Goal: Task Accomplishment & Management: Manage account settings

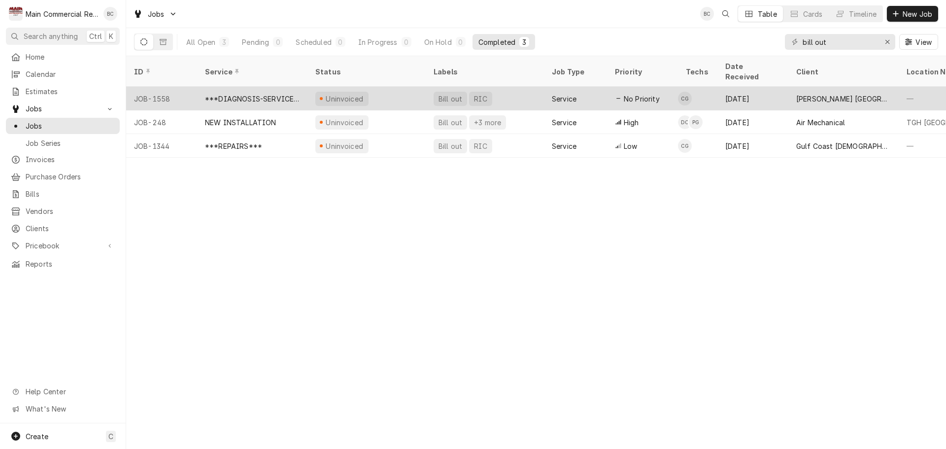
click at [449, 94] on div "Bill out" at bounding box center [450, 99] width 26 height 10
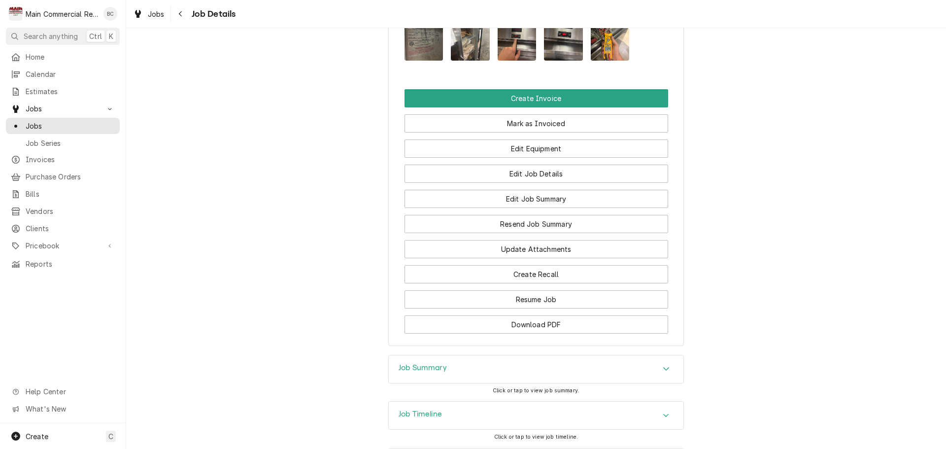
scroll to position [929, 0]
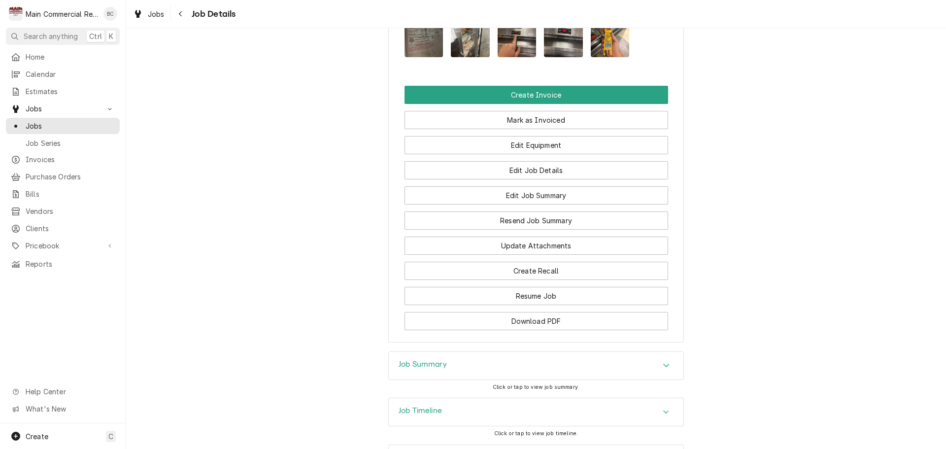
click at [425, 360] on h3 "Job Summary" at bounding box center [423, 364] width 48 height 9
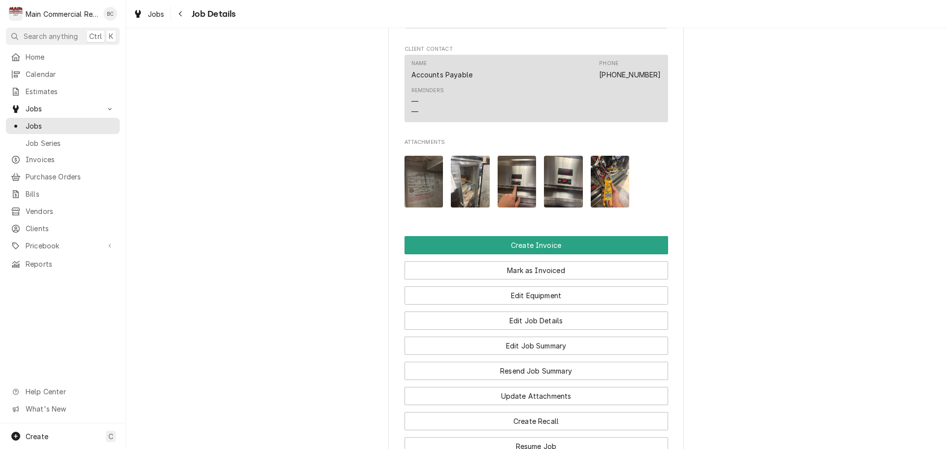
scroll to position [806, 0]
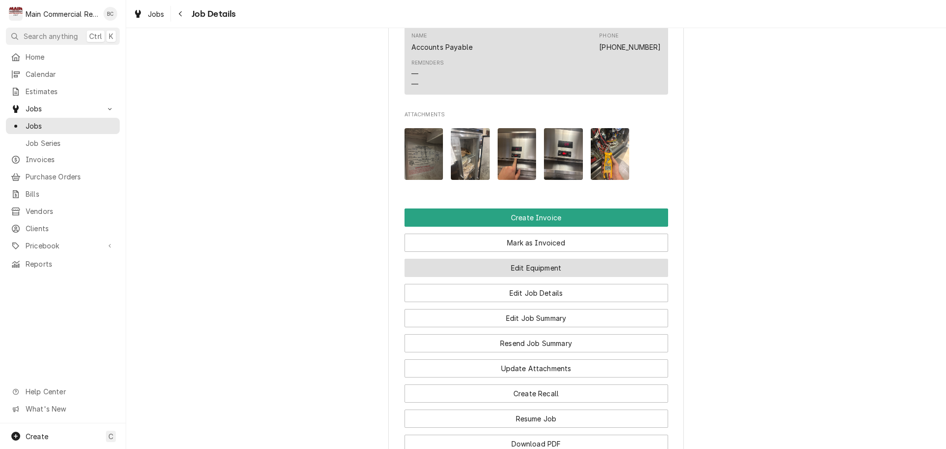
click at [530, 259] on button "Edit Equipment" at bounding box center [536, 268] width 264 height 18
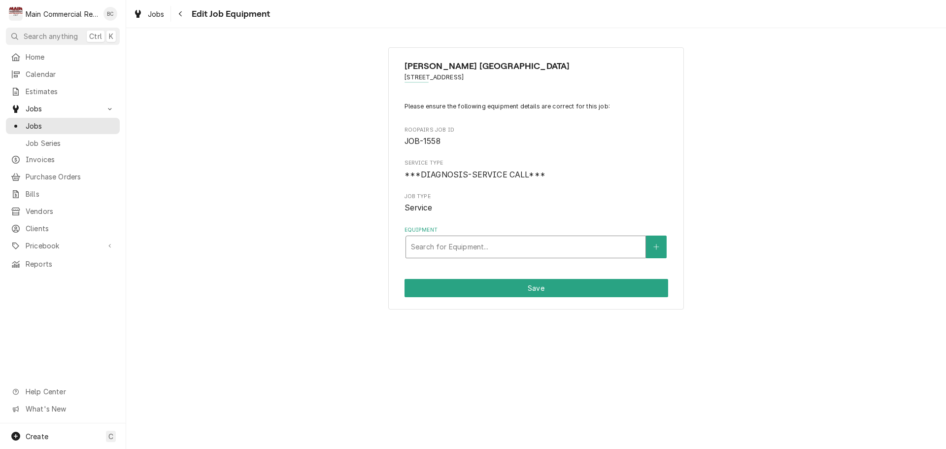
click at [594, 249] on div "Equipment" at bounding box center [526, 247] width 230 height 18
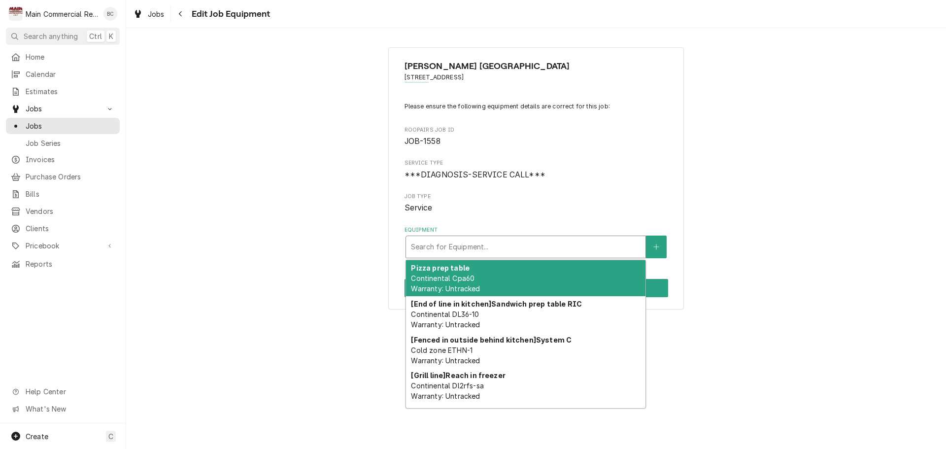
click at [288, 272] on div "Mease Dunedin Hospital 601 Main St., Dunedin, FL 34698 Please ensure the follow…" at bounding box center [536, 178] width 820 height 280
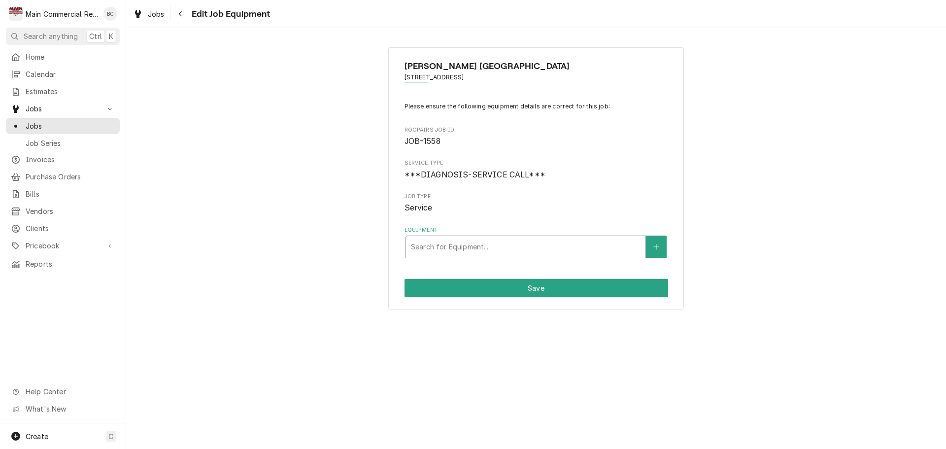
click at [552, 247] on div "Equipment" at bounding box center [526, 247] width 230 height 18
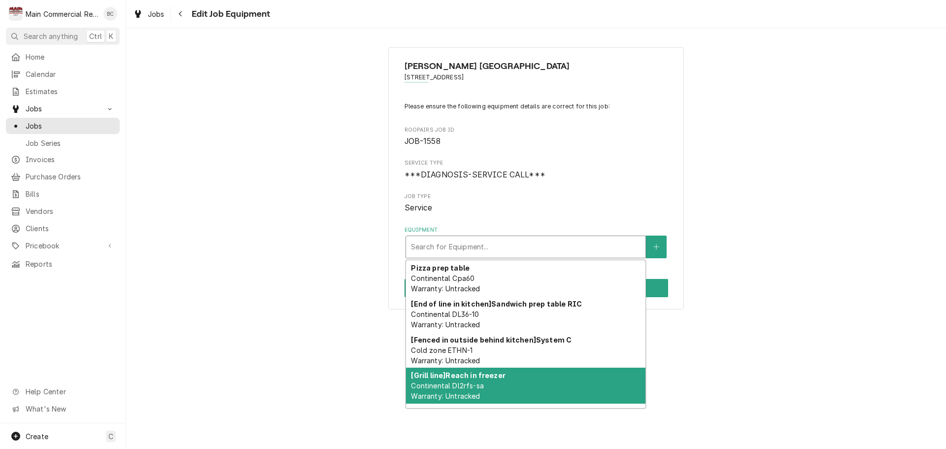
click at [483, 378] on strong "[Grill line] Reach in freezer" at bounding box center [458, 375] width 94 height 8
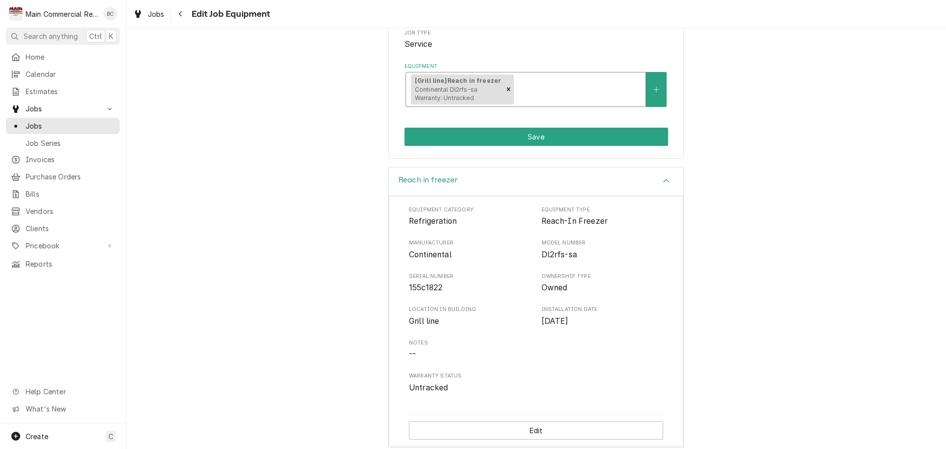
scroll to position [172, 0]
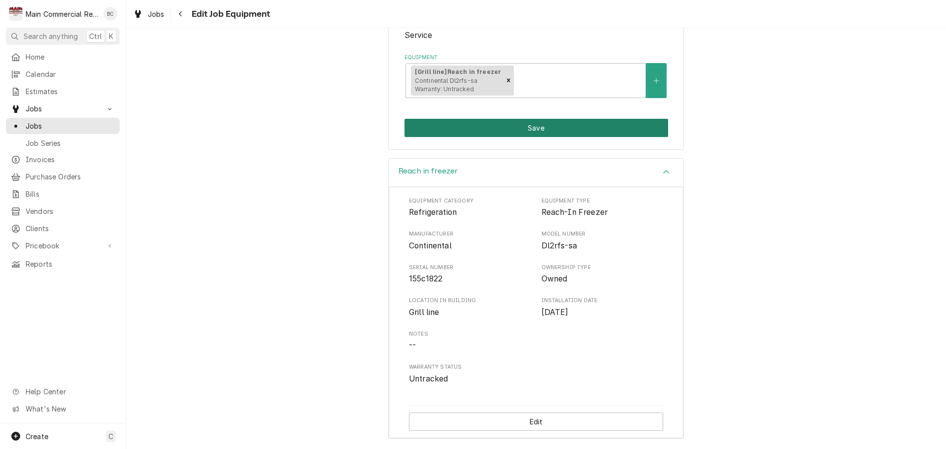
click at [499, 128] on button "Save" at bounding box center [536, 128] width 264 height 18
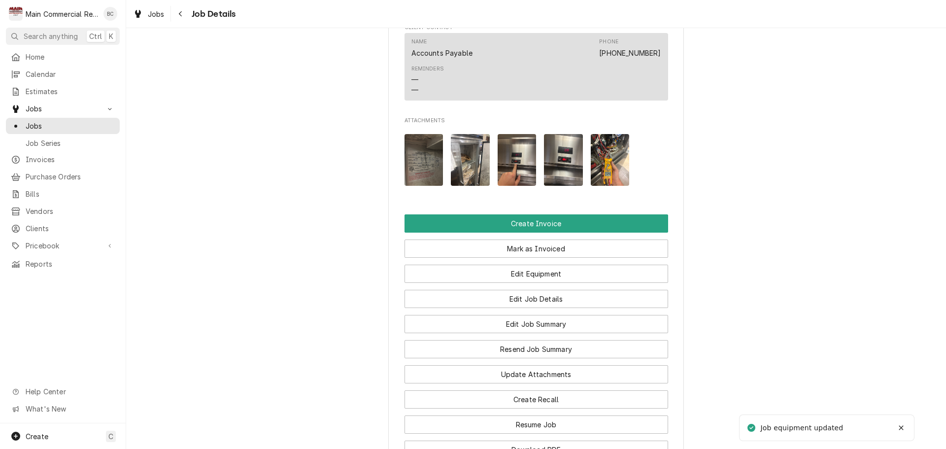
scroll to position [975, 0]
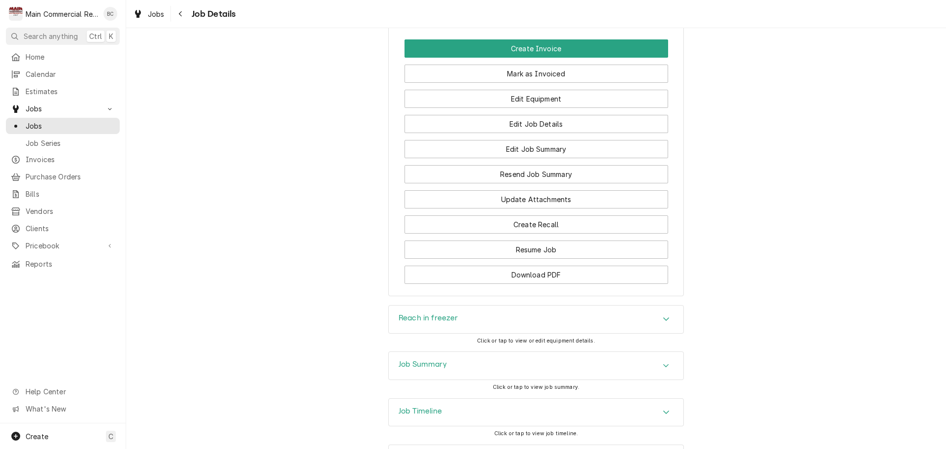
click at [412, 360] on h3 "Job Summary" at bounding box center [423, 364] width 48 height 9
click at [440, 313] on h3 "Reach in freezer" at bounding box center [429, 317] width 60 height 9
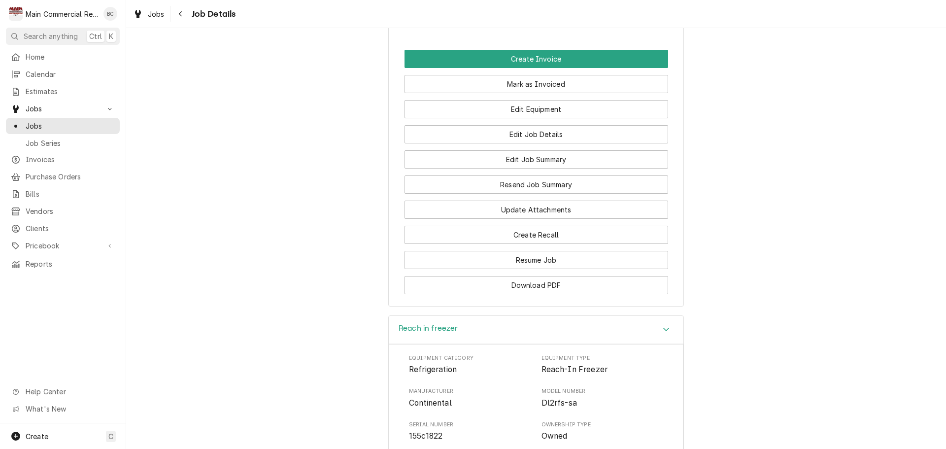
scroll to position [877, 0]
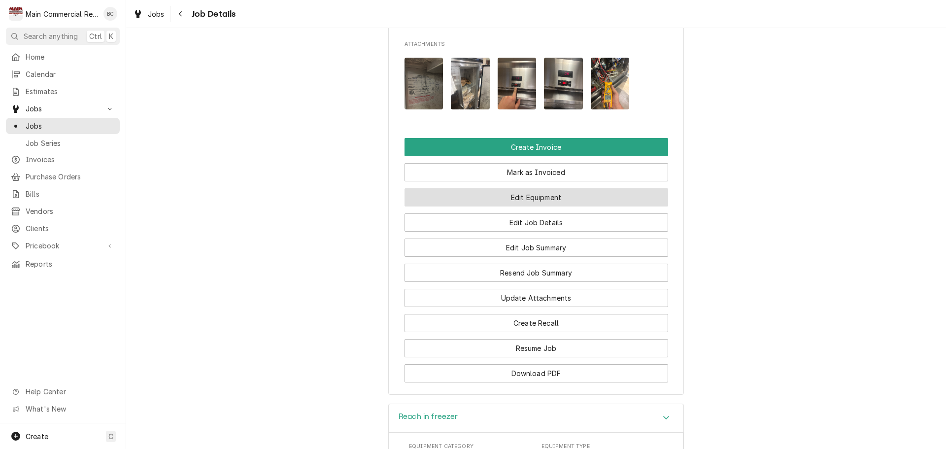
click at [532, 188] on button "Edit Equipment" at bounding box center [536, 197] width 264 height 18
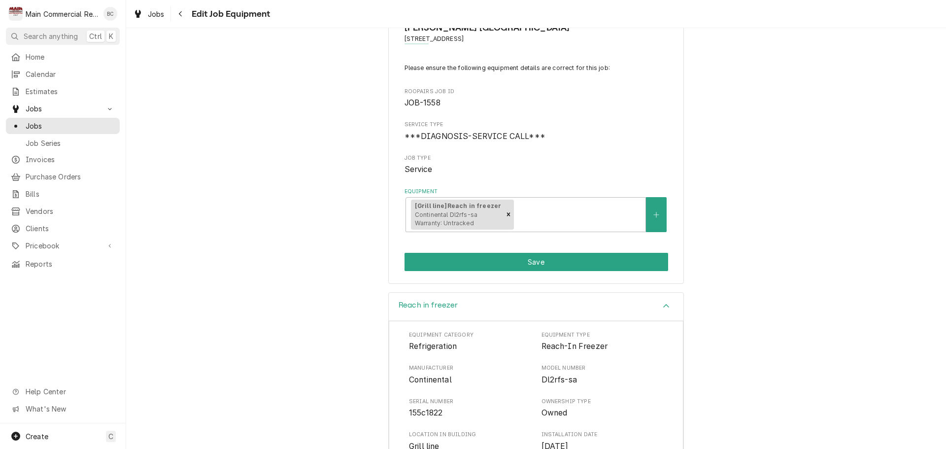
scroll to position [99, 0]
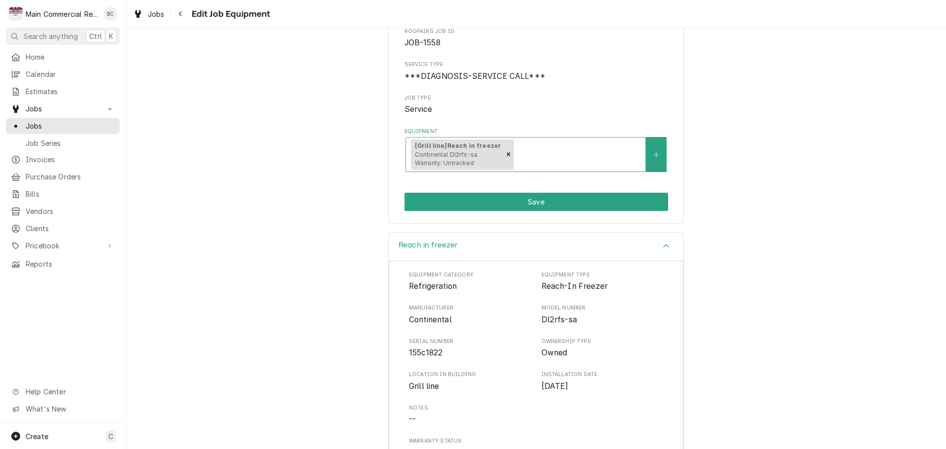
click at [572, 152] on div "Equipment" at bounding box center [578, 154] width 125 height 18
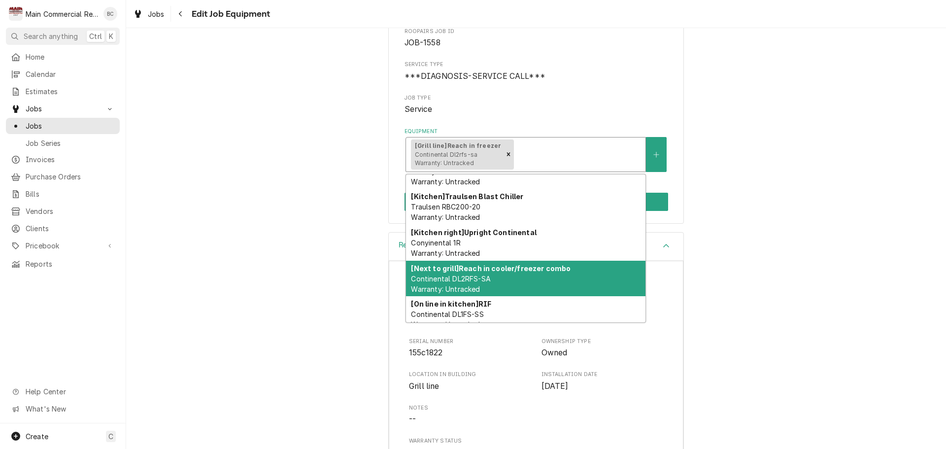
scroll to position [296, 0]
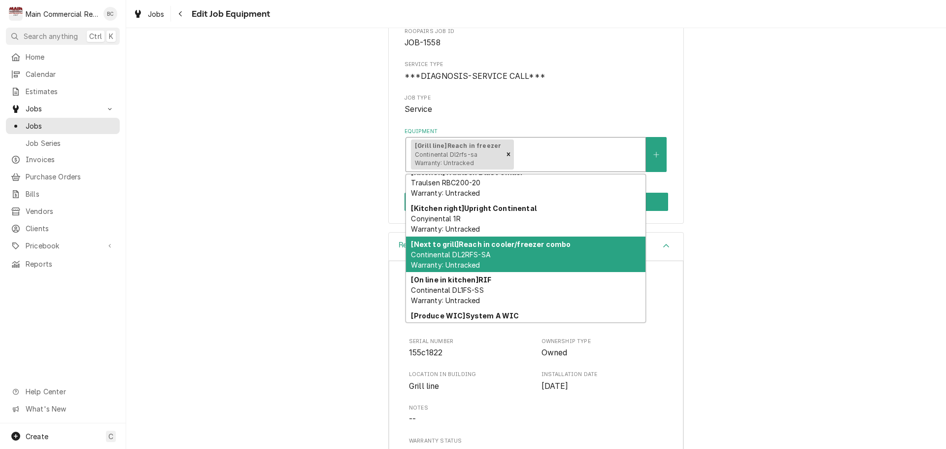
click at [499, 250] on div "[Next to grill] Reach in cooler/freezer combo Continental DL2RFS-SA Warranty: U…" at bounding box center [525, 254] width 239 height 36
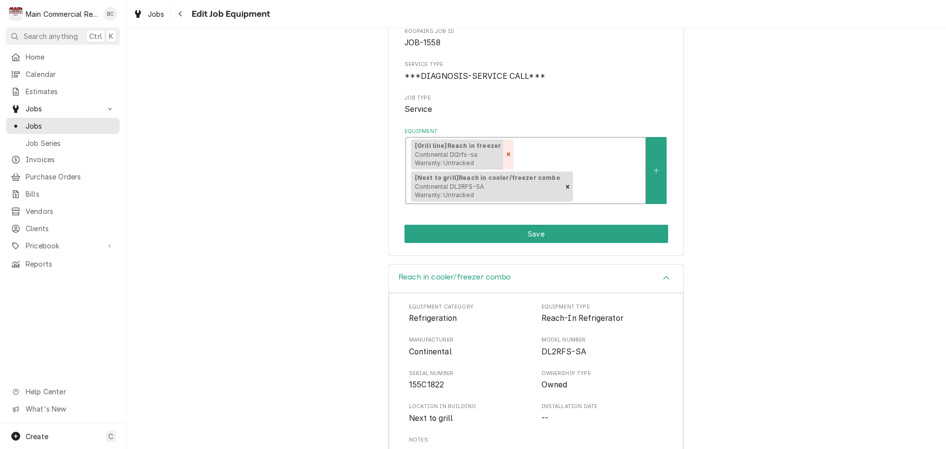
click at [507, 154] on icon "Remove [object Object]" at bounding box center [508, 154] width 3 height 3
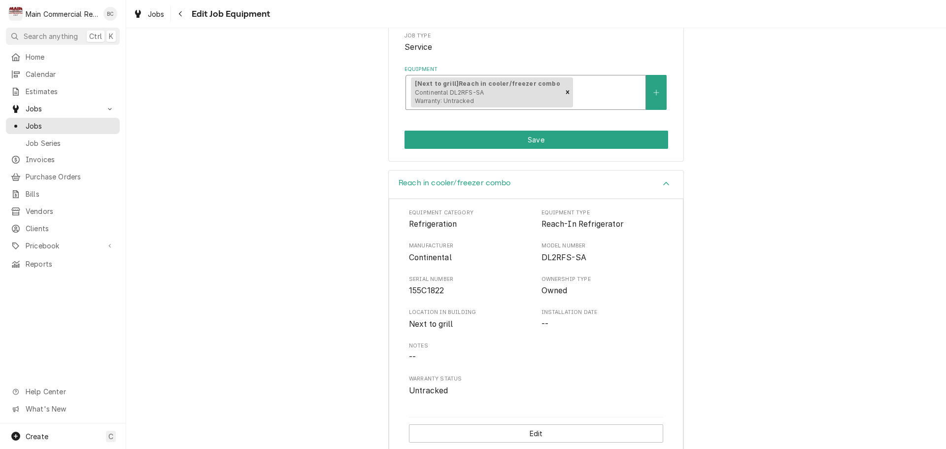
scroll to position [172, 0]
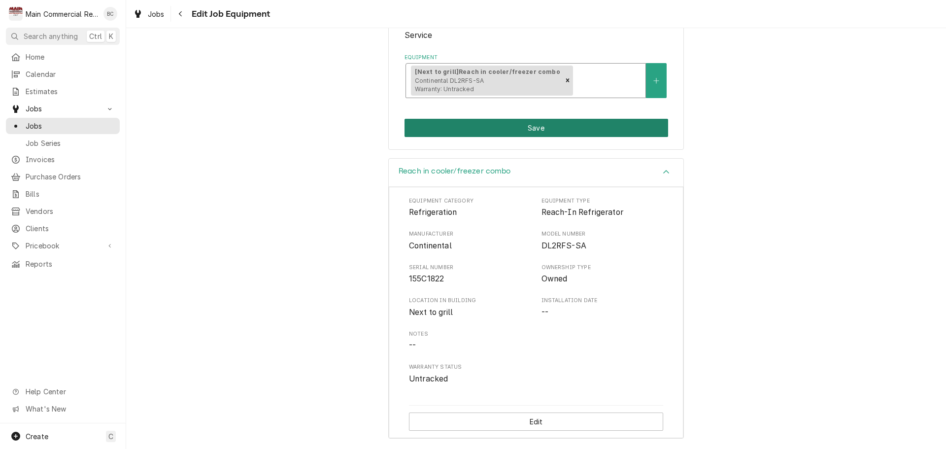
click at [531, 132] on button "Save" at bounding box center [536, 128] width 264 height 18
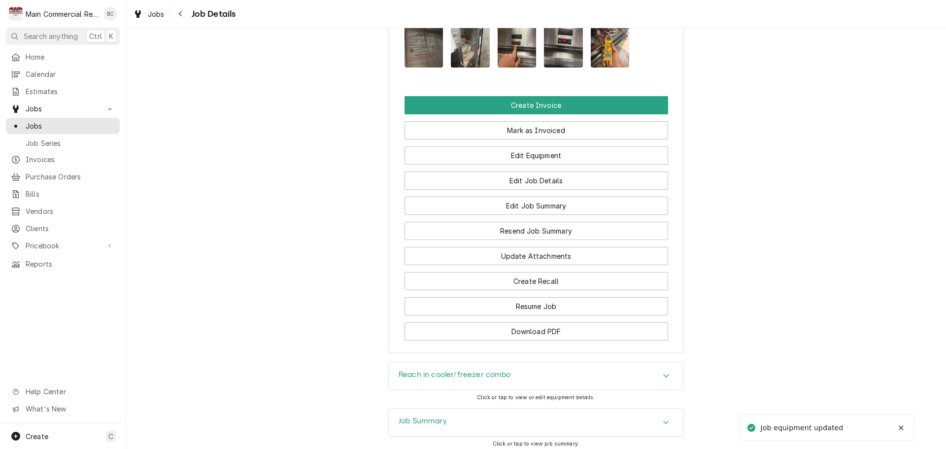
scroll to position [936, 0]
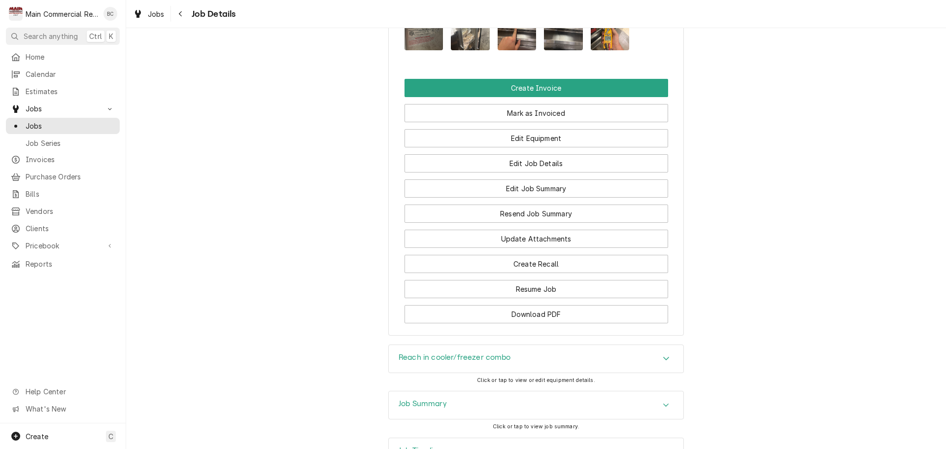
click at [431, 399] on h3 "Job Summary" at bounding box center [423, 403] width 48 height 9
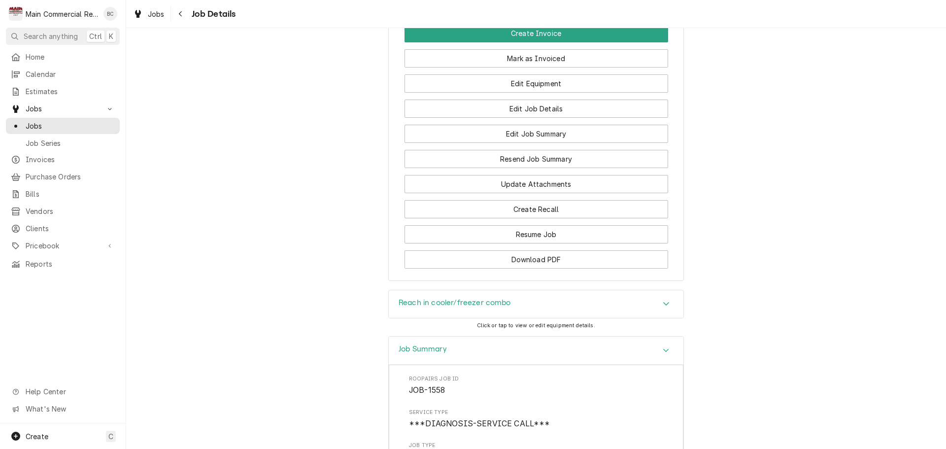
scroll to position [985, 0]
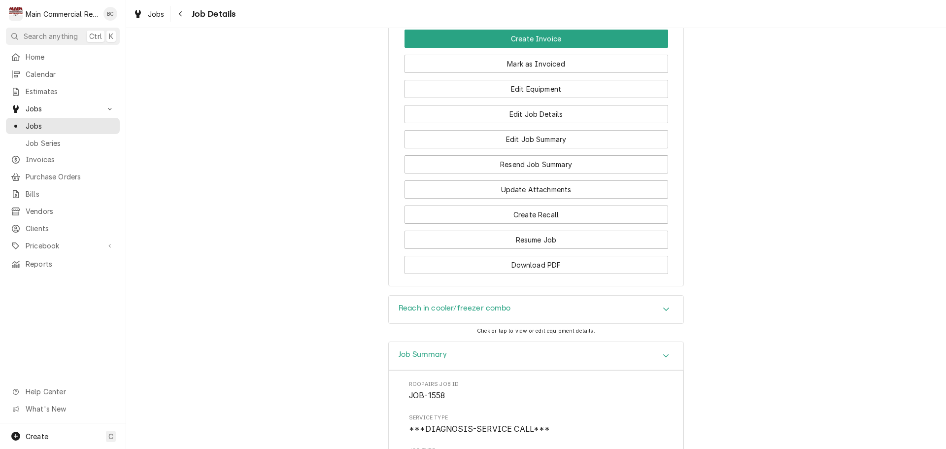
click at [468, 303] on h3 "Reach in cooler/freezer combo" at bounding box center [455, 307] width 112 height 9
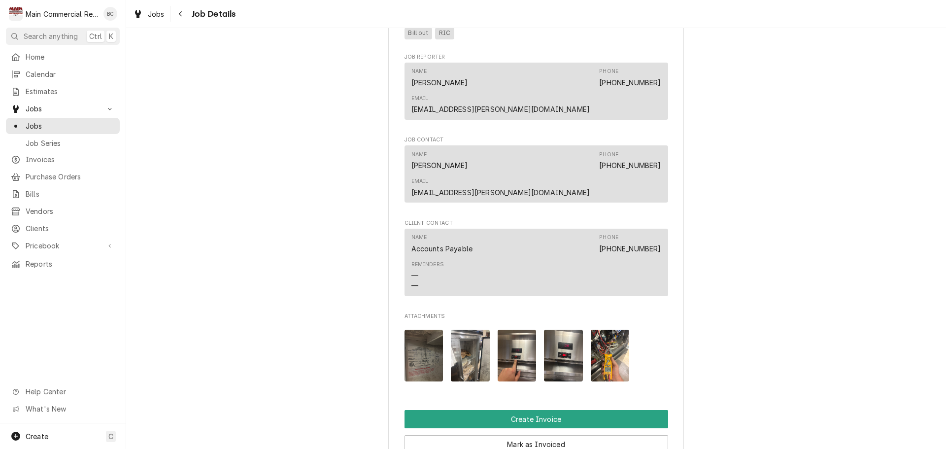
scroll to position [591, 0]
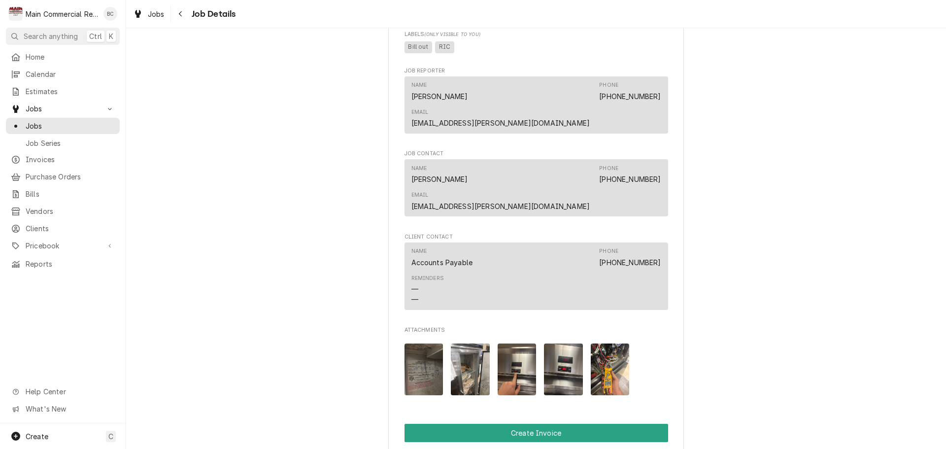
click at [433, 343] on img "Attachments" at bounding box center [423, 369] width 39 height 52
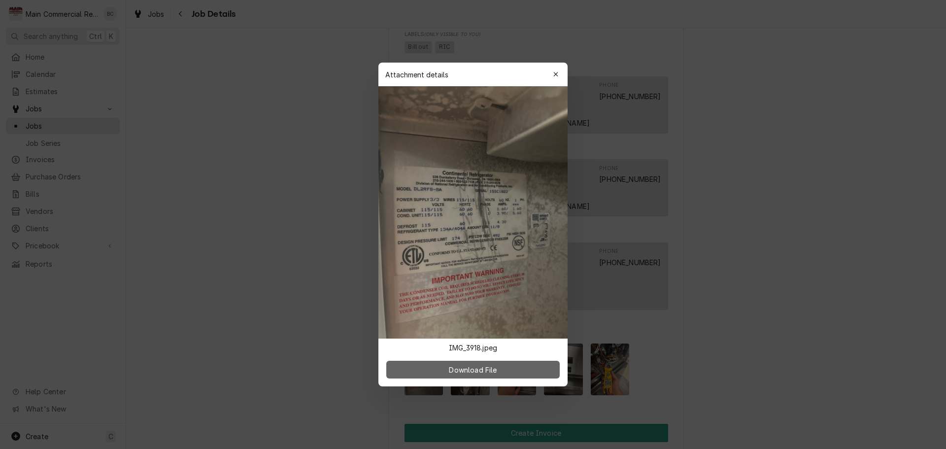
click at [489, 371] on span "Download File" at bounding box center [473, 370] width 52 height 10
click at [561, 75] on button "button" at bounding box center [556, 75] width 16 height 16
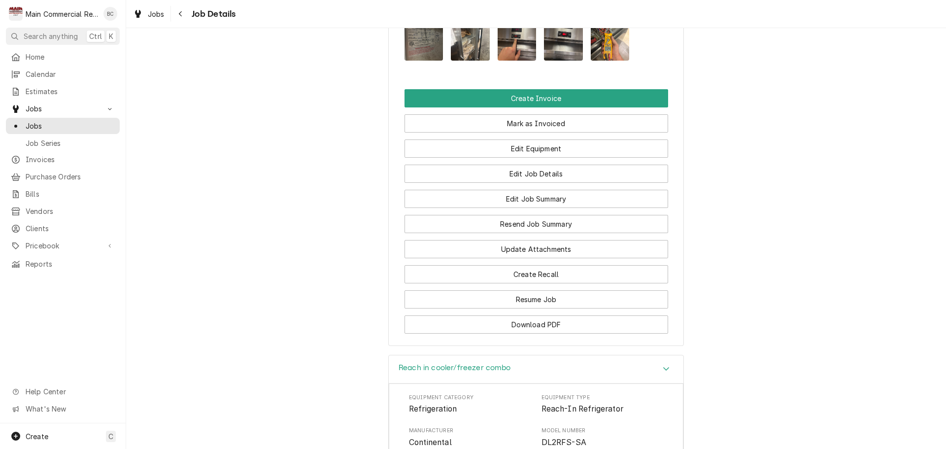
scroll to position [1034, 0]
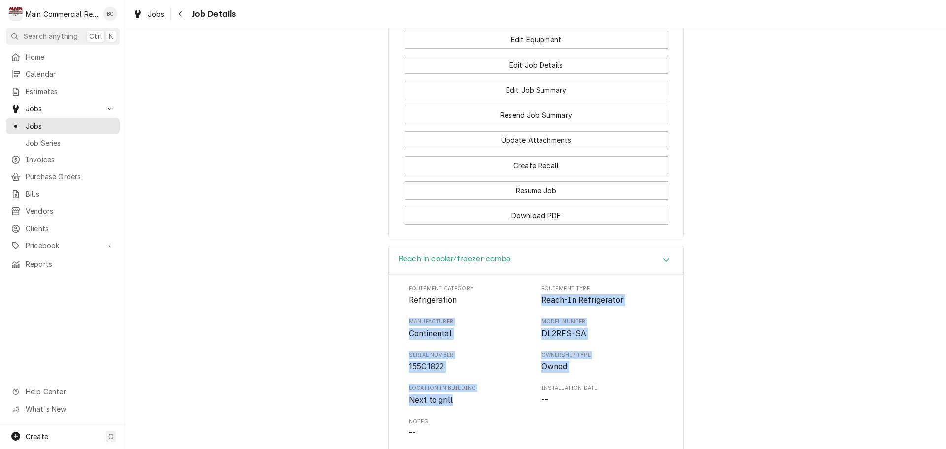
drag, startPoint x: 538, startPoint y: 257, endPoint x: 462, endPoint y: 358, distance: 126.6
click at [462, 358] on div "Equipment Category Refrigeration Equipment Type Reach-In Refrigerator Manufactu…" at bounding box center [536, 379] width 254 height 188
drag, startPoint x: 458, startPoint y: 356, endPoint x: 439, endPoint y: 333, distance: 30.2
click at [439, 333] on div "Equipment Category Refrigeration Equipment Type Reach-In Refrigerator Manufactu…" at bounding box center [536, 379] width 254 height 188
click at [410, 318] on span "Manufacturer" at bounding box center [470, 322] width 122 height 8
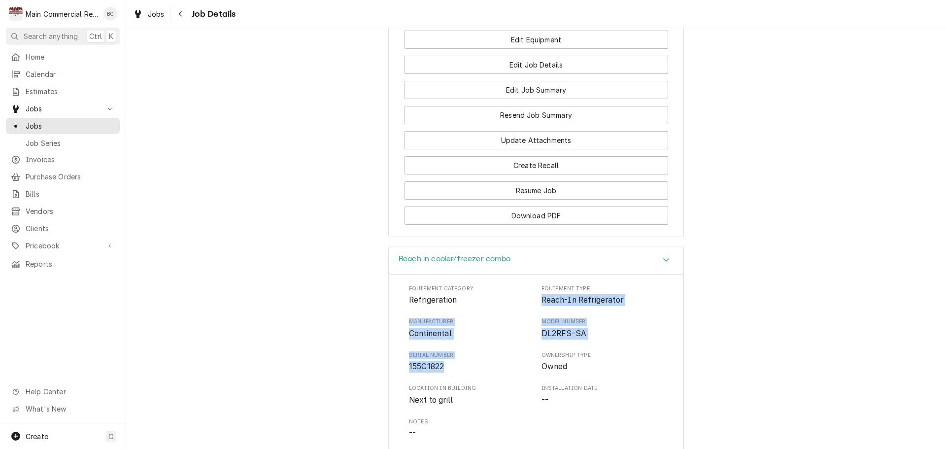
drag, startPoint x: 536, startPoint y: 255, endPoint x: 452, endPoint y: 322, distance: 107.2
click at [452, 322] on div "Equipment Category Refrigeration Equipment Type Reach-In Refrigerator Manufactu…" at bounding box center [536, 379] width 254 height 188
copy div "Reach-In Refrigerator Manufacturer Continental Model Number DL2RFS-SA Serial Nu…"
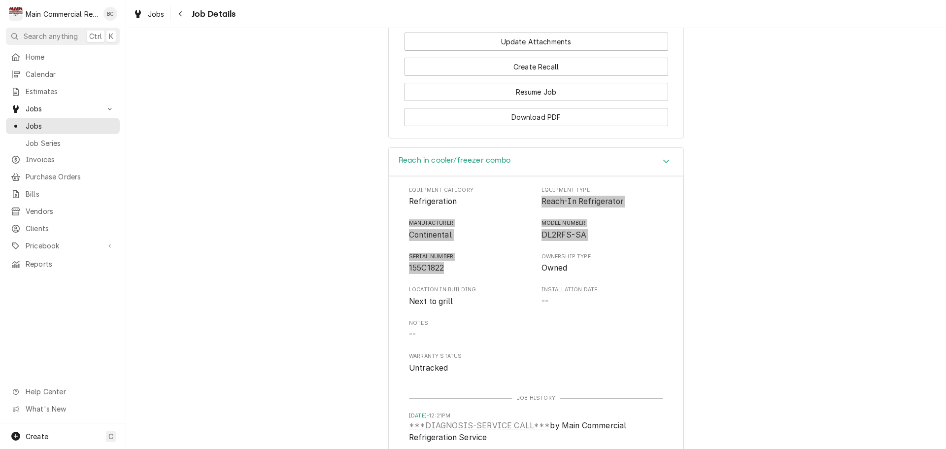
scroll to position [936, 0]
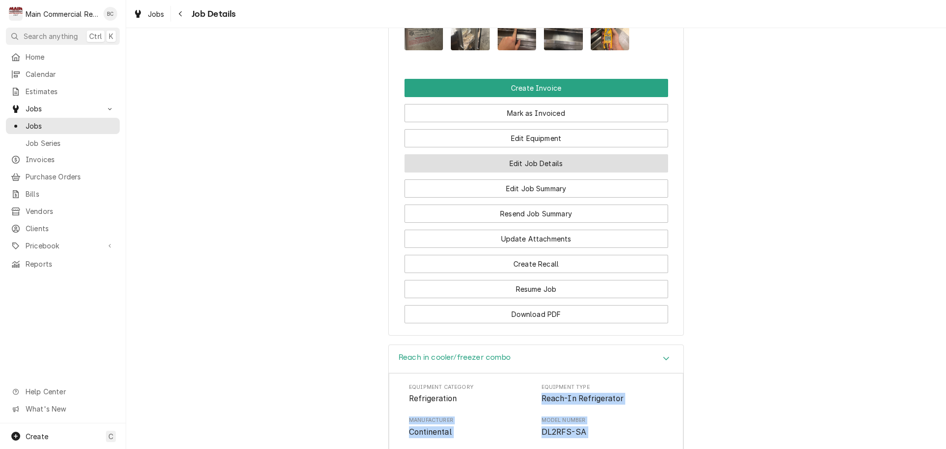
click at [546, 154] on button "Edit Job Details" at bounding box center [536, 163] width 264 height 18
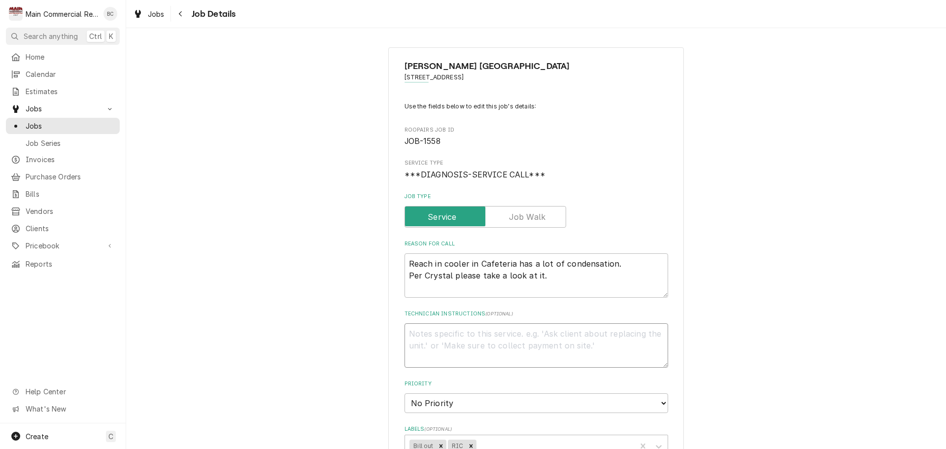
click at [464, 339] on textarea "Technician Instructions ( optional )" at bounding box center [536, 345] width 264 height 44
type textarea "x"
type textarea "I"
type textarea "x"
type textarea "IN"
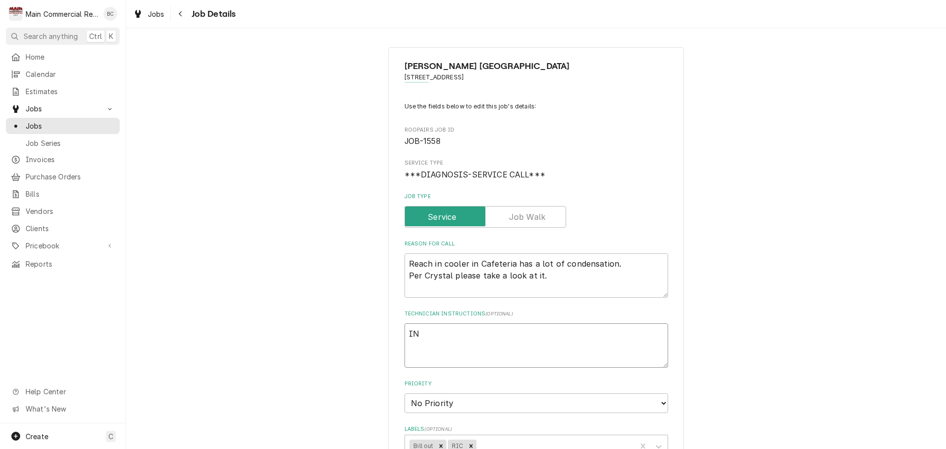
type textarea "x"
type textarea "INV"
type textarea "x"
type textarea "INV#"
type textarea "x"
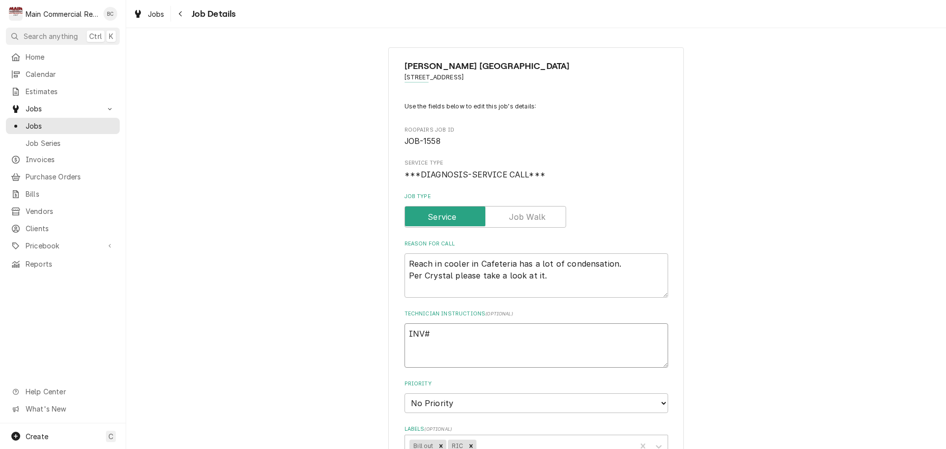
type textarea "INV#1"
type textarea "x"
type textarea "INV#15"
type textarea "x"
type textarea "INV#152"
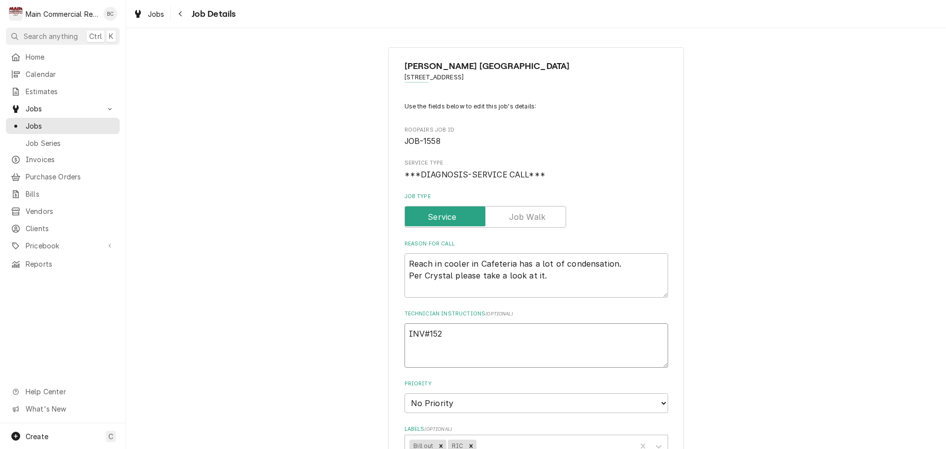
type textarea "x"
type textarea "INV#1523"
type textarea "x"
type textarea "INV#15238"
type textarea "x"
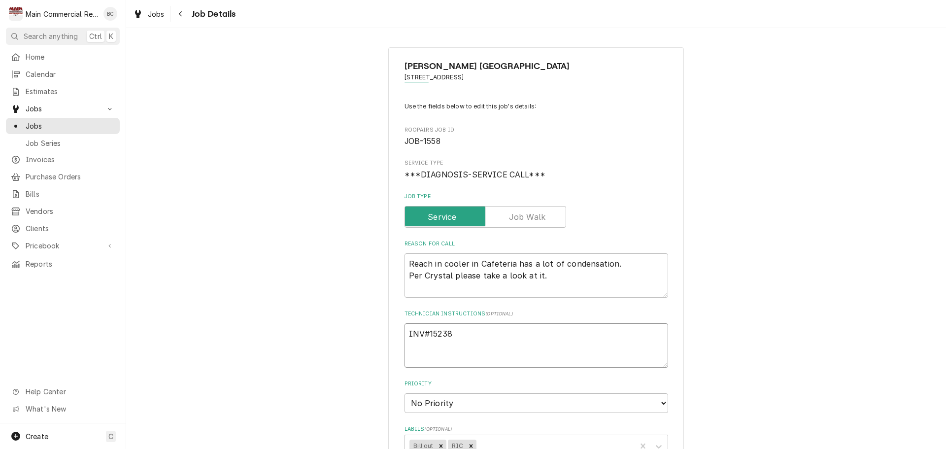
type textarea "INV#152382"
type textarea "x"
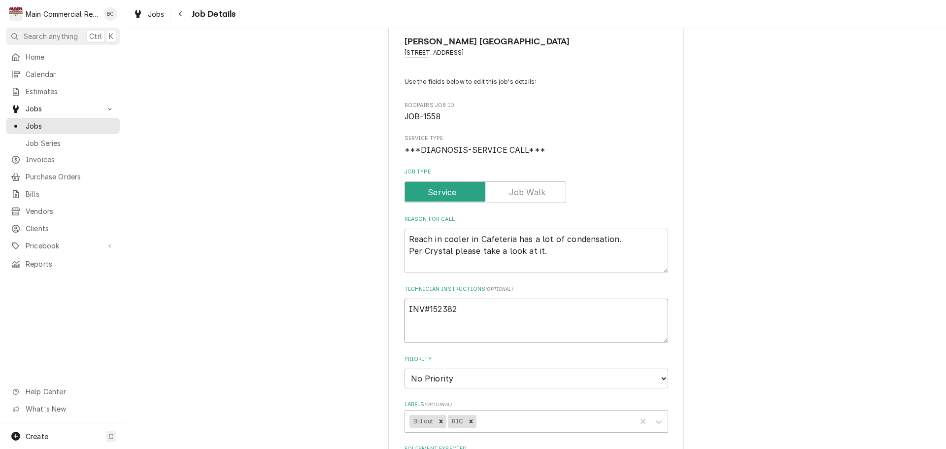
scroll to position [49, 0]
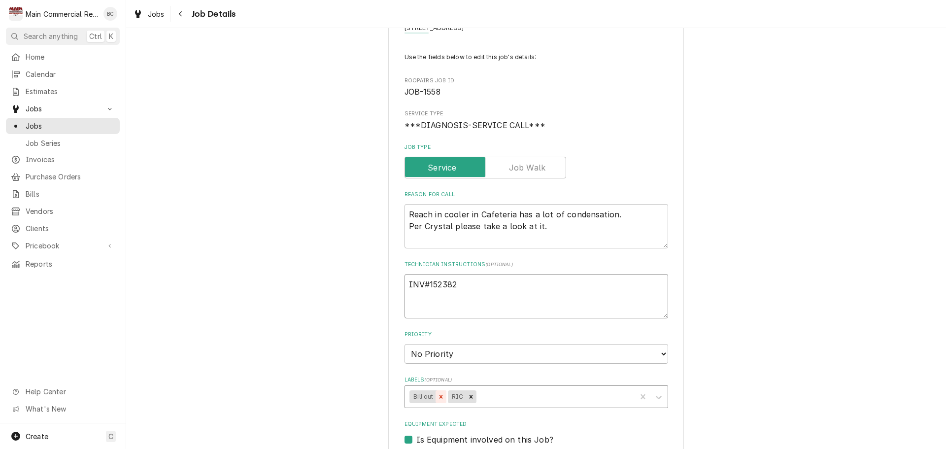
click at [437, 398] on icon "Remove Bill out" at bounding box center [440, 396] width 7 height 7
type textarea "INV#152382"
type textarea "x"
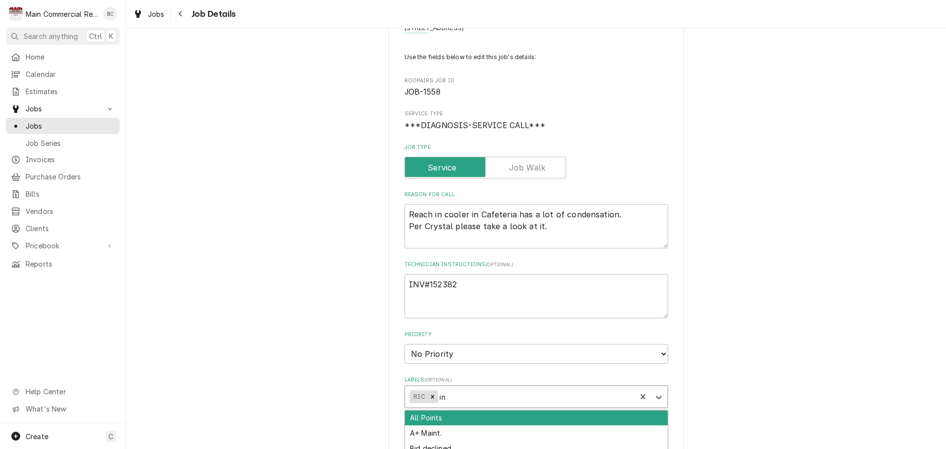
type input "inv"
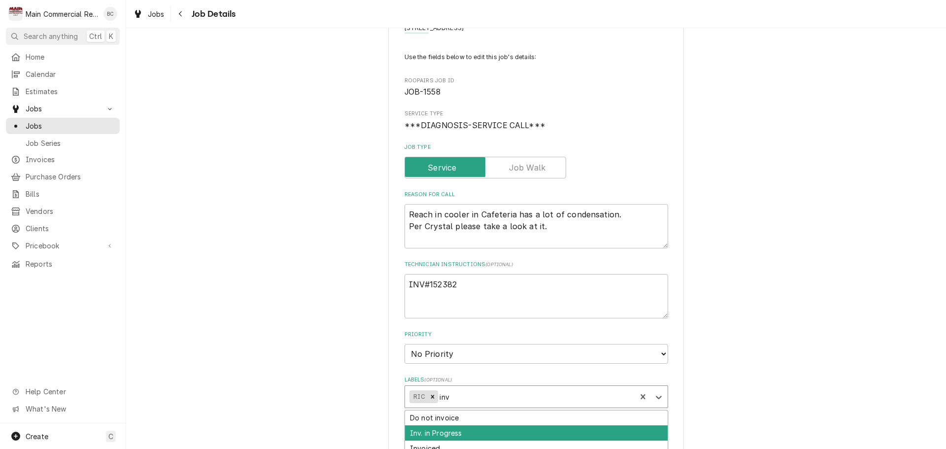
click at [443, 432] on div "Inv. in Progress" at bounding box center [536, 432] width 263 height 15
type textarea "x"
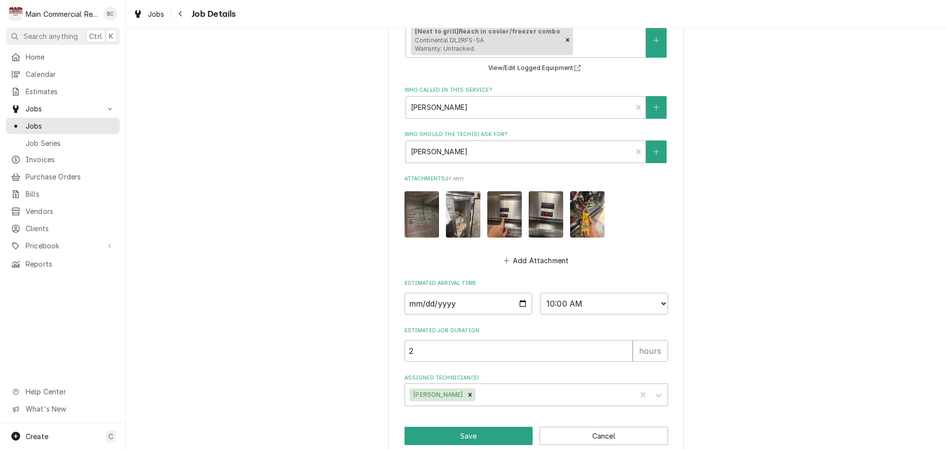
scroll to position [511, 0]
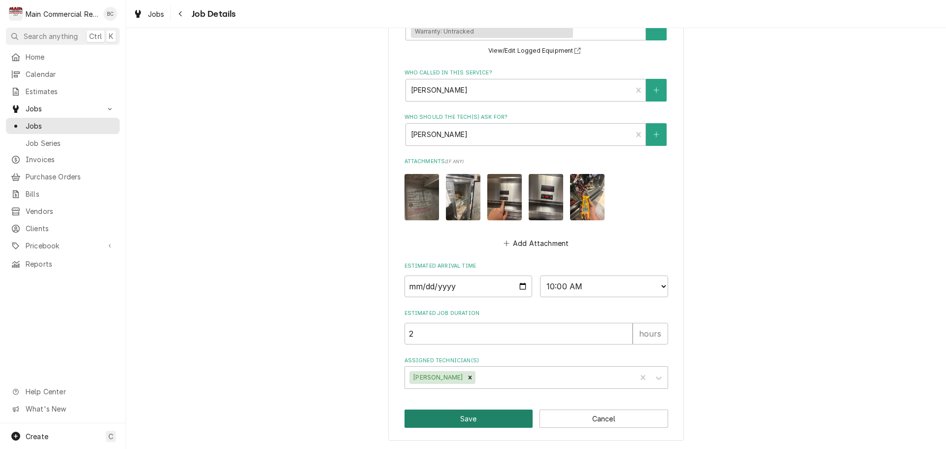
click at [445, 424] on button "Save" at bounding box center [468, 418] width 129 height 18
type textarea "x"
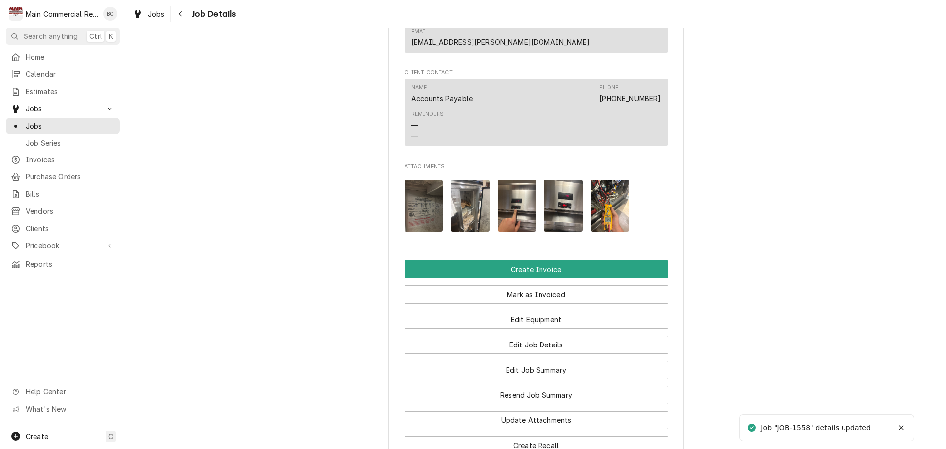
scroll to position [1009, 0]
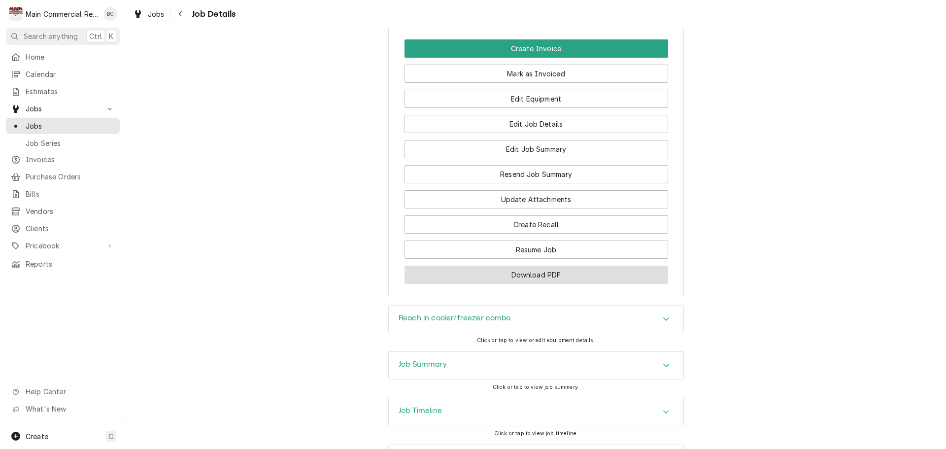
click at [539, 266] on button "Download PDF" at bounding box center [536, 275] width 264 height 18
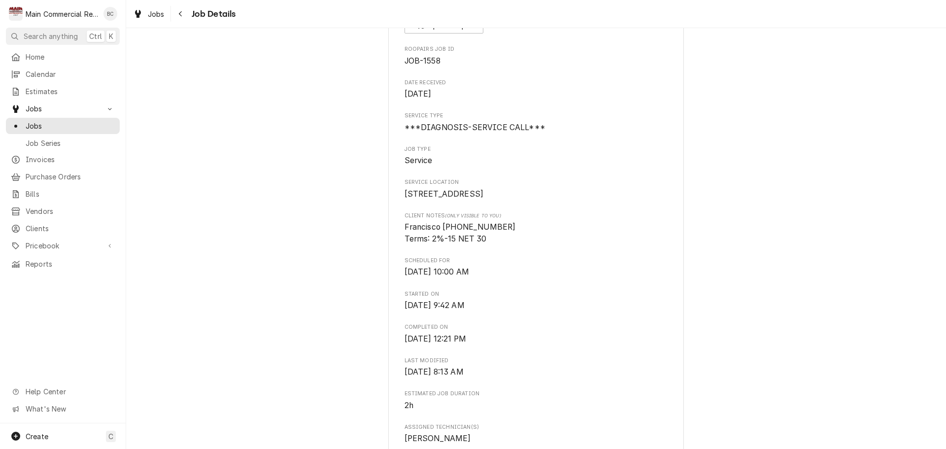
scroll to position [99, 0]
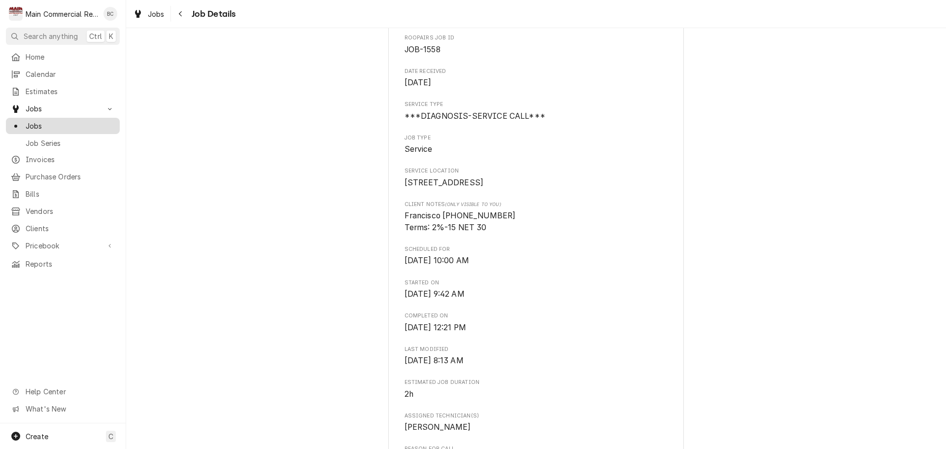
click at [71, 123] on span "Jobs" at bounding box center [70, 126] width 89 height 10
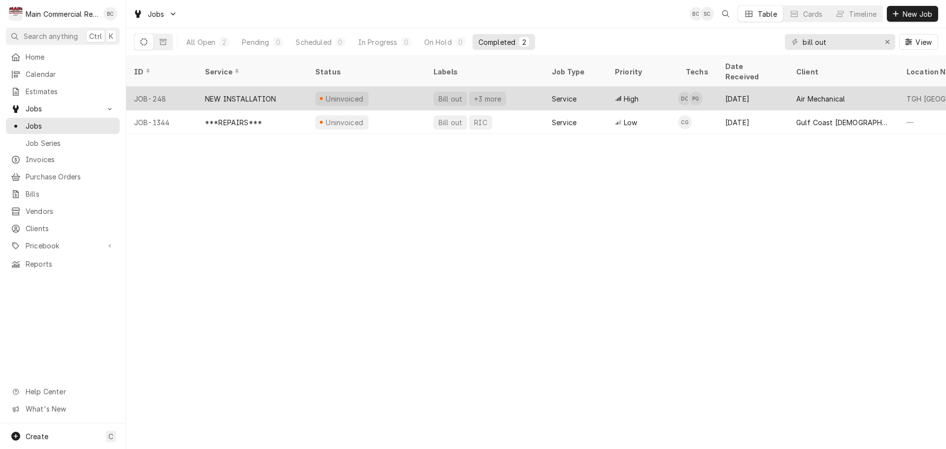
click at [453, 94] on div "Bill out" at bounding box center [450, 99] width 26 height 10
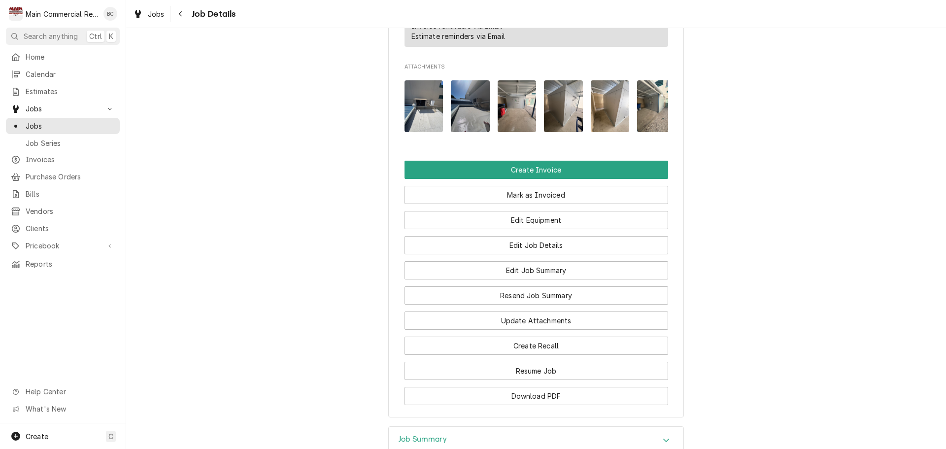
scroll to position [1034, 0]
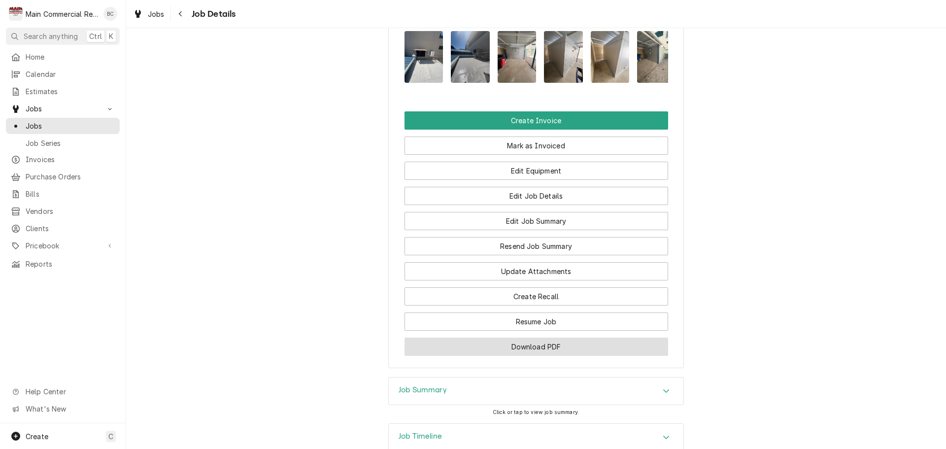
click at [520, 356] on button "Download PDF" at bounding box center [536, 346] width 264 height 18
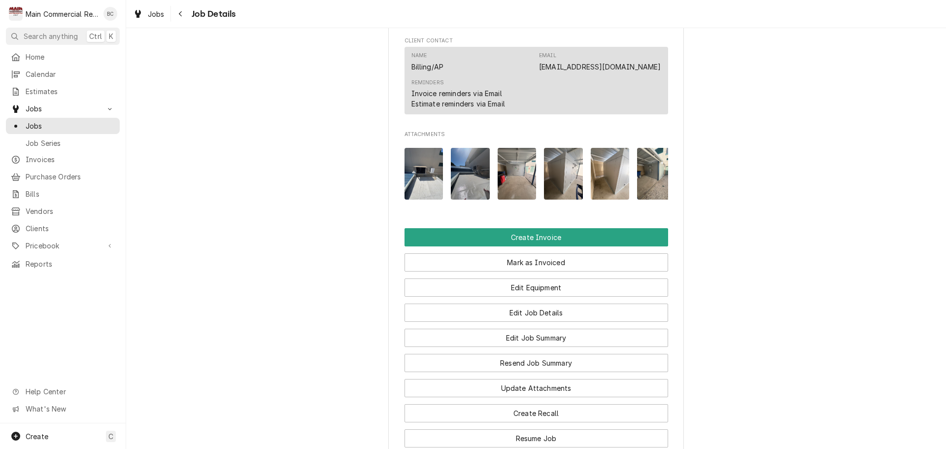
scroll to position [887, 0]
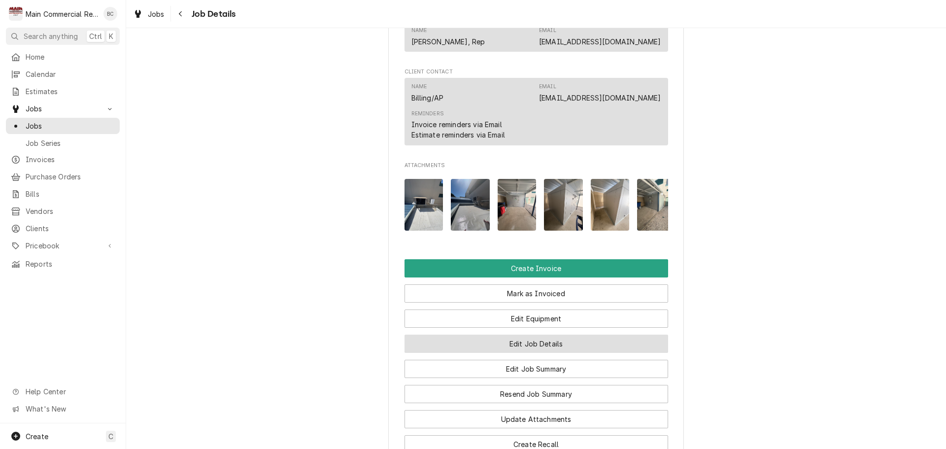
click at [529, 350] on button "Edit Job Details" at bounding box center [536, 343] width 264 height 18
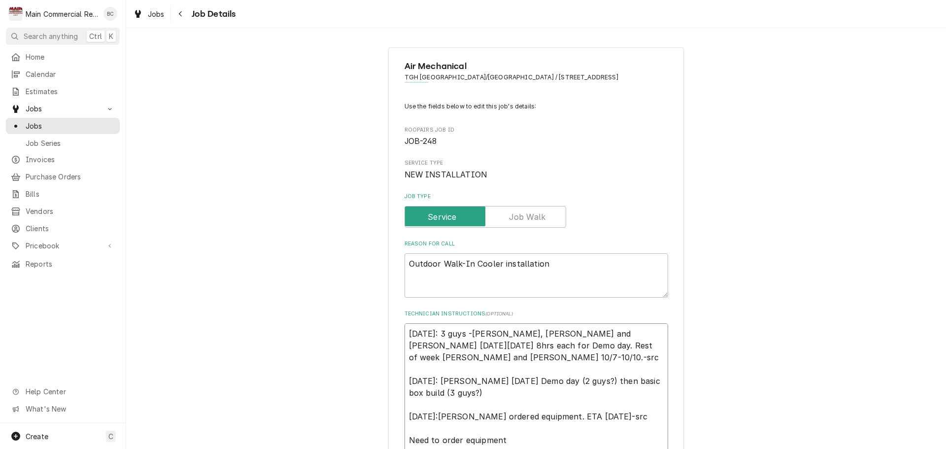
click at [404, 335] on textarea "[DATE]: 3 guys -[PERSON_NAME], [PERSON_NAME] and [PERSON_NAME] [DATE][DATE] 8hr…" at bounding box center [536, 392] width 264 height 139
type textarea "x"
type textarea "[DATE]: 3 guys -[PERSON_NAME], [PERSON_NAME] and [PERSON_NAME] [DATE][DATE] 8hr…"
click at [407, 333] on textarea "10/2/25: 3 guys -Caleb, Mike and Parker on Monday 10/6 8hrs each for Demo day. …" at bounding box center [536, 398] width 264 height 151
type textarea "x"
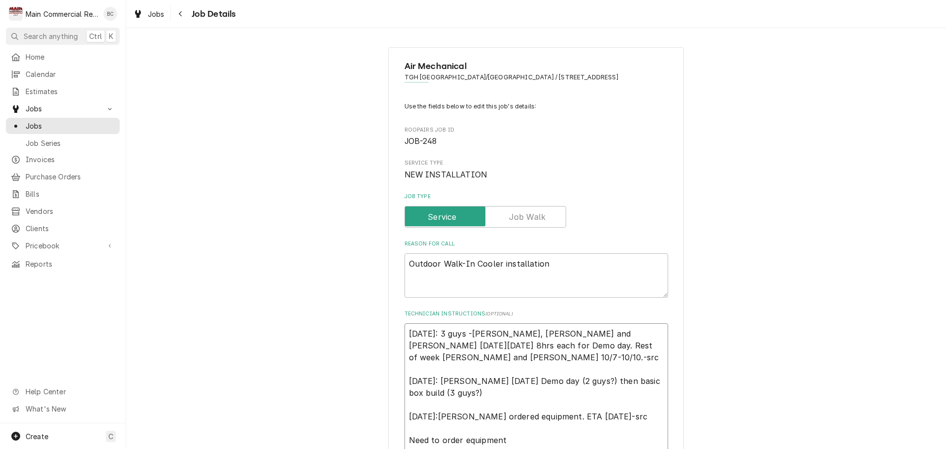
type textarea "I 10/2/25: 3 guys -Caleb, Mike and Parker on Monday 10/6 8hrs each for Demo day…"
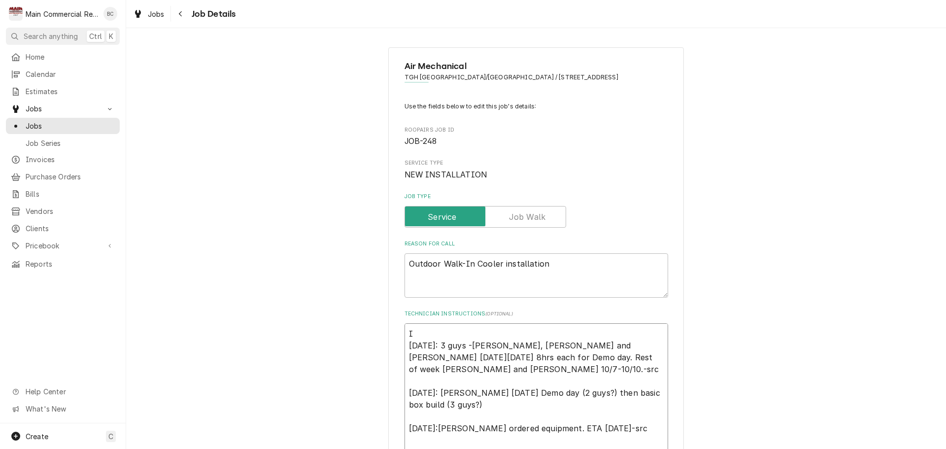
type textarea "x"
type textarea "IN 10/2/25: 3 guys -Caleb, Mike and Parker on Monday 10/6 8hrs each for Demo da…"
type textarea "x"
type textarea "INV 10/2/25: 3 guys -Caleb, Mike and Parker on Monday 10/6 8hrs each for Demo d…"
type textarea "x"
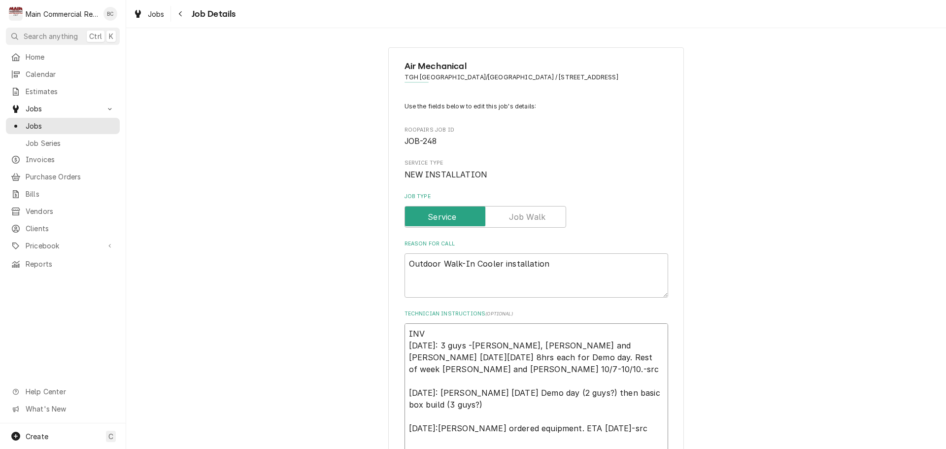
type textarea "INV# 10/2/25: 3 guys -Caleb, Mike and Parker on Monday 10/6 8hrs each for Demo …"
type textarea "x"
type textarea "INV#1 10/2/25: 3 guys -Caleb, Mike and Parker on Monday 10/6 8hrs each for Demo…"
type textarea "x"
type textarea "INV#15 10/2/25: 3 guys -Caleb, Mike and Parker on Monday 10/6 8hrs each for Dem…"
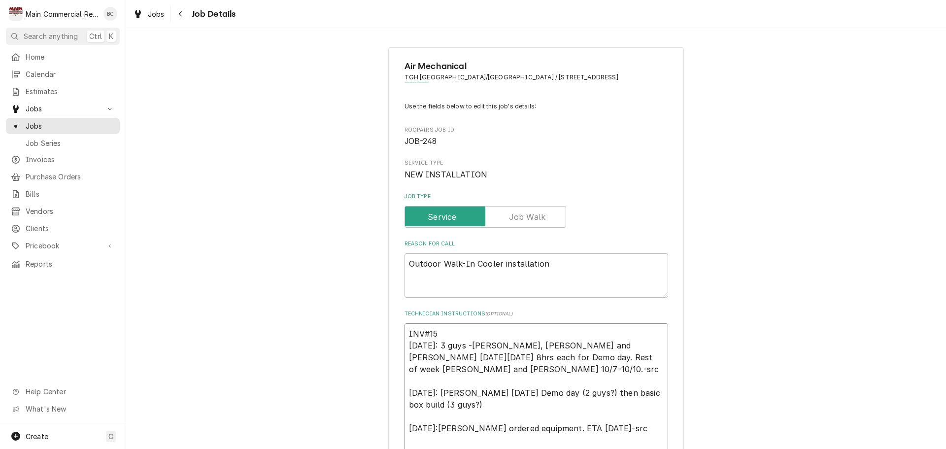
type textarea "x"
type textarea "INV#152 10/2/25: 3 guys -Caleb, Mike and Parker on Monday 10/6 8hrs each for De…"
type textarea "x"
type textarea "INV#1523 10/2/25: 3 guys -Caleb, Mike and Parker on Monday 10/6 8hrs each for D…"
type textarea "x"
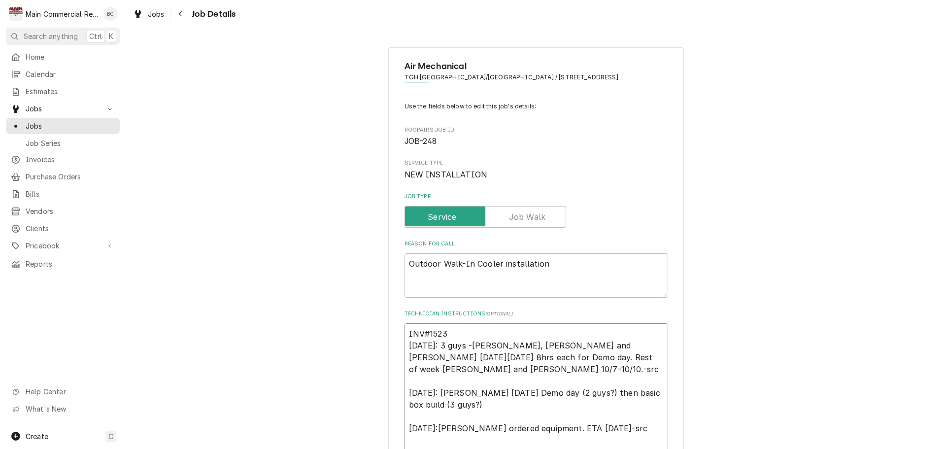
type textarea "INV#15238 10/2/25: 3 guys -Caleb, Mike and Parker on Monday 10/6 8hrs each for …"
type textarea "x"
type textarea "INV#152383 10/2/25: 3 guys -Caleb, Mike and Parker on Monday 10/6 8hrs each for…"
type textarea "x"
type textarea "INV#152383 10/2/25: 3 guys -Caleb, Mike and Parker on Monday 10/6 8hrs each for…"
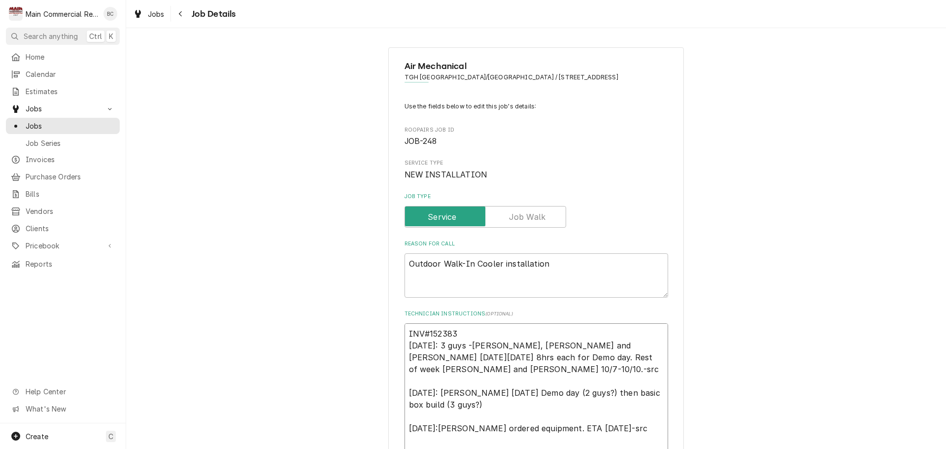
type textarea "x"
type textarea "INV#152383 - 10/2/25: 3 guys -Caleb, Mike and Parker on Monday 10/6 8hrs each f…"
type textarea "x"
type textarea "INV#152383 - 10/2/25: 3 guys -Caleb, Mike and Parker on Monday 10/6 8hrs each f…"
type textarea "x"
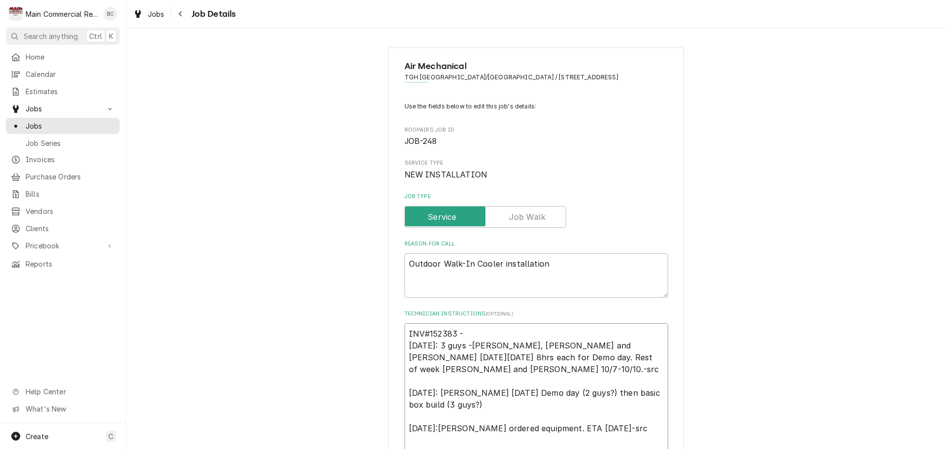
type textarea "INV#152383 - F 10/2/25: 3 guys -Caleb, Mike and Parker on Monday 10/6 8hrs each…"
type textarea "x"
type textarea "INV#152383 - Fi 10/2/25: 3 guys -Caleb, Mike and Parker on Monday 10/6 8hrs eac…"
type textarea "x"
type textarea "INV#152383 - Fin 10/2/25: 3 guys -Caleb, Mike and Parker on Monday 10/6 8hrs ea…"
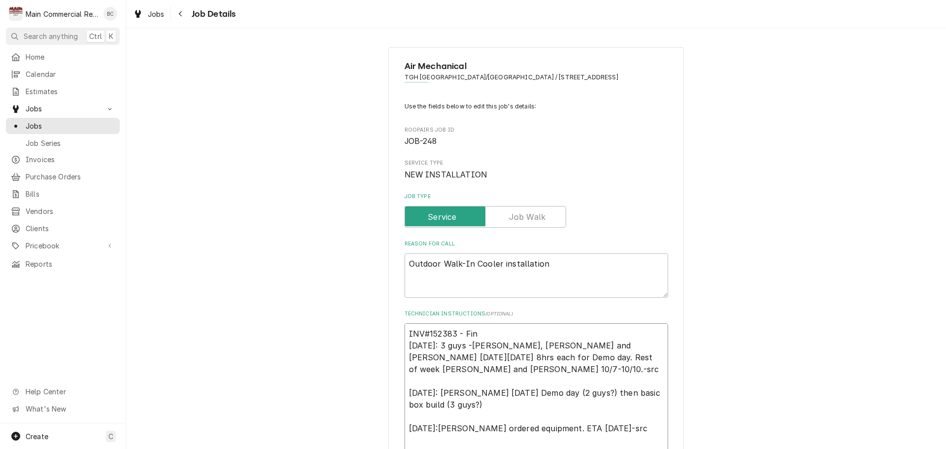
type textarea "x"
type textarea "INV#152383 - Fina 10/2/25: 3 guys -Caleb, Mike and Parker on Monday 10/6 8hrs e…"
type textarea "x"
type textarea "INV#152383 - Final 10/2/25: 3 guys -Caleb, Mike and Parker on Monday 10/6 8hrs …"
type textarea "x"
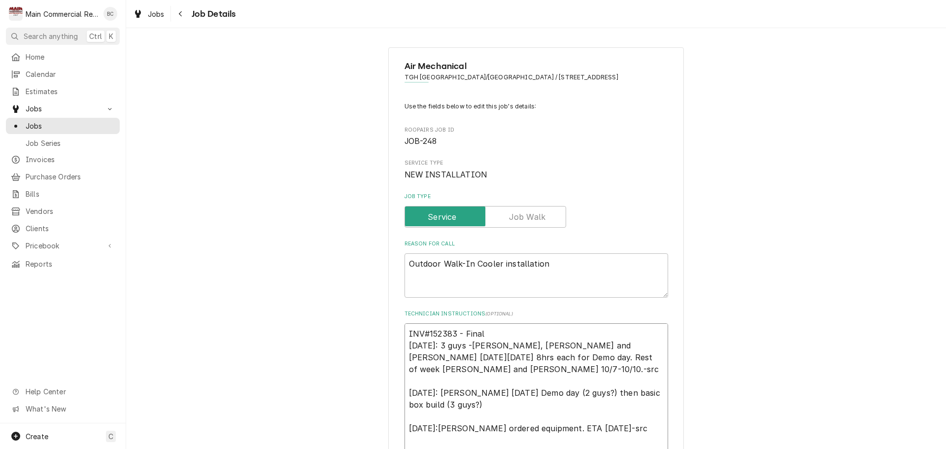
type textarea "INV#152383 - Final 10/2/25: 3 guys -Caleb, Mike and Parker on Monday 10/6 8hrs …"
type textarea "x"
type textarea "INV#152383 - Final i 10/2/25: 3 guys -Caleb, Mike and Parker on Monday 10/6 8hr…"
type textarea "x"
type textarea "INV#152383 - Final in 10/2/25: 3 guys -Caleb, Mike and Parker on Monday 10/6 8h…"
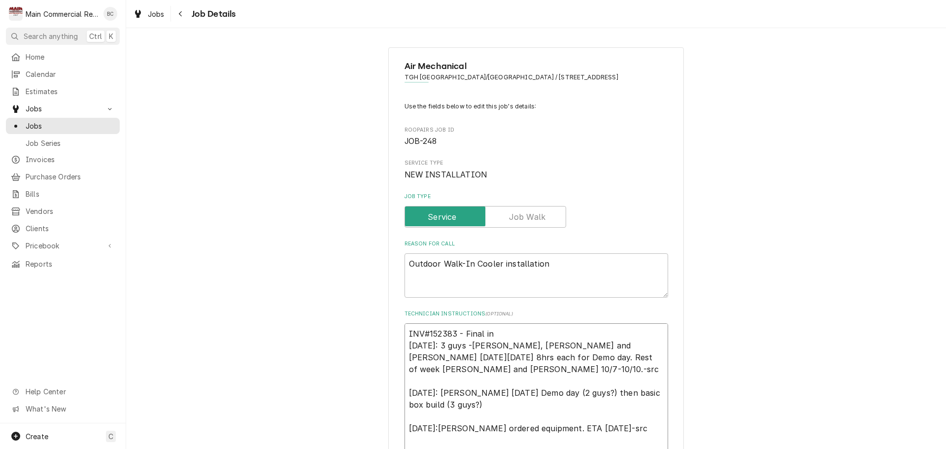
type textarea "x"
type textarea "INV#152383 - Final ins 10/2/25: 3 guys -Caleb, Mike and Parker on Monday 10/6 8…"
type textarea "x"
type textarea "INV#152383 - Final inst 10/2/25: 3 guys -Caleb, Mike and Parker on Monday 10/6 …"
type textarea "x"
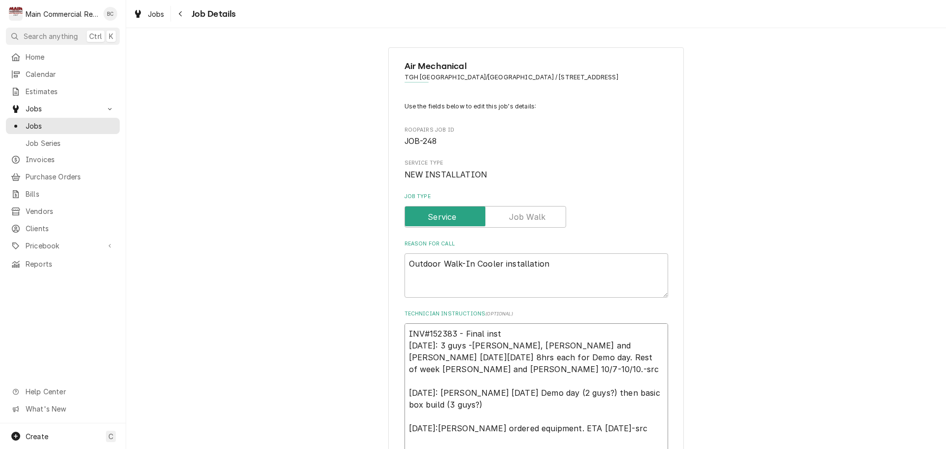
type textarea "INV#152383 - Final insta 10/2/25: 3 guys -Caleb, Mike and Parker on Monday 10/6…"
type textarea "x"
type textarea "INV#152383 - Final instal 10/2/25: 3 guys -Caleb, Mike and Parker on Monday 10/…"
type textarea "x"
type textarea "INV#152383 - Final install 10/2/25: 3 guys -Caleb, Mike and Parker on Monday 10…"
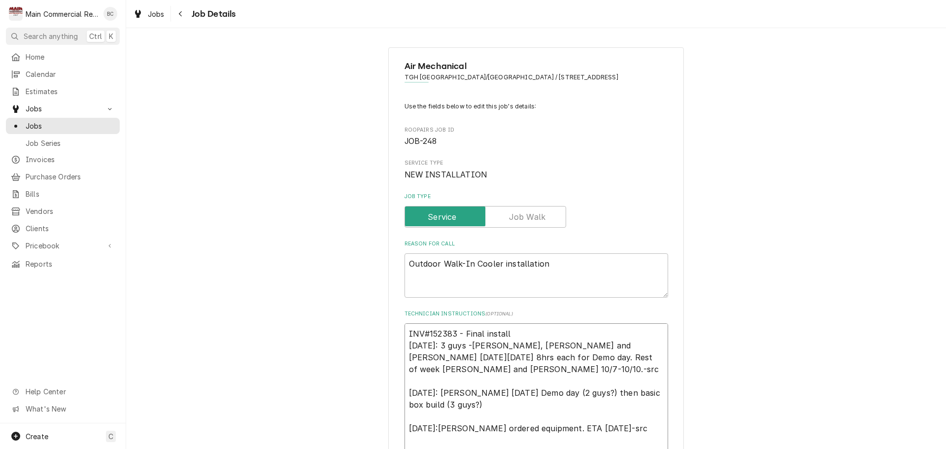
type textarea "x"
type textarea "INV#152383 - Final installm 10/2/25: 3 guys -Caleb, Mike and Parker on Monday 1…"
type textarea "x"
type textarea "INV#152383 - Final installme 10/2/25: 3 guys -Caleb, Mike and Parker on Monday …"
type textarea "x"
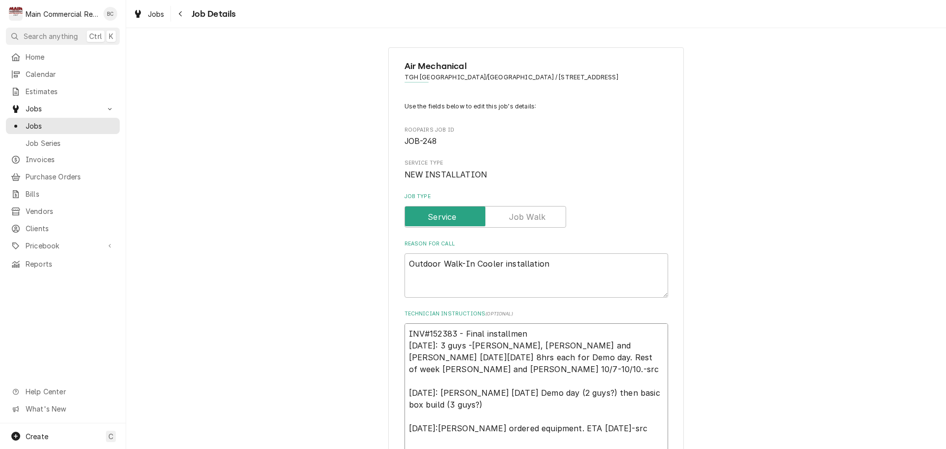
type textarea "INV#152383 - Final installment 10/2/25: 3 guys -Caleb, Mike and Parker on Monda…"
type textarea "x"
type textarea "INV#152383 - Final installment 10/2/25: 3 guys -Caleb, Mike and Parker on Monda…"
type textarea "x"
type textarea "INV#152383 - Final installment $ 10/2/25: 3 guys -Caleb, Mike and Parker on Mon…"
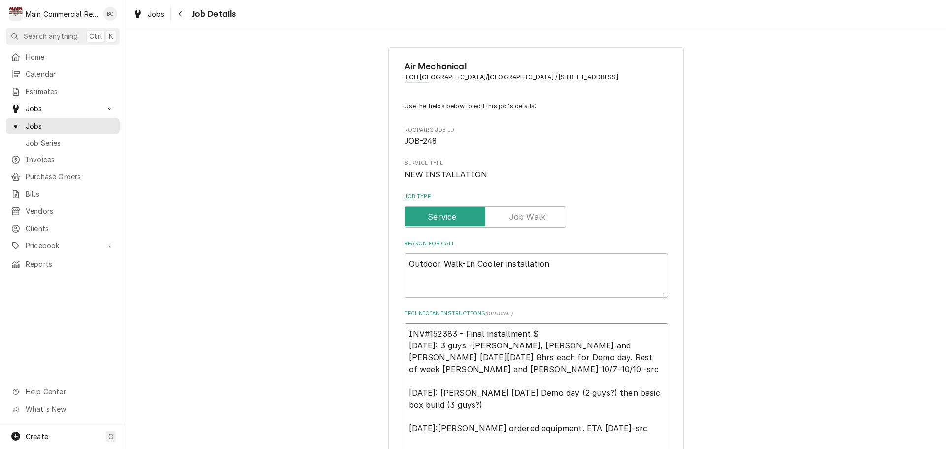
type textarea "x"
type textarea "INV#152383 - Final installment $9 10/2/25: 3 guys -Caleb, Mike and Parker on Mo…"
type textarea "x"
type textarea "INV#152383 - Final installment $908 10/2/25: 3 guys -Caleb, Mike and Parker on …"
type textarea "x"
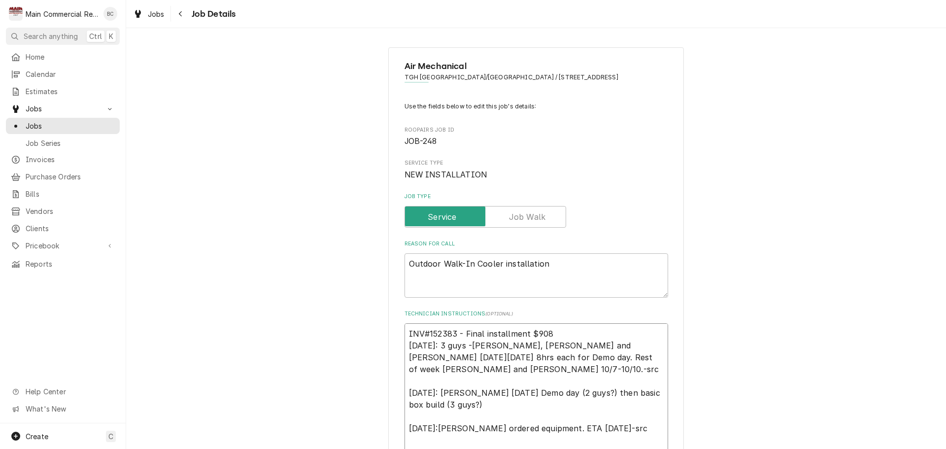
type textarea "INV#152383 - Final installment $9087 10/2/25: 3 guys -Caleb, Mike and Parker on…"
type textarea "x"
type textarea "INV#152383 - Final installment $90878 10/2/25: 3 guys -Caleb, Mike and Parker o…"
type textarea "x"
type textarea "INV#152383 - Final installment $9087 10/2/25: 3 guys -Caleb, Mike and Parker on…"
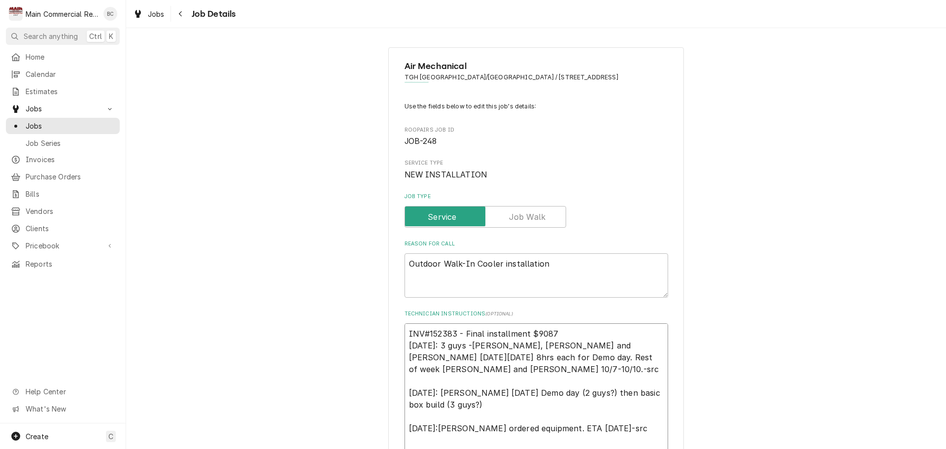
type textarea "x"
type textarea "INV#152383 - Final installment $908 10/2/25: 3 guys -Caleb, Mike and Parker on …"
type textarea "x"
type textarea "INV#152383 - Final installment $9088 10/2/25: 3 guys -Caleb, Mike and Parker on…"
type textarea "x"
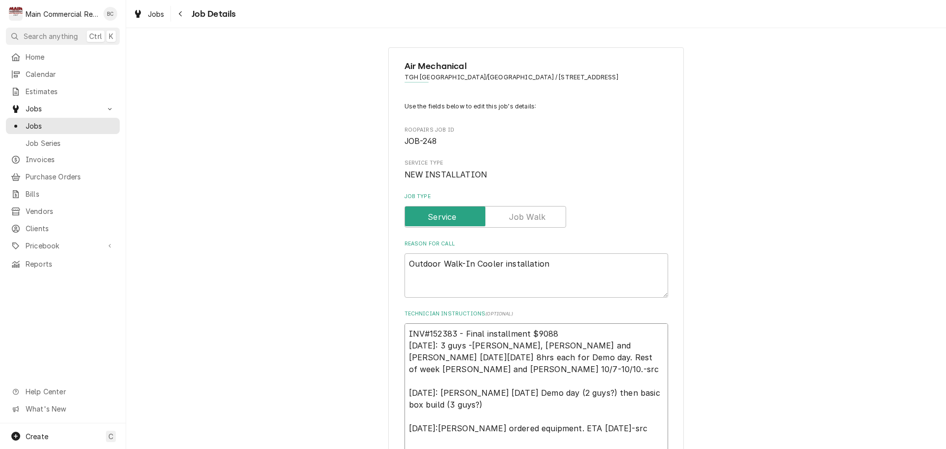
type textarea "INV#152383 - Final installment $9088 10/2/25: 3 guys -Caleb, Mike and Parker on…"
type textarea "x"
type textarea "INV#152383 - Final installment $9088 L 10/2/25: 3 guys -Caleb, Mike and Parker …"
type textarea "x"
type textarea "INV#152383 - Final installment $9088 LT 10/2/25: 3 guys -Caleb, Mike and Parker…"
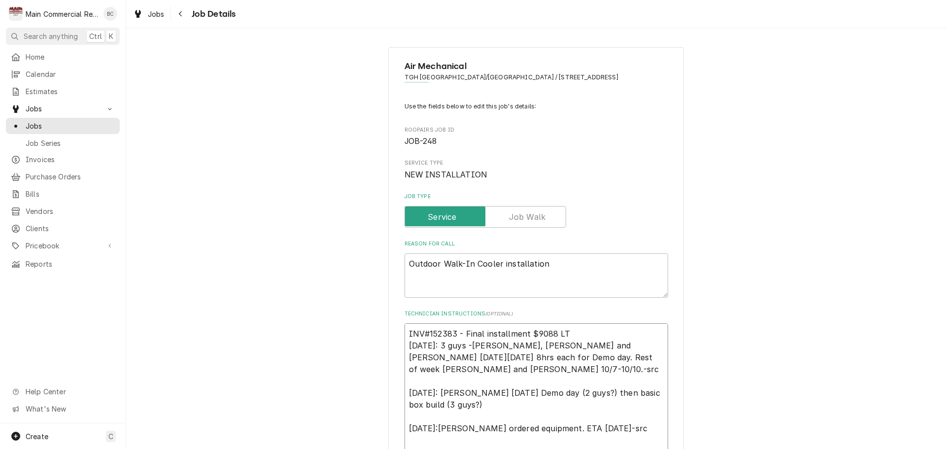
type textarea "x"
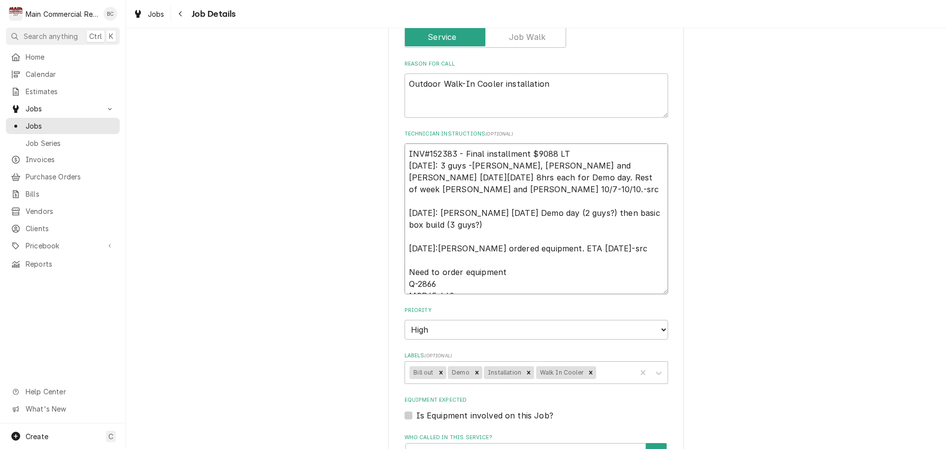
scroll to position [197, 0]
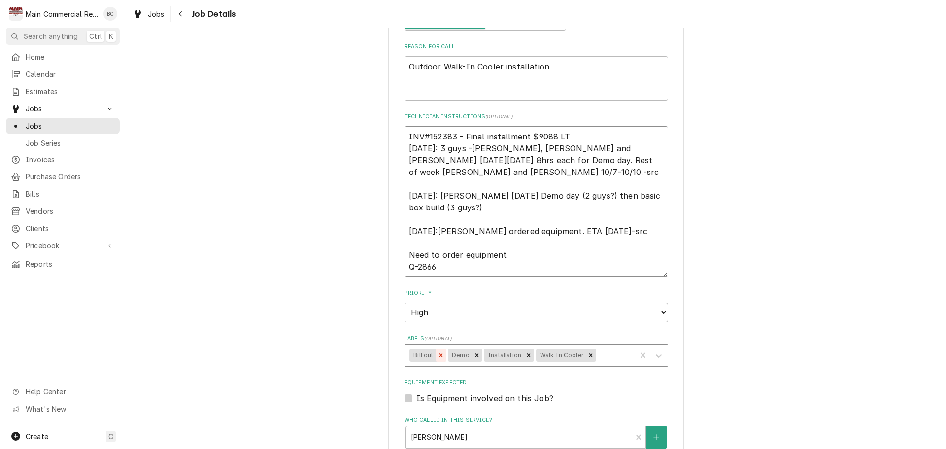
click at [437, 355] on icon "Remove Bill out" at bounding box center [440, 355] width 7 height 7
type textarea "INV#152383 - Final installment $9088 LT 10/2/25: 3 guys -Caleb, Mike and Parker…"
type textarea "x"
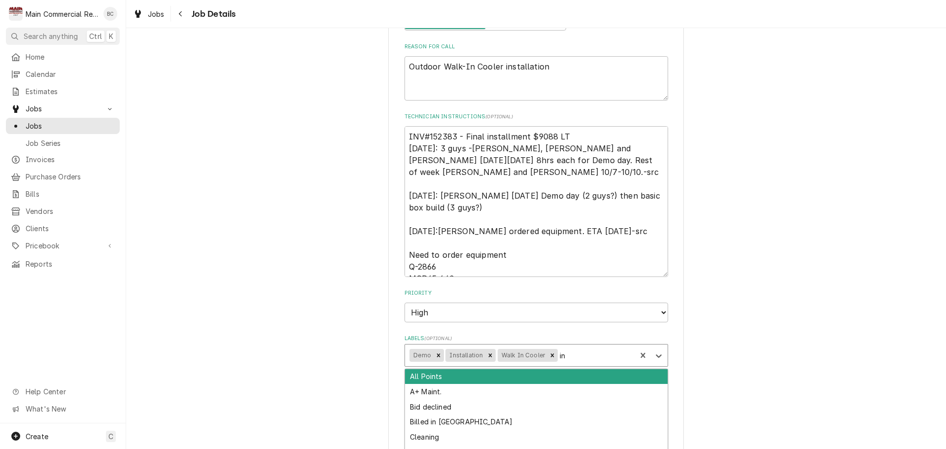
type input "inv"
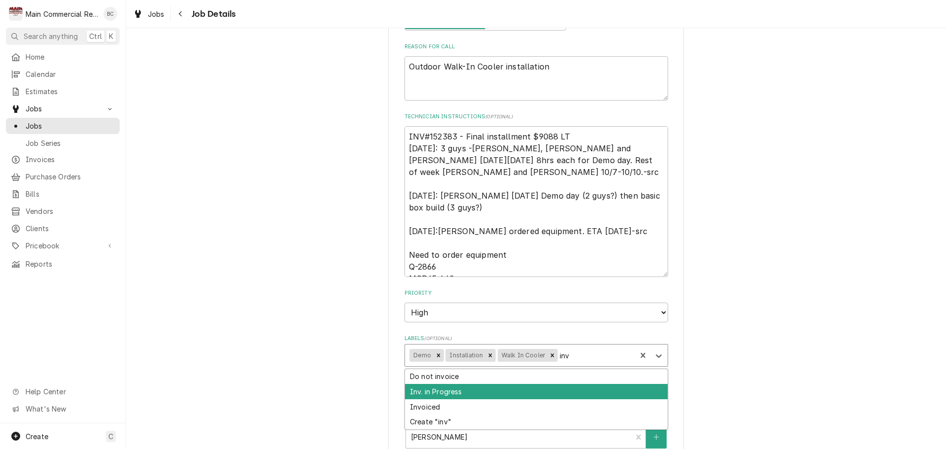
click at [495, 393] on div "Inv. in Progress" at bounding box center [536, 391] width 263 height 15
type textarea "x"
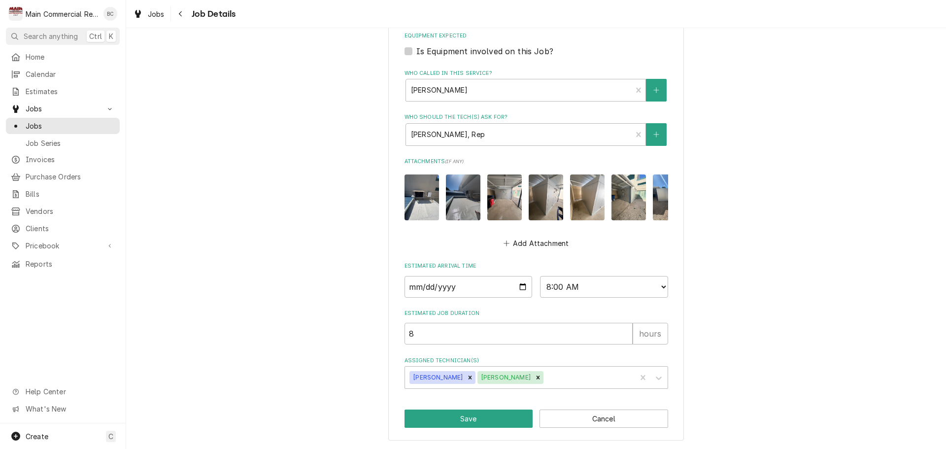
scroll to position [551, 0]
click at [479, 420] on button "Save" at bounding box center [468, 418] width 129 height 18
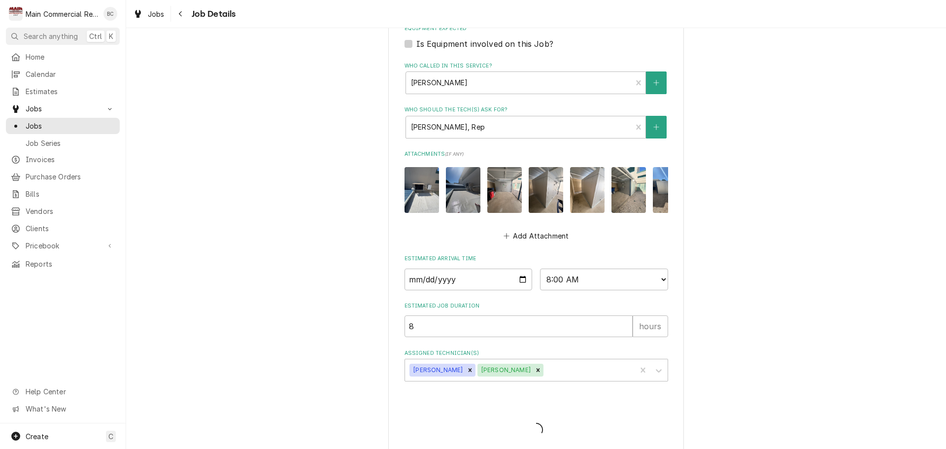
type textarea "x"
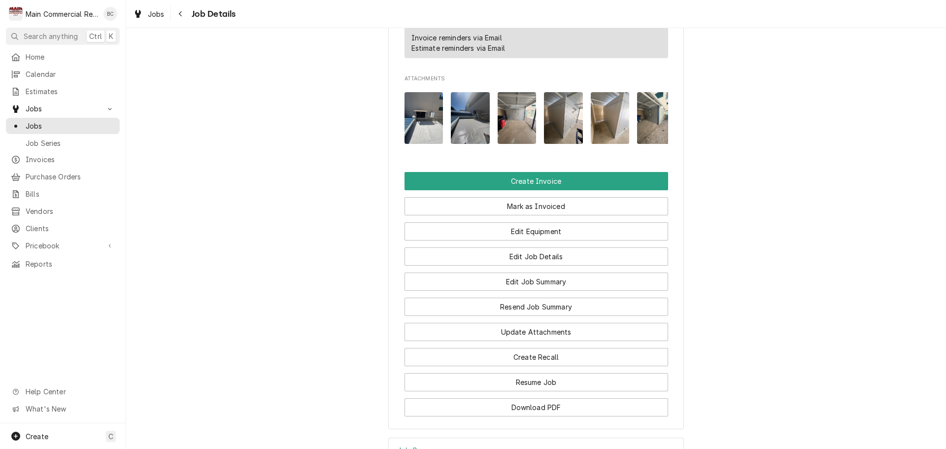
scroll to position [1121, 0]
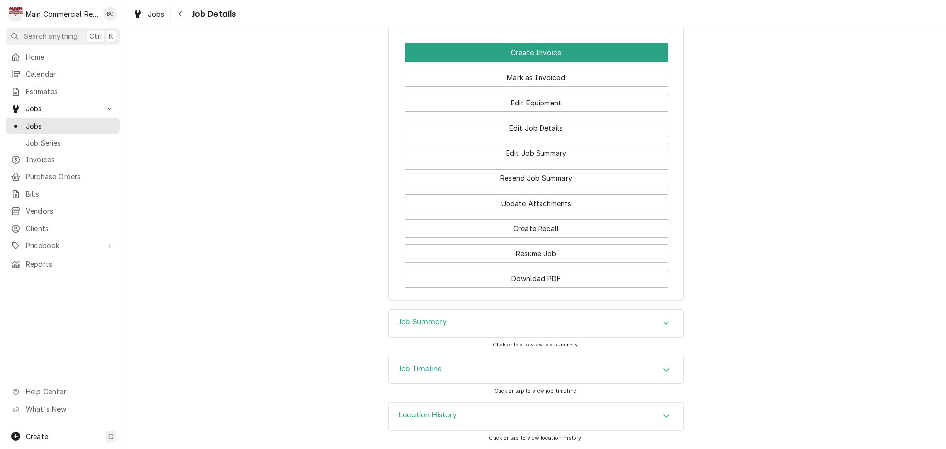
click at [428, 328] on div "Job Summary" at bounding box center [423, 323] width 48 height 12
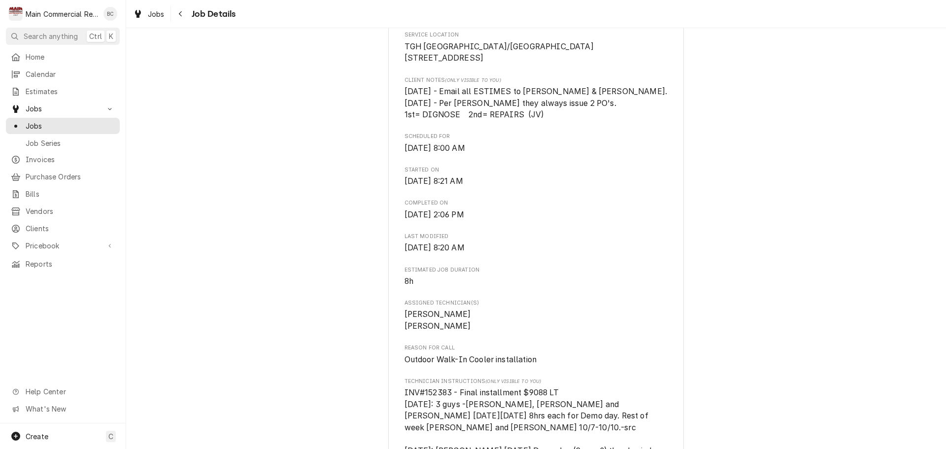
scroll to position [0, 0]
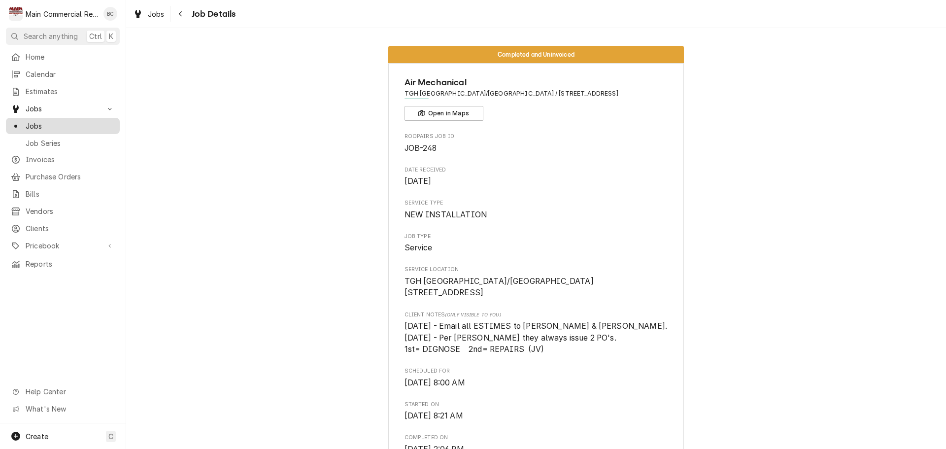
click at [69, 124] on span "Jobs" at bounding box center [70, 126] width 89 height 10
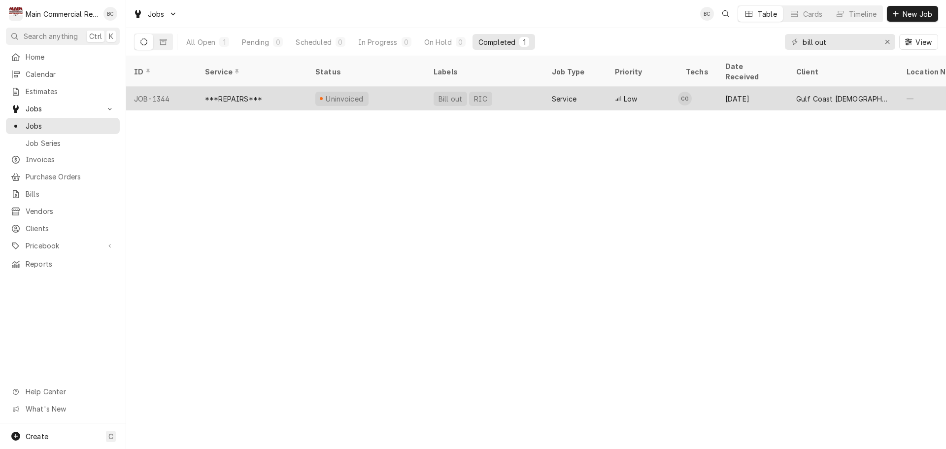
click at [446, 94] on div "Bill out" at bounding box center [450, 99] width 26 height 10
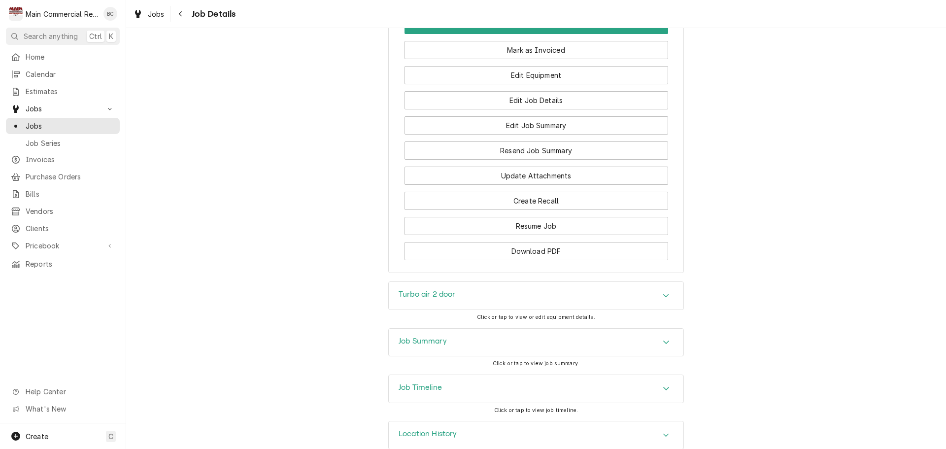
scroll to position [1278, 0]
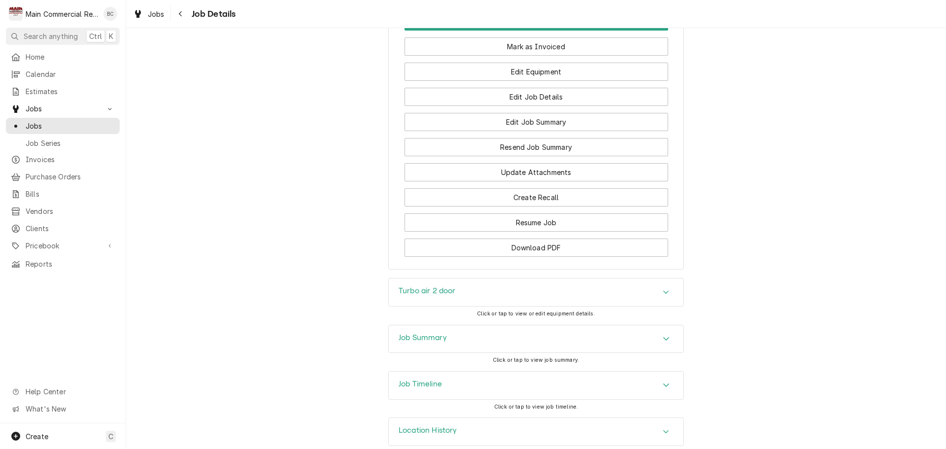
click at [414, 333] on h3 "Job Summary" at bounding box center [423, 337] width 48 height 9
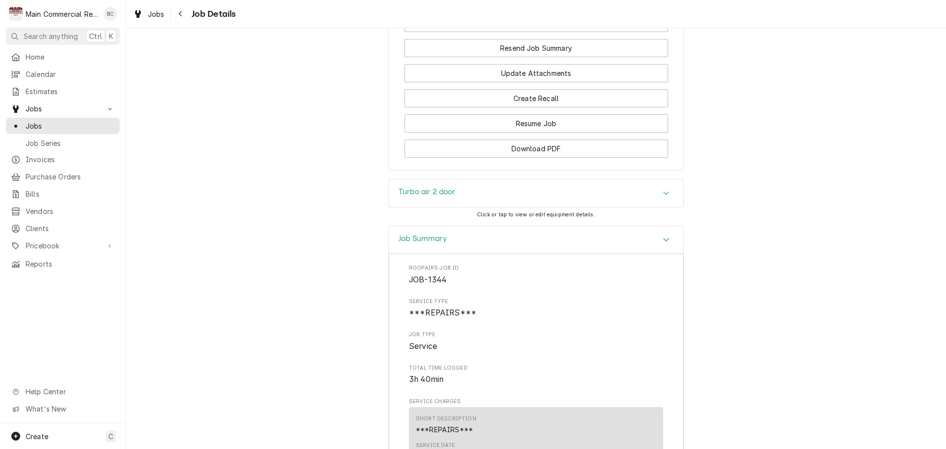
scroll to position [1377, 0]
click at [411, 188] on h3 "Turbo air 2 door" at bounding box center [427, 192] width 57 height 9
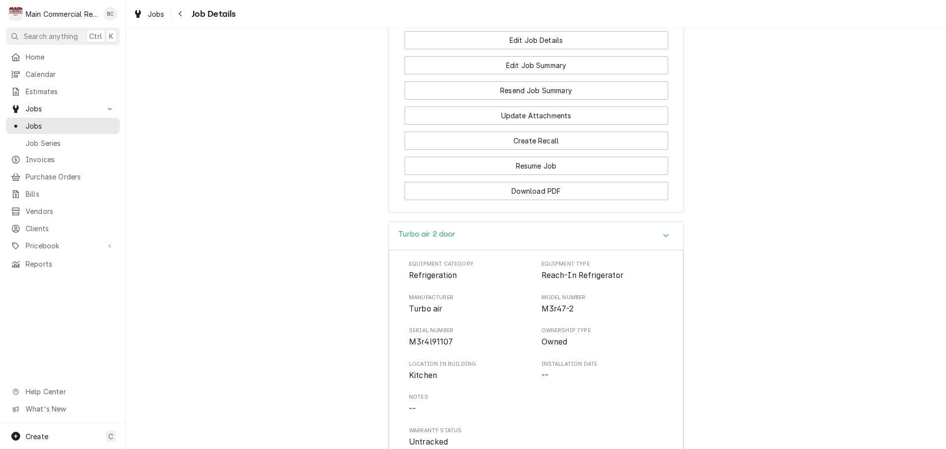
scroll to position [1328, 0]
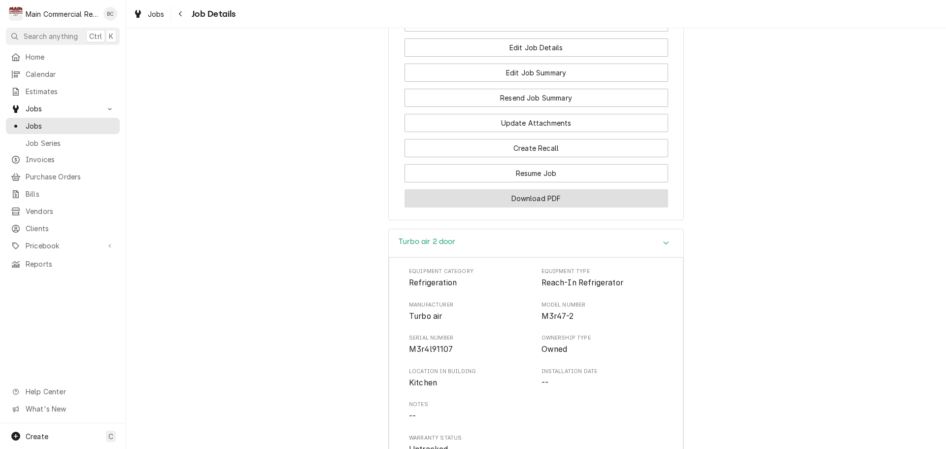
click at [534, 189] on button "Download PDF" at bounding box center [536, 198] width 264 height 18
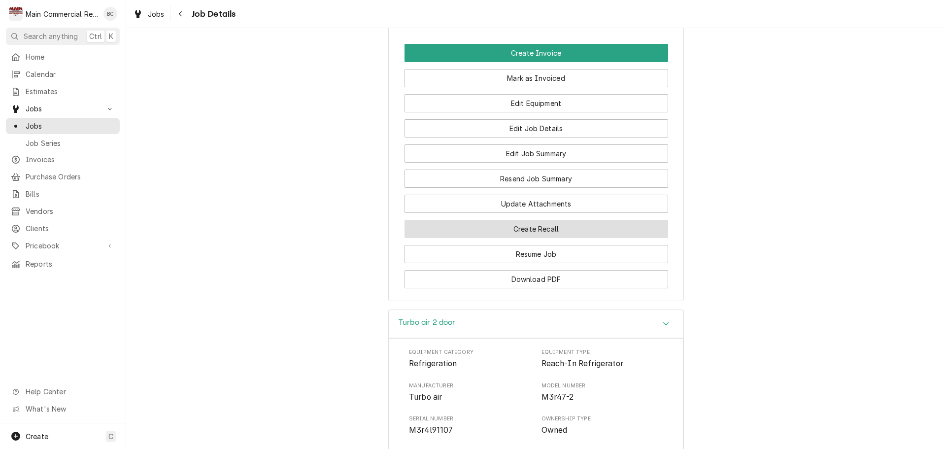
scroll to position [1180, 0]
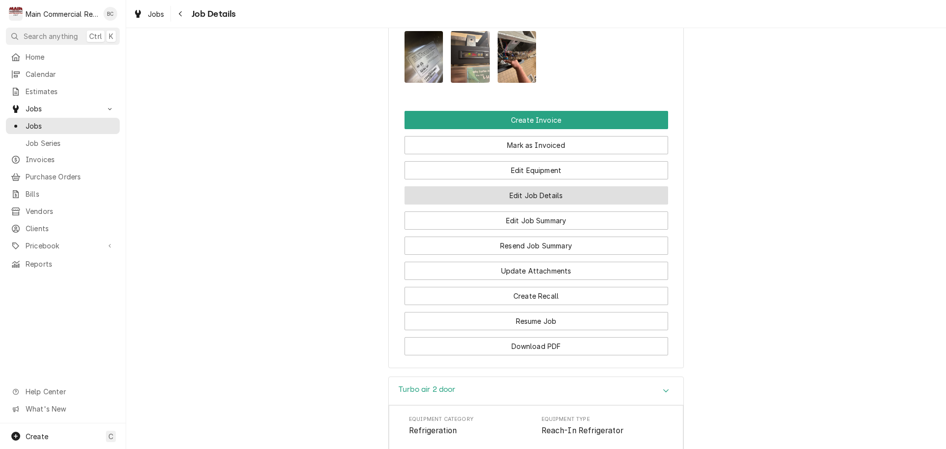
click at [528, 186] on button "Edit Job Details" at bounding box center [536, 195] width 264 height 18
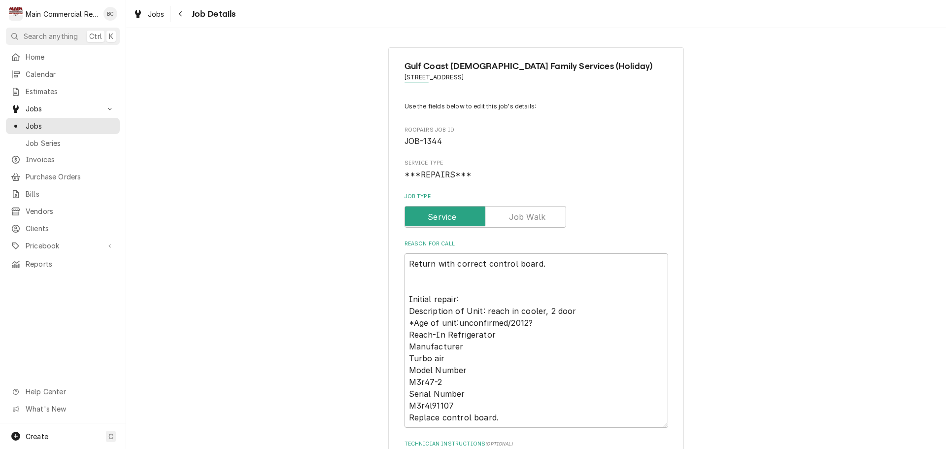
scroll to position [197, 0]
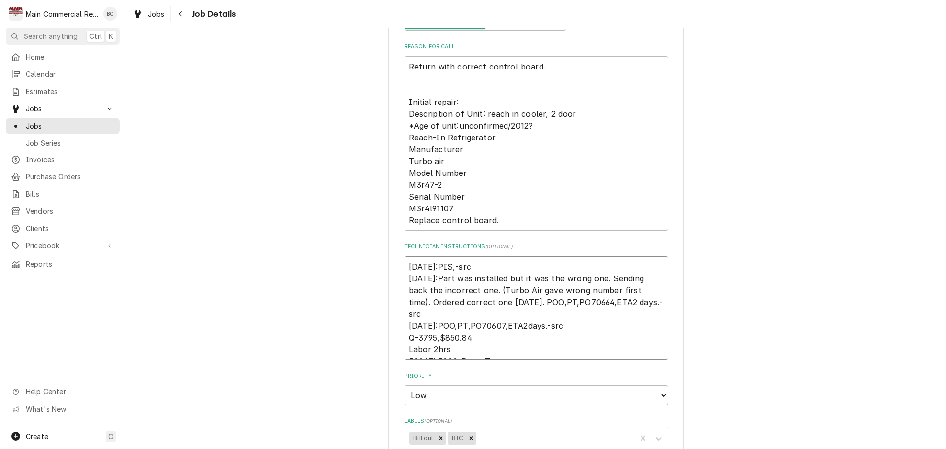
click at [406, 264] on textarea "[DATE]:PIS,-src [DATE]:Part was installed but it was the wrong one. Sending bac…" at bounding box center [536, 307] width 264 height 103
type textarea "x"
type textarea "[DATE]:PIS,-src [DATE]:Part was installed but it was the wrong one. Sending bac…"
type textarea "x"
type textarea "I [DATE]:PIS,-src [DATE]:Part was installed but it was the wrong one. Sending b…"
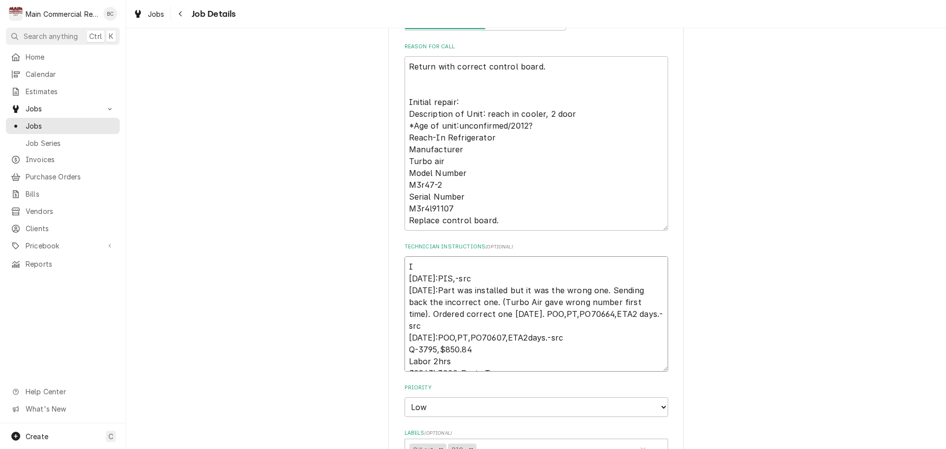
type textarea "x"
type textarea "IN [DATE]:PIS,-src [DATE]:Part was installed but it was the wrong one. Sending …"
type textarea "x"
type textarea "INV [DATE]:PIS,-src [DATE]:Part was installed but it was the wrong one. Sending…"
type textarea "x"
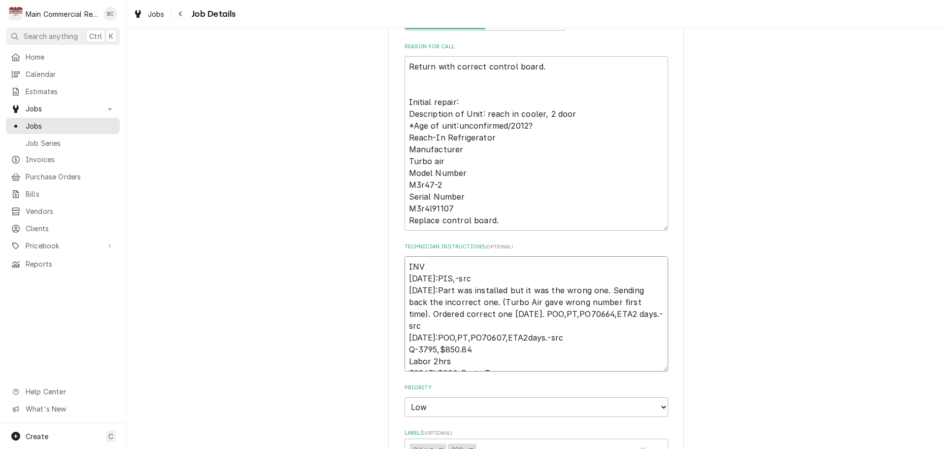
type textarea "INV# [DATE]:PIS,-src [DATE]:Part was installed but it was the wrong one. Sendin…"
type textarea "x"
type textarea "INV#1 [DATE]:PIS,-src [DATE]:Part was installed but it was the wrong one. Sendi…"
type textarea "x"
type textarea "INV#15 [DATE]:PIS,-src [DATE]:Part was installed but it was the wrong one. Send…"
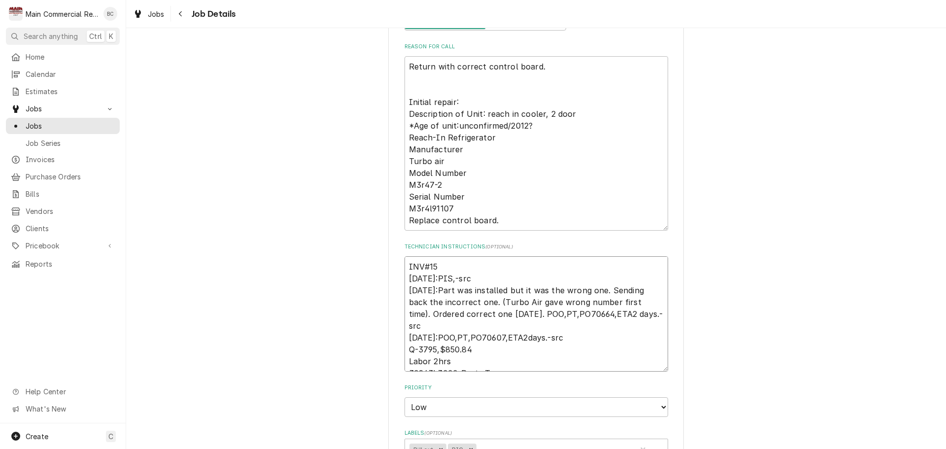
type textarea "x"
type textarea "INV#152 [DATE]:PIS,-src [DATE]:Part was installed but it was the wrong one. Sen…"
type textarea "x"
type textarea "INV#1523 [DATE]:PIS,-src [DATE]:Part was installed but it was the wrong one. Se…"
type textarea "x"
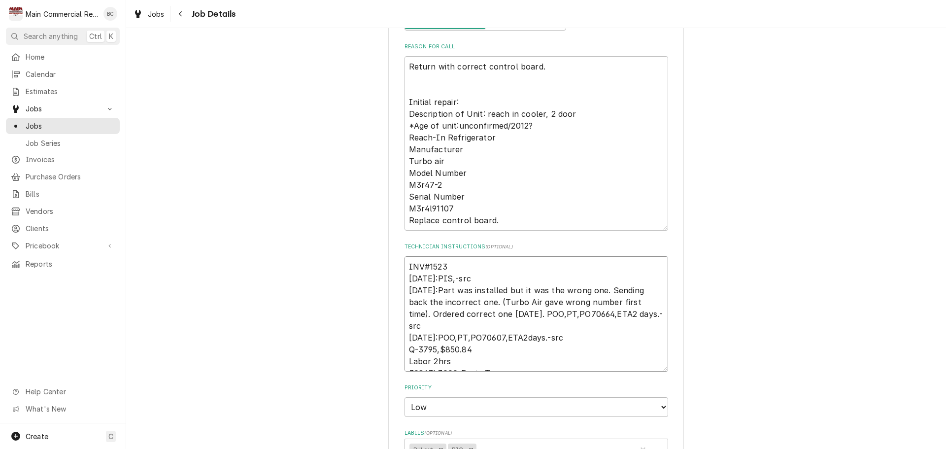
type textarea "INV#15238 [DATE]:PIS,-src [DATE]:Part was installed but it was the wrong one. S…"
type textarea "x"
type textarea "INV#152384 [DATE]:PIS,-src [DATE]:Part was installed but it was the wrong one. …"
type textarea "x"
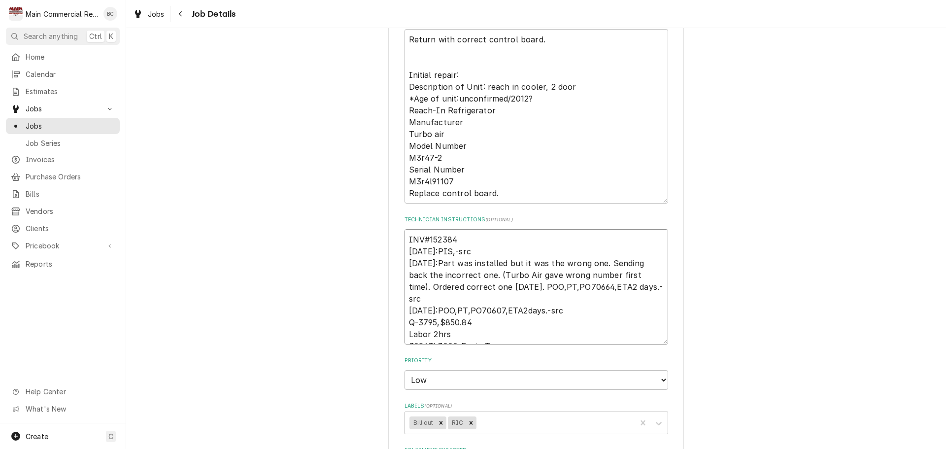
scroll to position [246, 0]
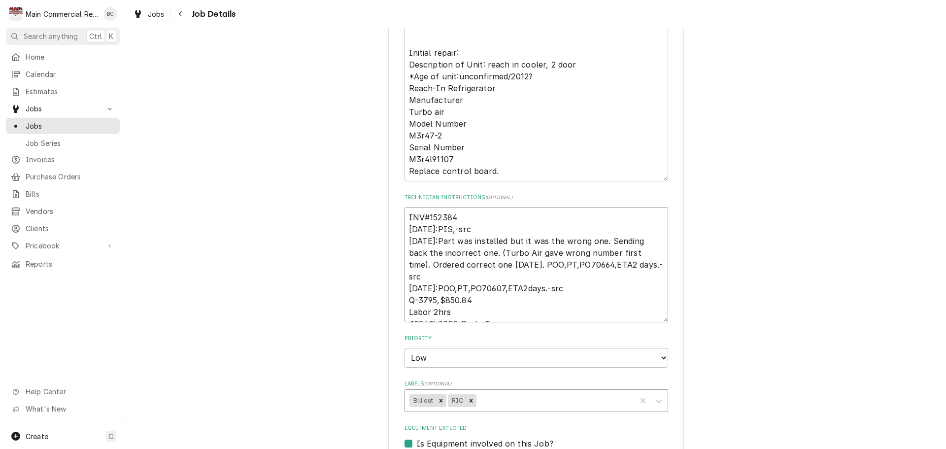
click at [437, 400] on icon "Remove Bill out" at bounding box center [440, 400] width 7 height 7
type textarea "INV#152384 [DATE]:PIS,-src [DATE]:Part was installed but it was the wrong one. …"
type textarea "x"
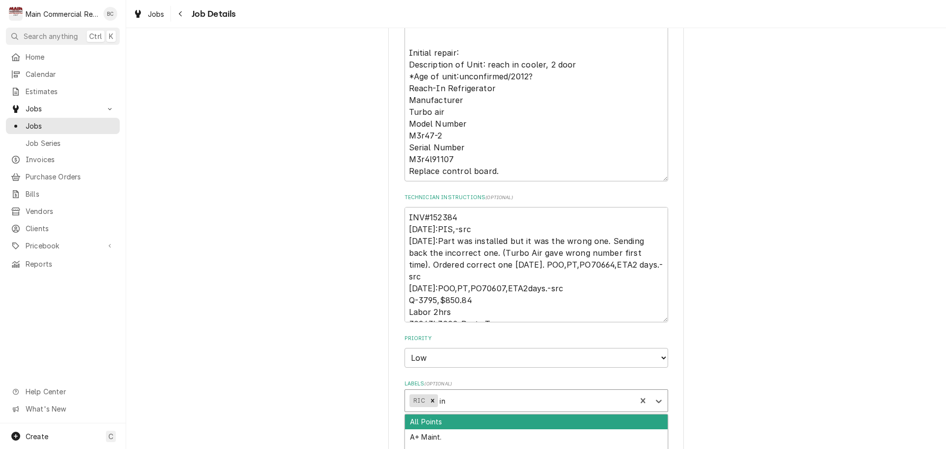
type input "inv"
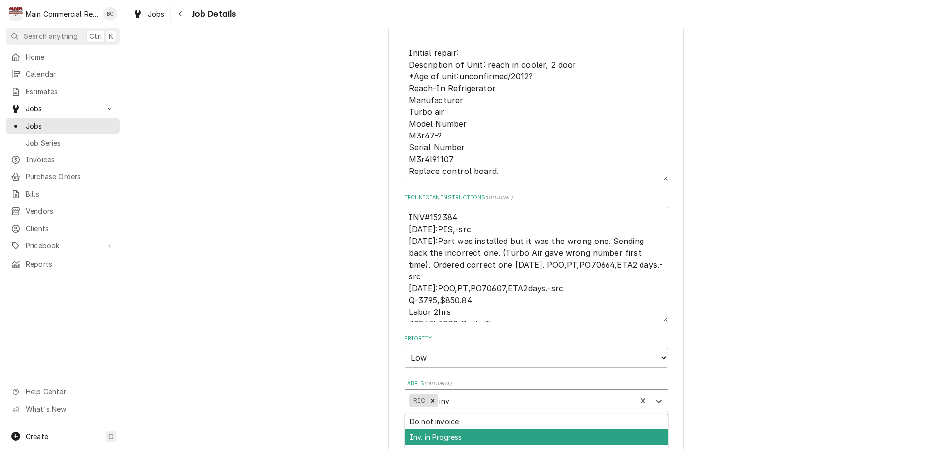
click at [448, 435] on div "Inv. in Progress" at bounding box center [536, 436] width 263 height 15
type textarea "x"
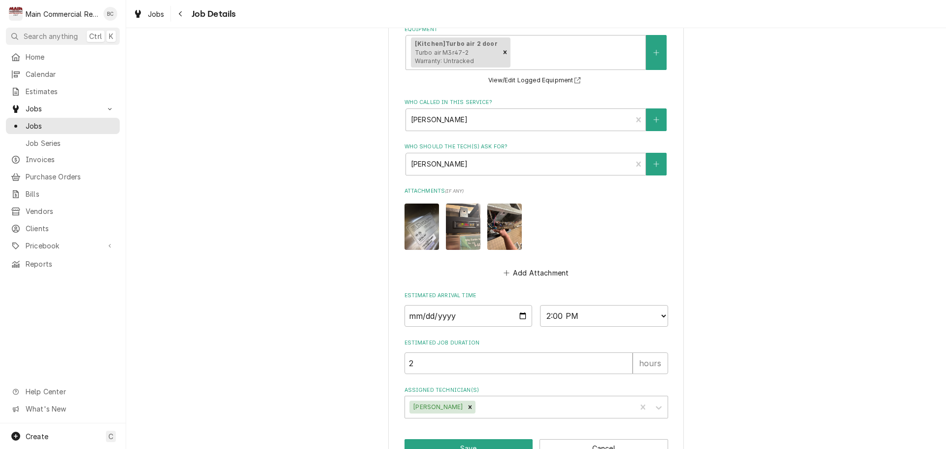
scroll to position [712, 0]
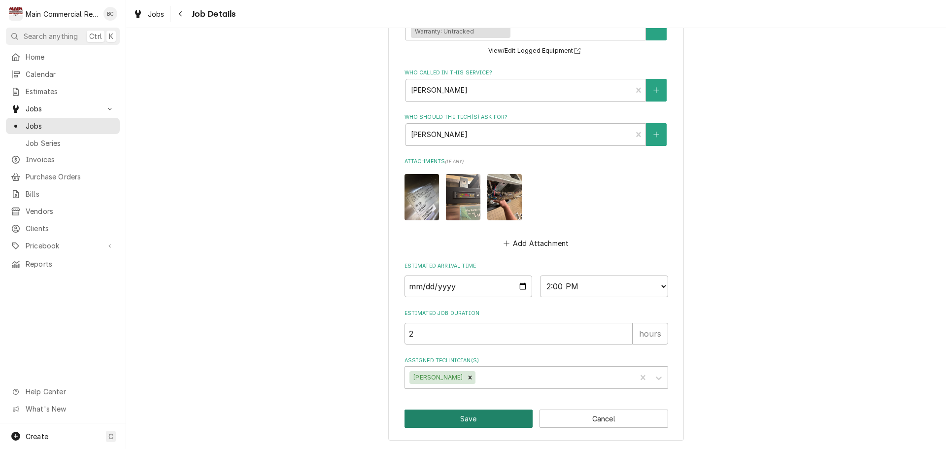
click at [462, 422] on button "Save" at bounding box center [468, 418] width 129 height 18
type textarea "x"
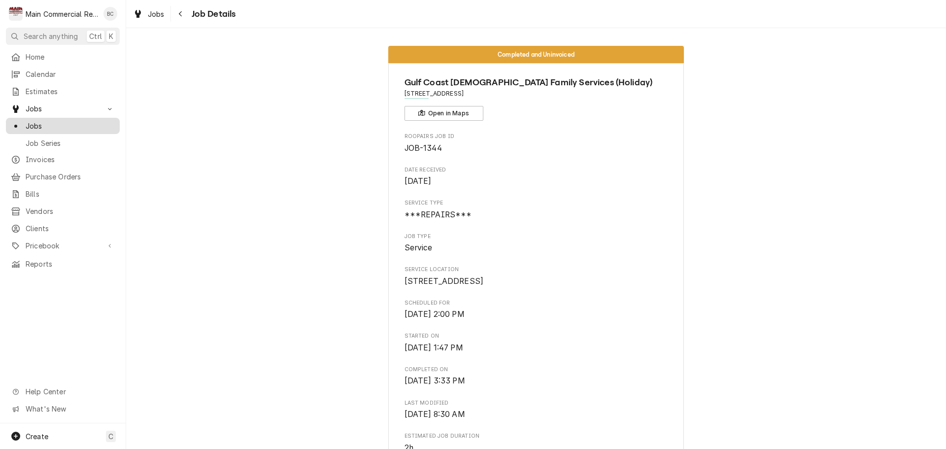
click at [37, 126] on span "Jobs" at bounding box center [70, 126] width 89 height 10
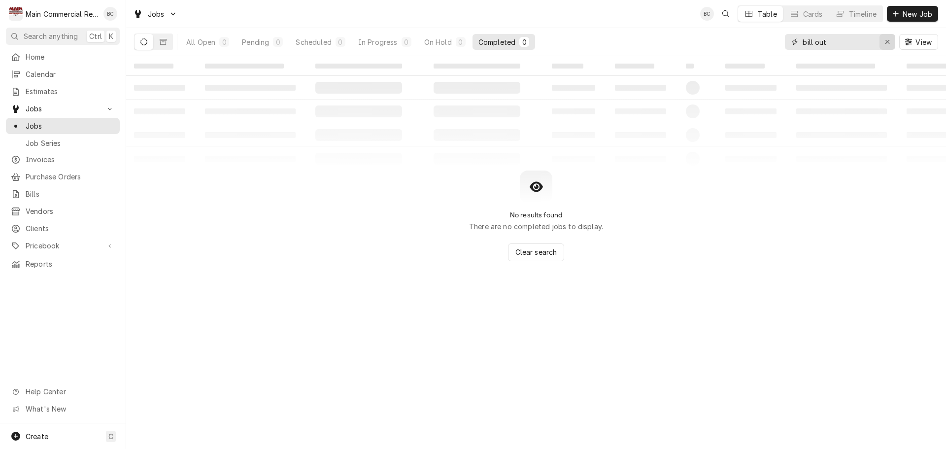
click at [888, 41] on icon "Erase input" at bounding box center [887, 41] width 5 height 7
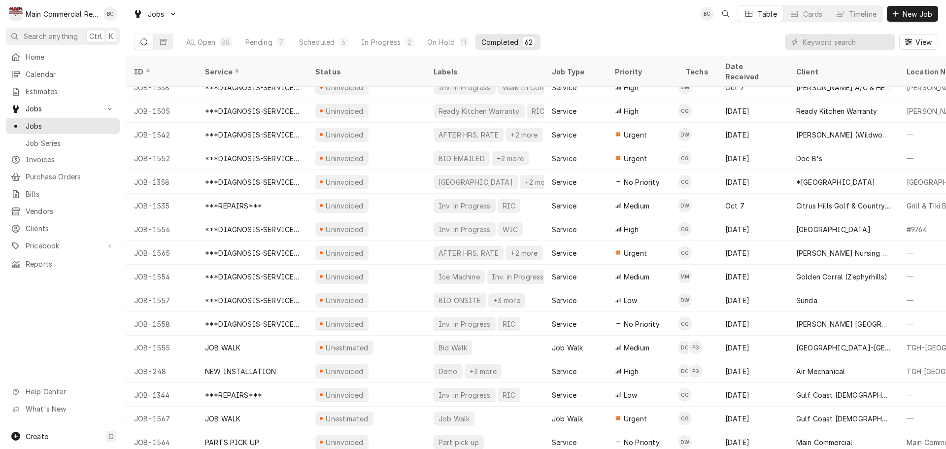
scroll to position [1099, 0]
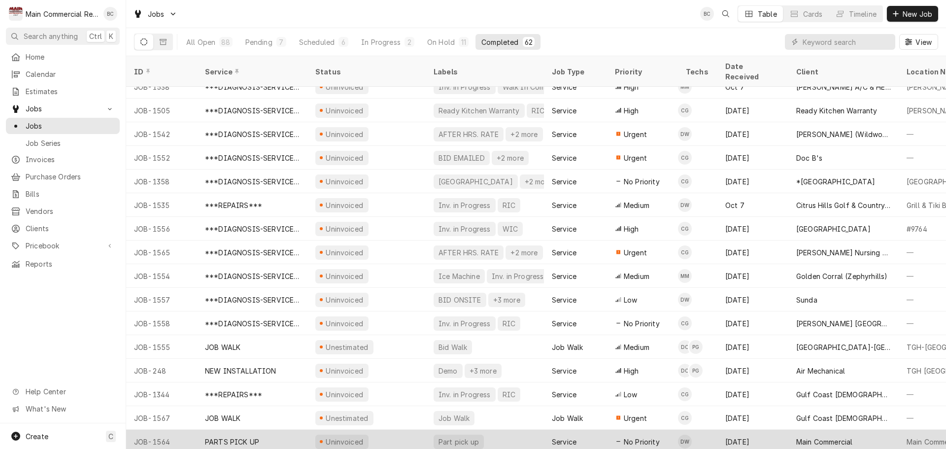
click at [449, 436] on div "Part pick up" at bounding box center [458, 441] width 42 height 10
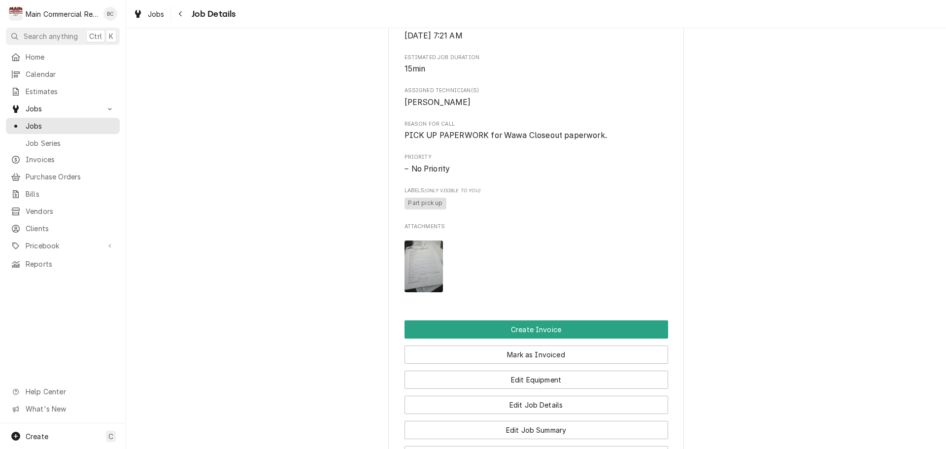
scroll to position [394, 0]
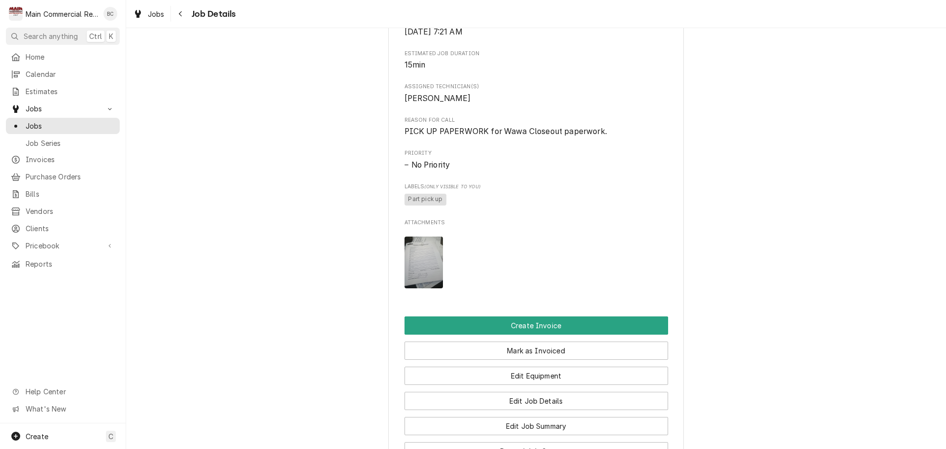
click at [419, 283] on img "Attachments" at bounding box center [423, 262] width 39 height 52
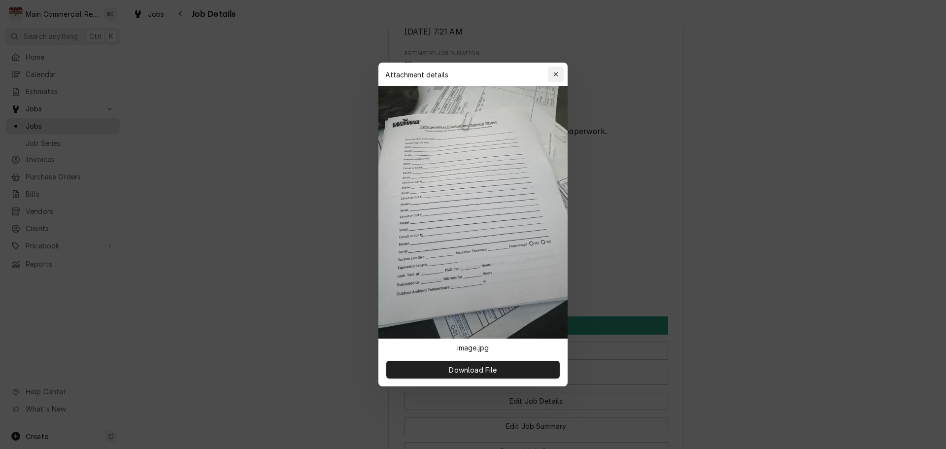
click at [555, 73] on icon "button" at bounding box center [555, 74] width 5 height 7
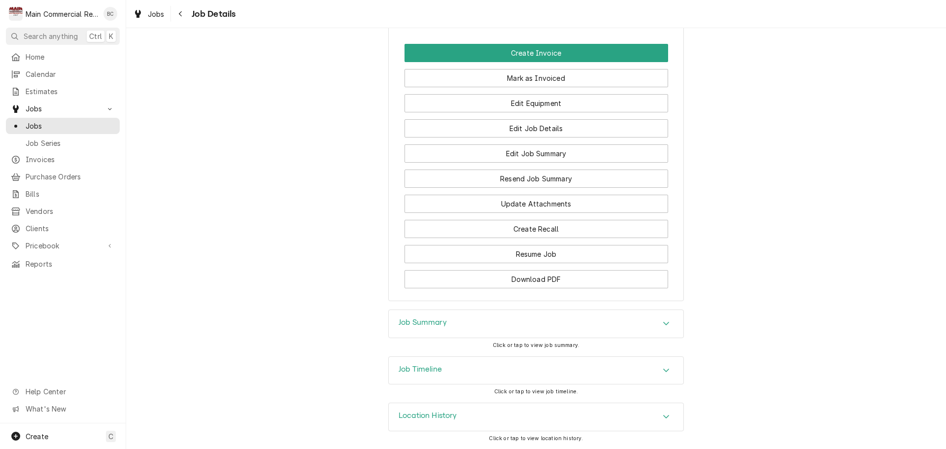
scroll to position [678, 0]
click at [431, 323] on h3 "Job Summary" at bounding box center [423, 322] width 48 height 9
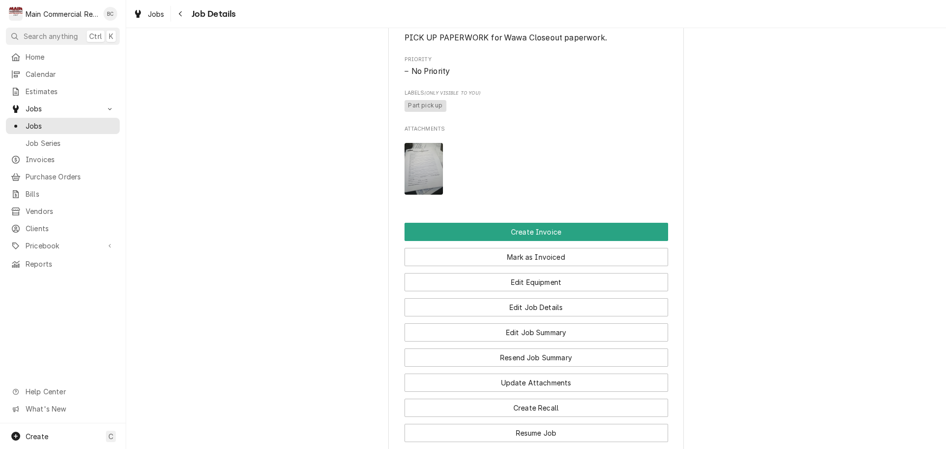
scroll to position [360, 0]
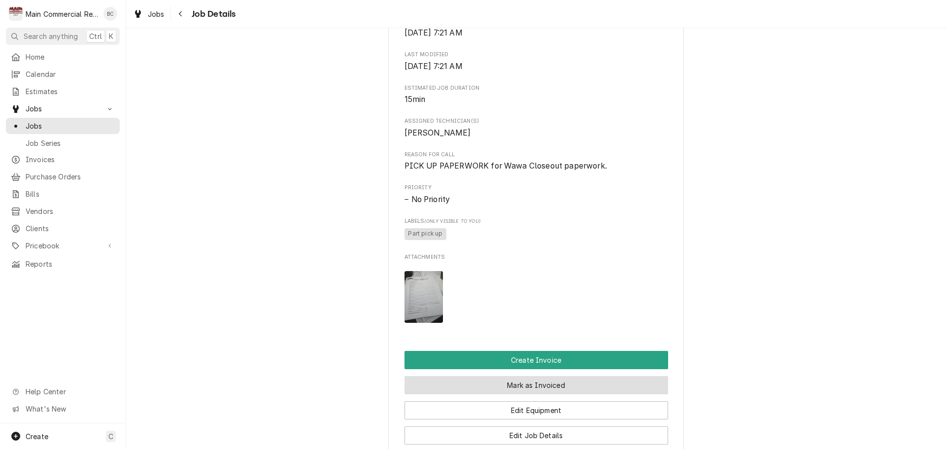
click at [525, 394] on button "Mark as Invoiced" at bounding box center [536, 385] width 264 height 18
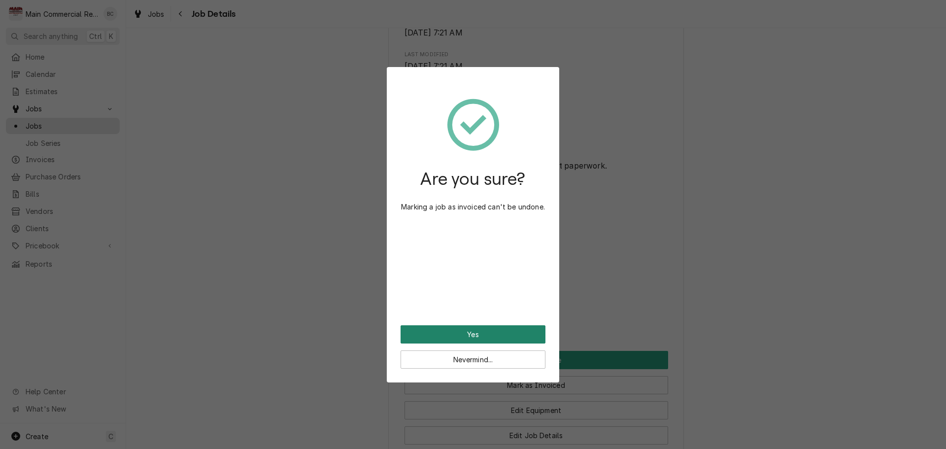
click at [478, 334] on button "Yes" at bounding box center [472, 334] width 145 height 18
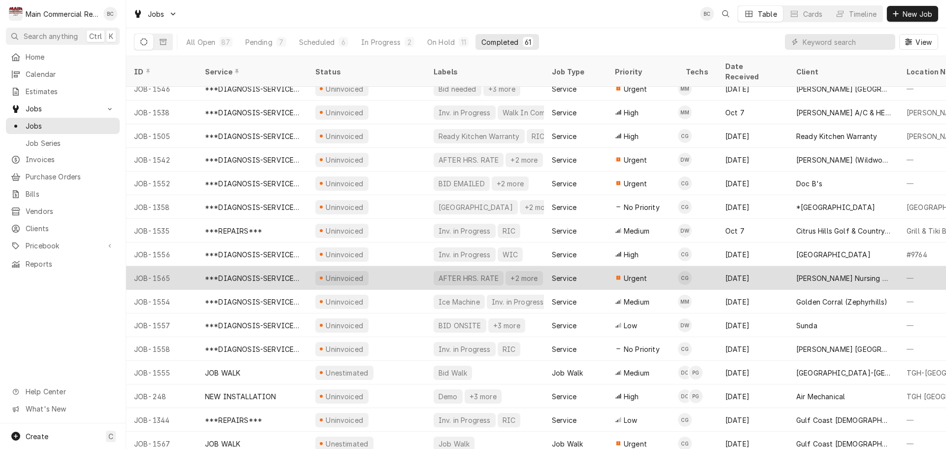
scroll to position [1076, 0]
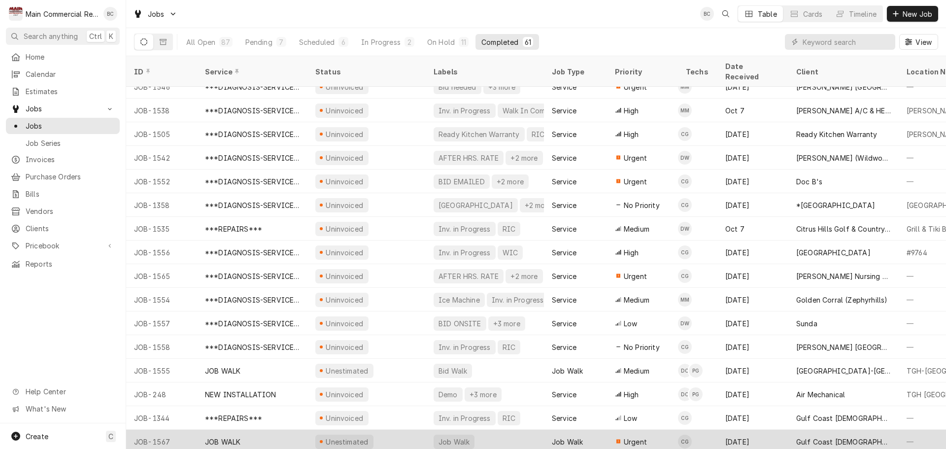
click at [450, 436] on div "Job Walk" at bounding box center [453, 441] width 33 height 10
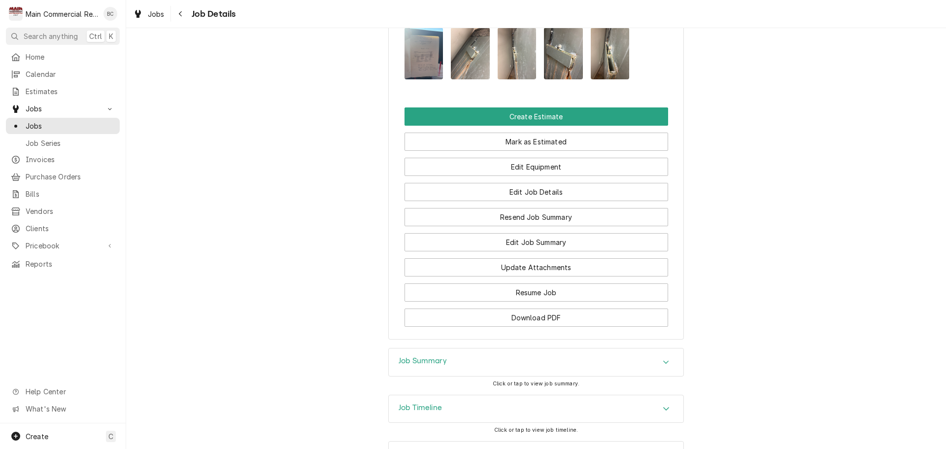
scroll to position [1009, 0]
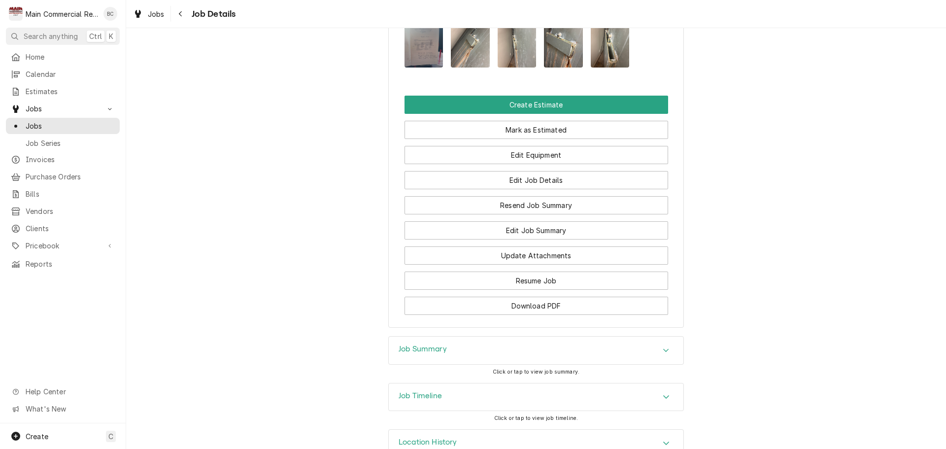
click at [420, 344] on h3 "Job Summary" at bounding box center [423, 348] width 48 height 9
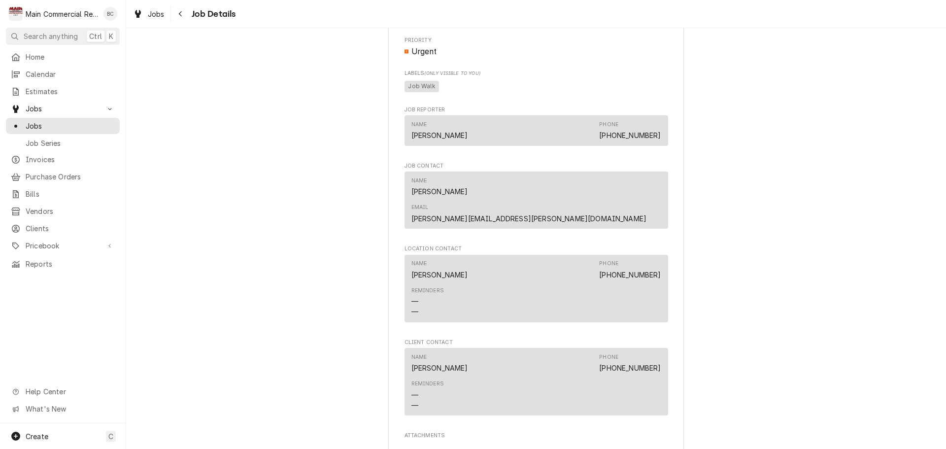
scroll to position [428, 0]
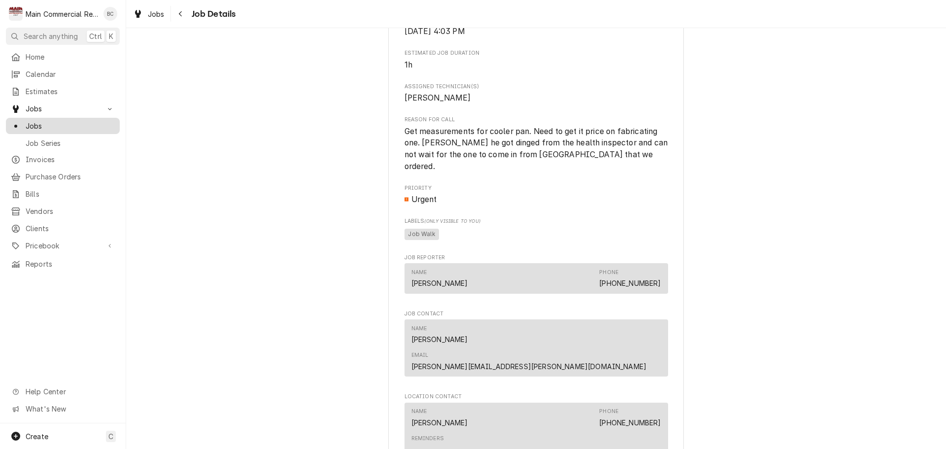
click at [80, 124] on span "Jobs" at bounding box center [70, 126] width 89 height 10
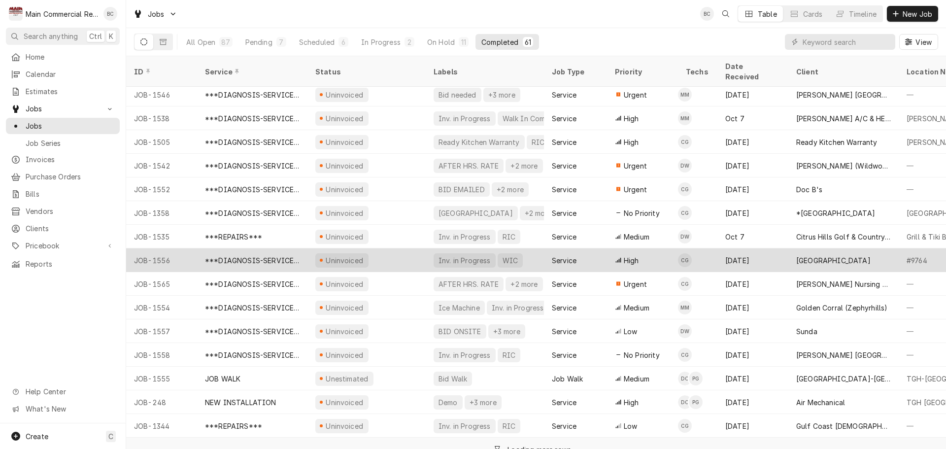
scroll to position [1076, 0]
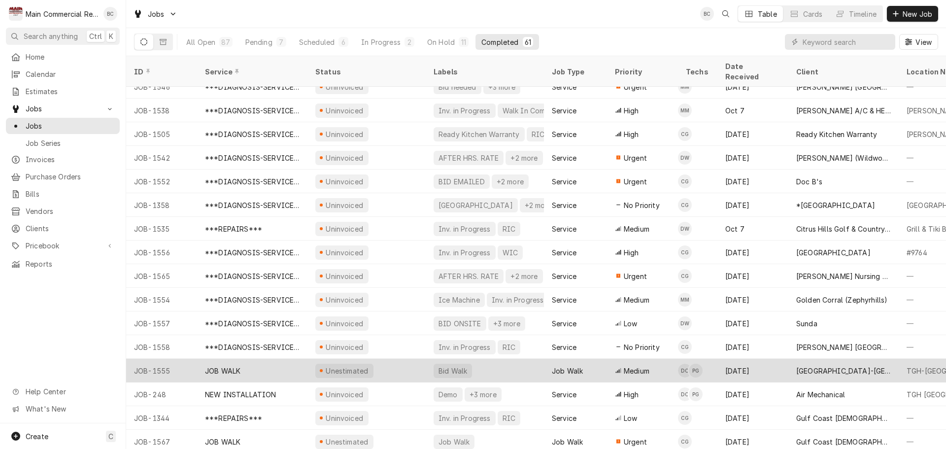
click at [448, 366] on div "Bid Walk" at bounding box center [452, 371] width 31 height 10
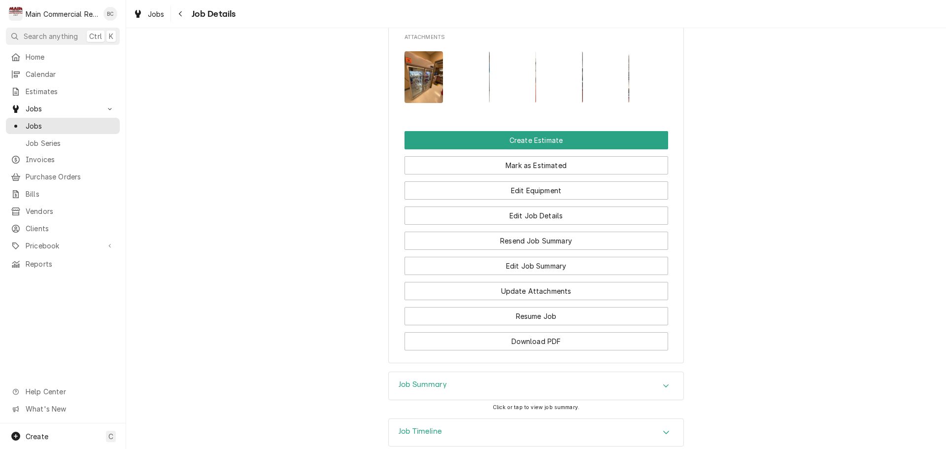
scroll to position [1073, 0]
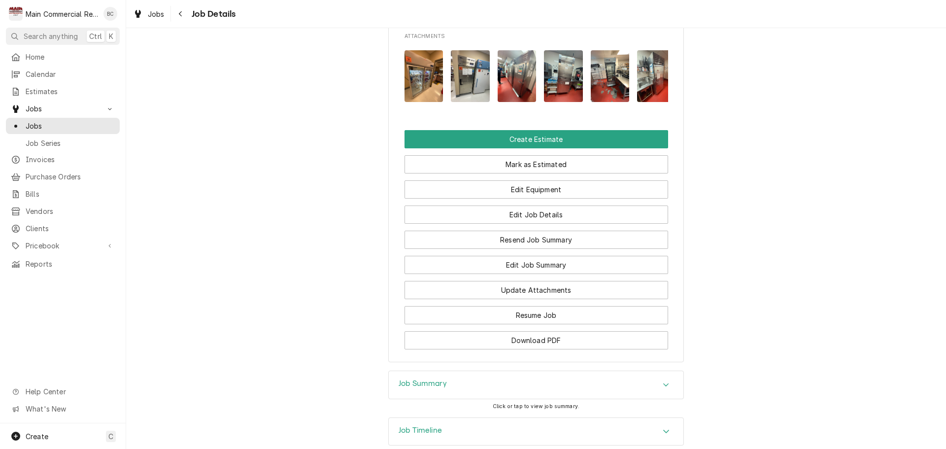
click at [434, 379] on h3 "Job Summary" at bounding box center [423, 383] width 48 height 9
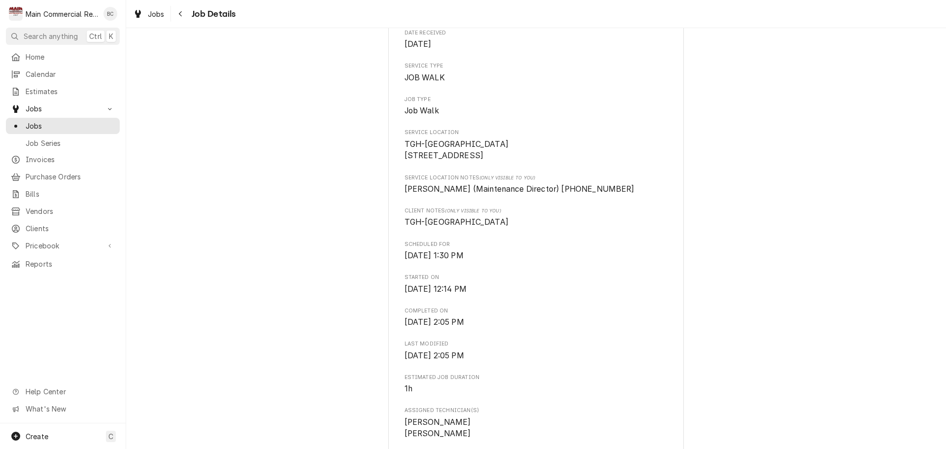
scroll to position [0, 0]
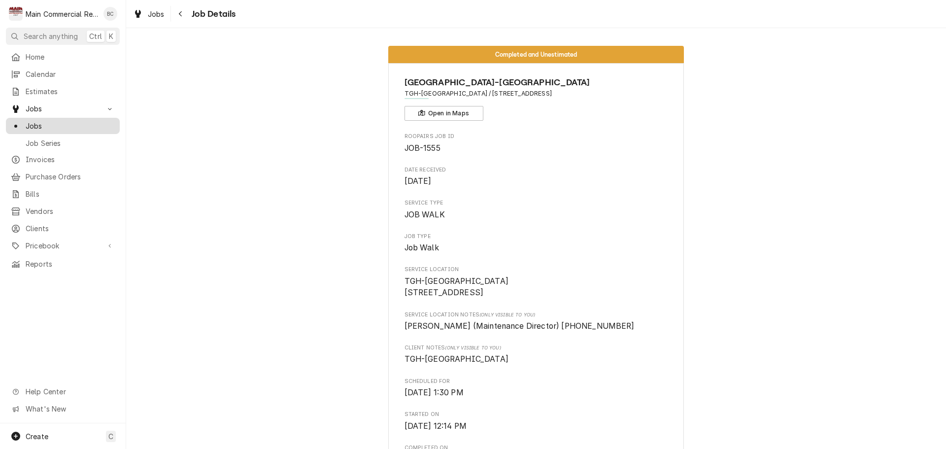
click at [53, 122] on span "Jobs" at bounding box center [70, 126] width 89 height 10
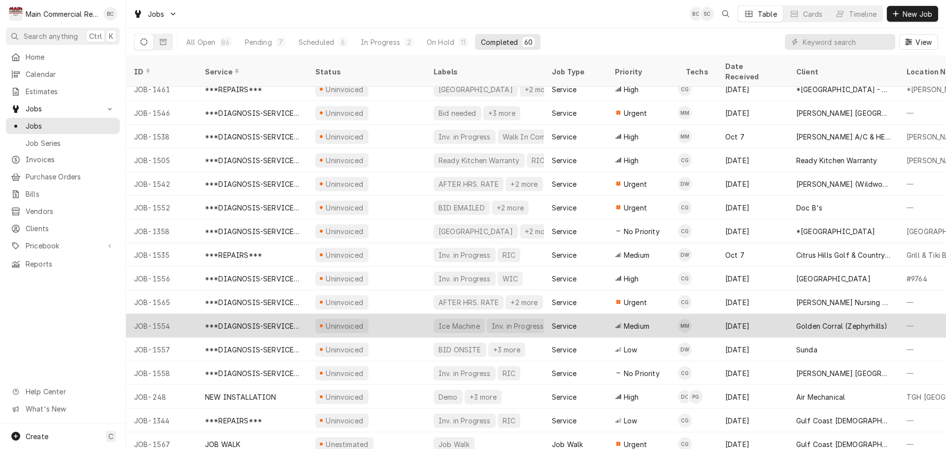
scroll to position [1052, 0]
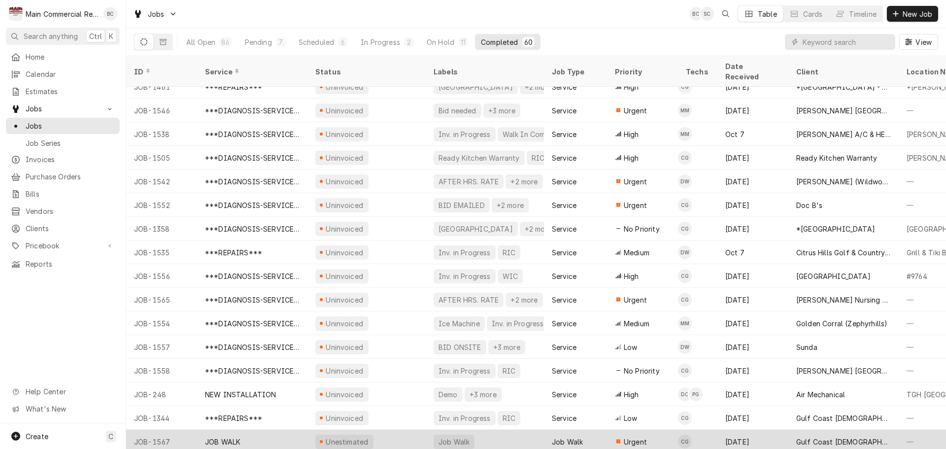
click at [445, 436] on div "Job Walk" at bounding box center [453, 441] width 33 height 10
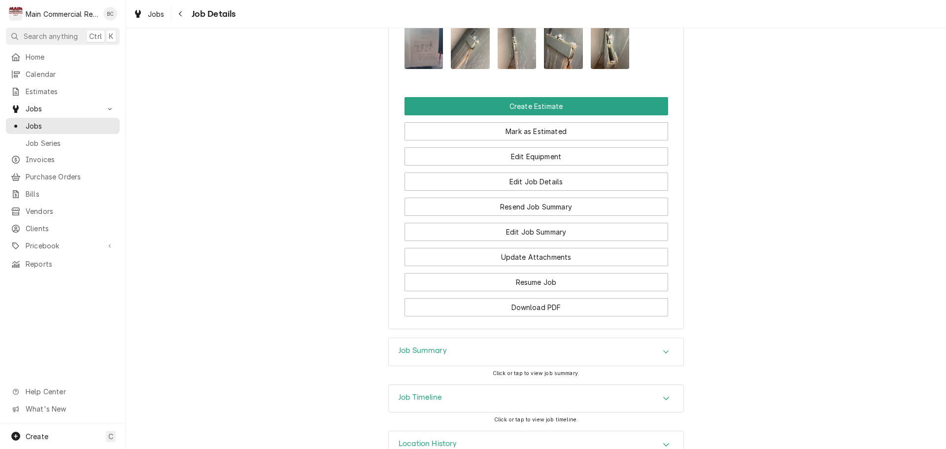
scroll to position [1009, 0]
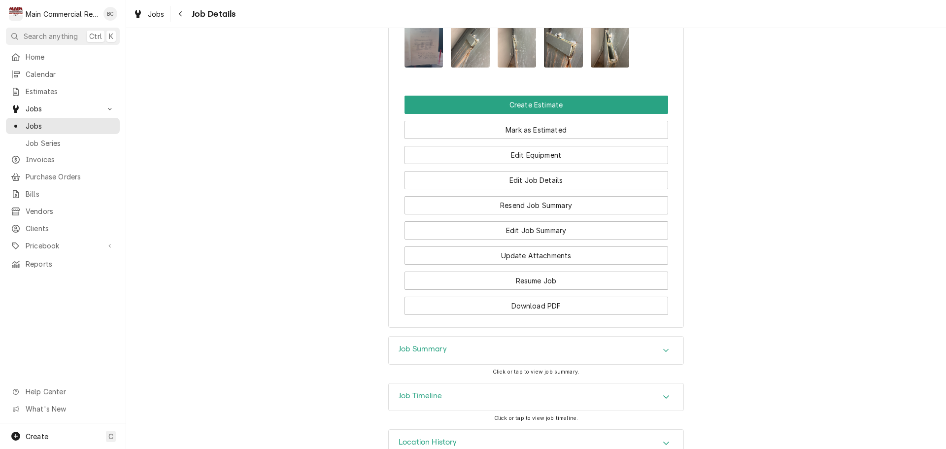
click at [423, 344] on h3 "Job Summary" at bounding box center [423, 348] width 48 height 9
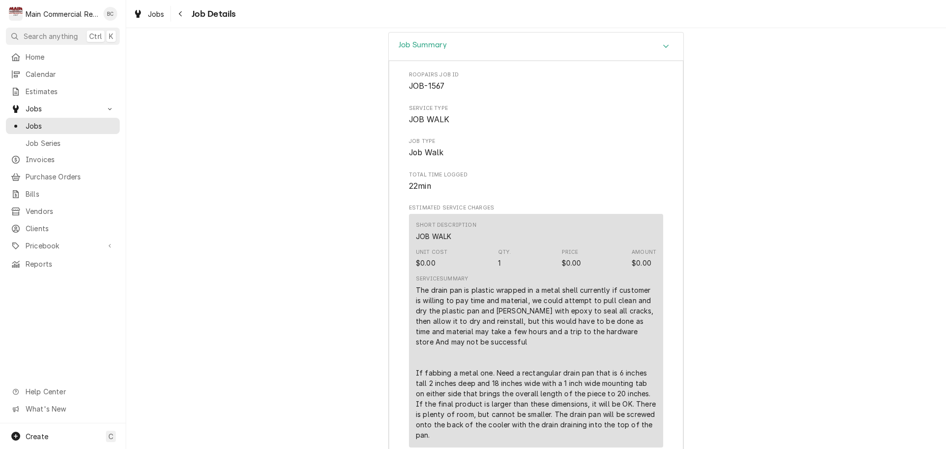
scroll to position [1403, 0]
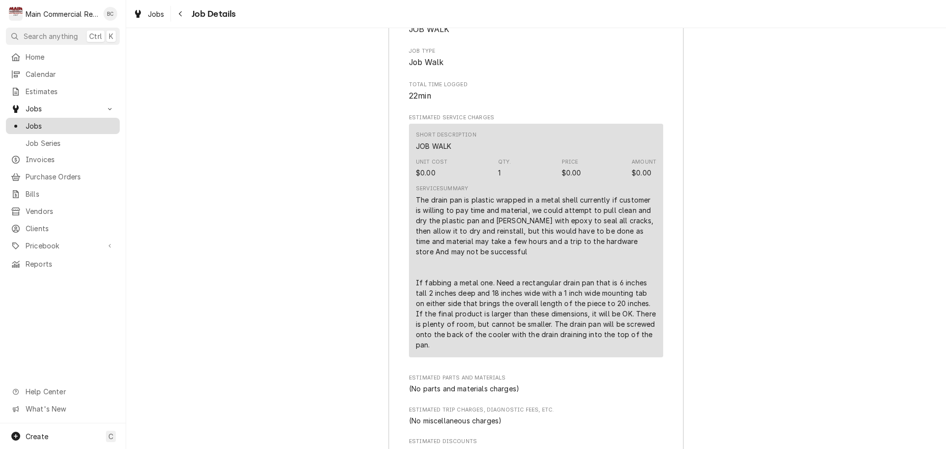
click at [74, 124] on span "Jobs" at bounding box center [70, 126] width 89 height 10
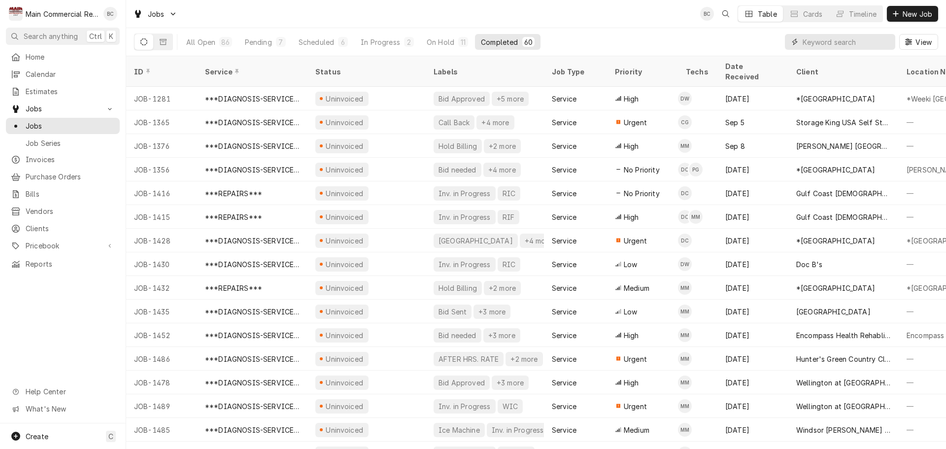
click at [811, 45] on input "Dynamic Content Wrapper" at bounding box center [846, 42] width 88 height 16
type input "1293"
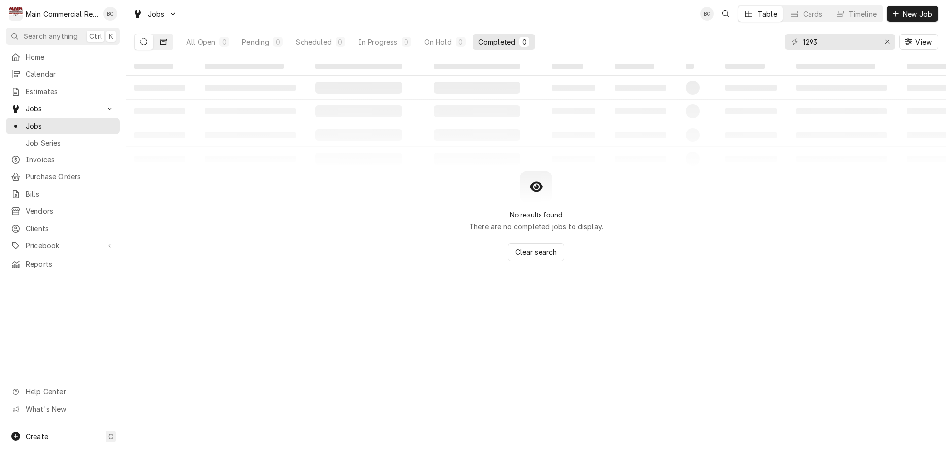
click at [166, 43] on icon "Dynamic Content Wrapper" at bounding box center [163, 42] width 7 height 6
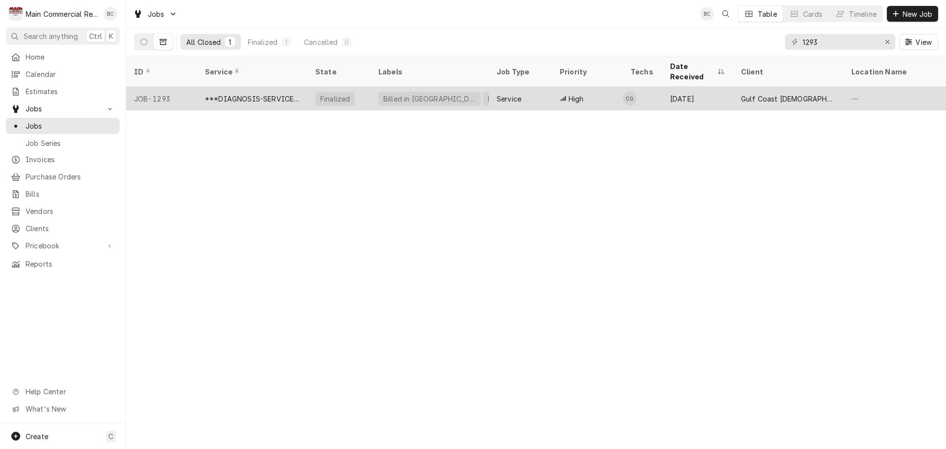
click at [249, 92] on div "***DIAGNOSIS-SERVICE CALL***" at bounding box center [252, 99] width 110 height 24
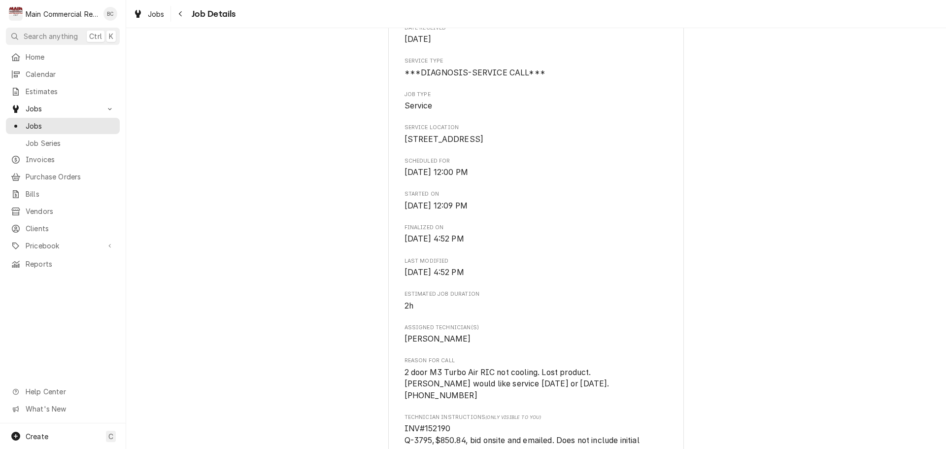
scroll to position [148, 0]
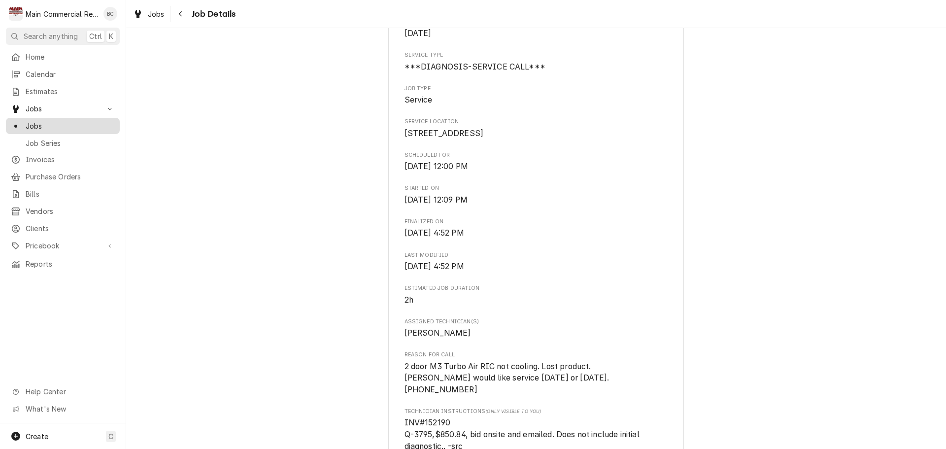
click at [66, 121] on span "Jobs" at bounding box center [70, 126] width 89 height 10
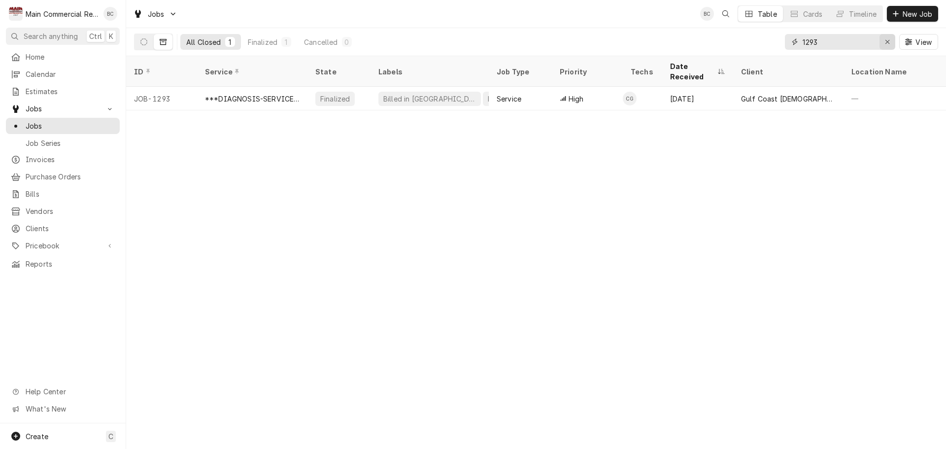
click at [889, 44] on icon "Erase input" at bounding box center [887, 41] width 5 height 7
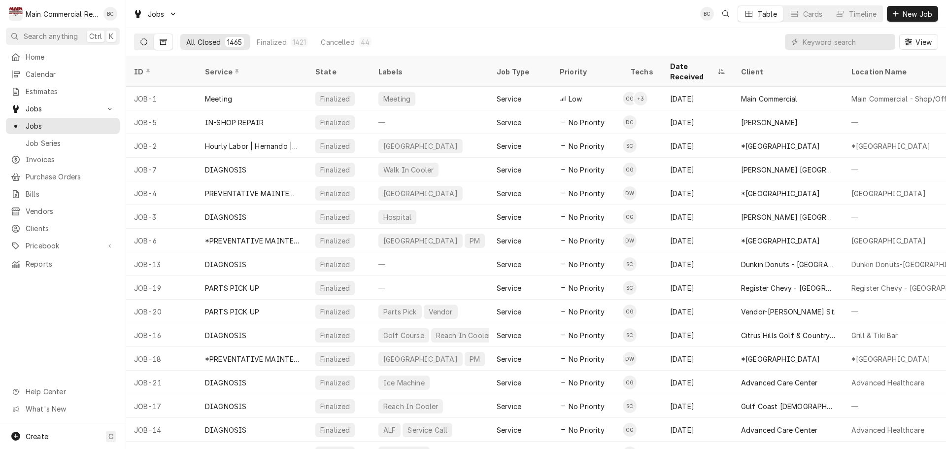
click at [147, 42] on button "Dynamic Content Wrapper" at bounding box center [143, 42] width 19 height 16
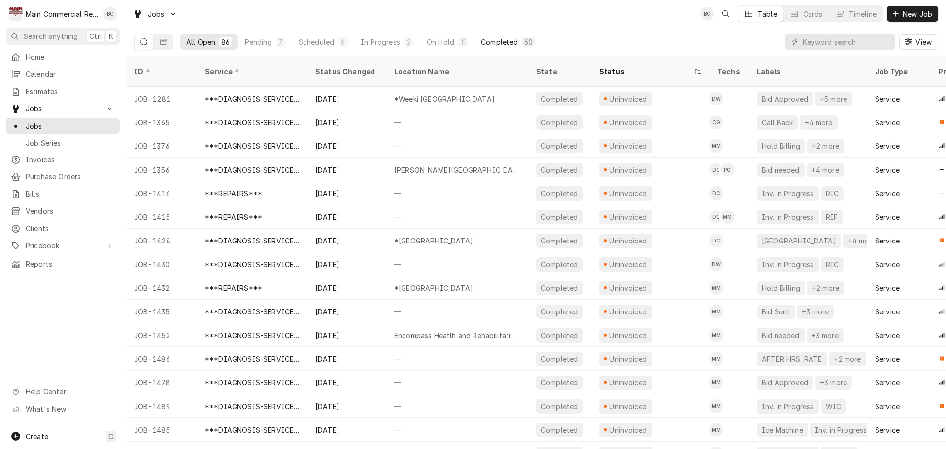
click at [513, 44] on div "Completed" at bounding box center [499, 42] width 37 height 10
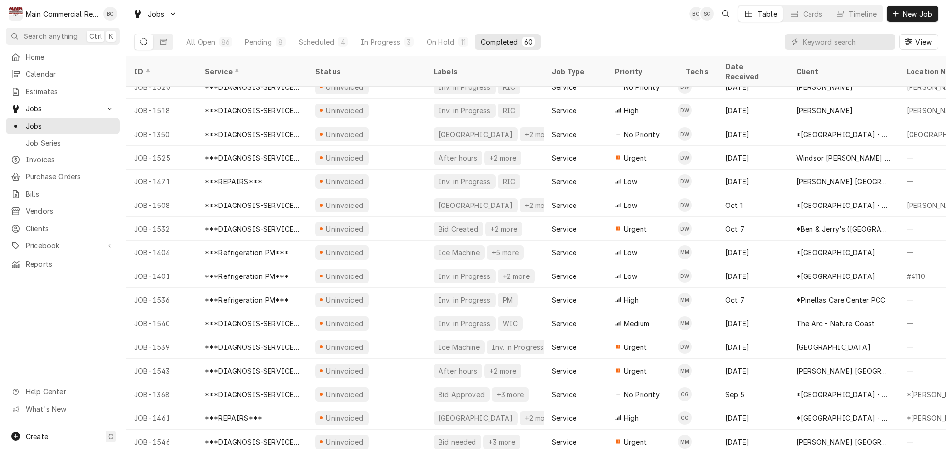
scroll to position [707, 0]
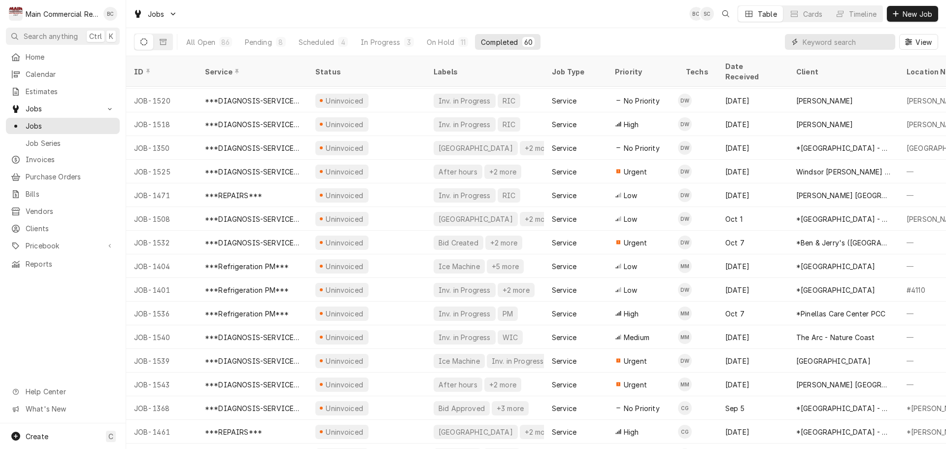
click at [819, 45] on input "Dynamic Content Wrapper" at bounding box center [846, 42] width 88 height 16
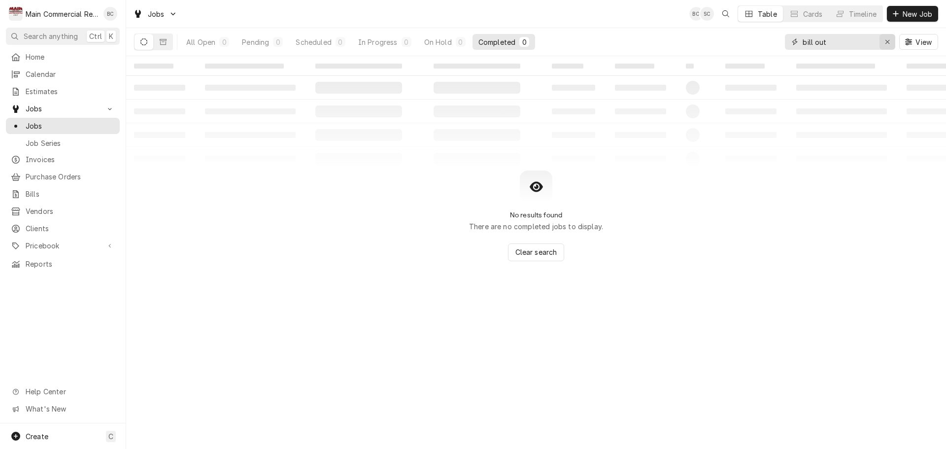
type input "bill out"
click at [886, 43] on icon "Erase input" at bounding box center [887, 41] width 5 height 7
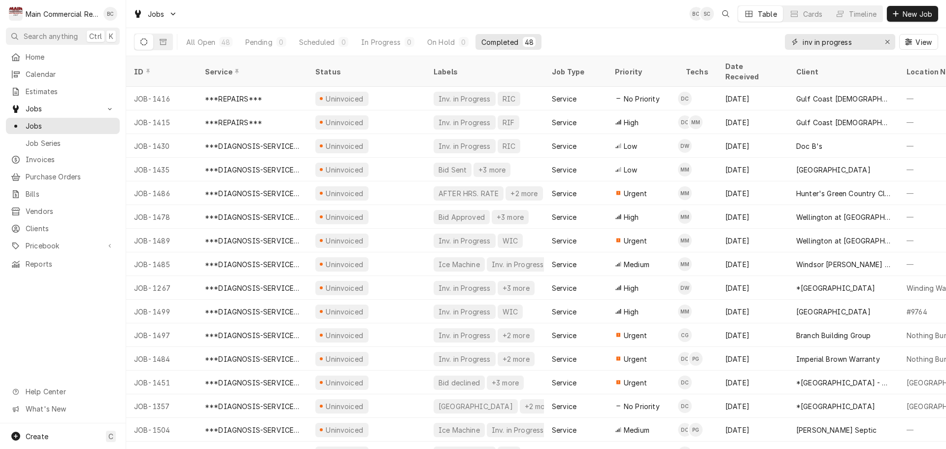
type input "inv in progress"
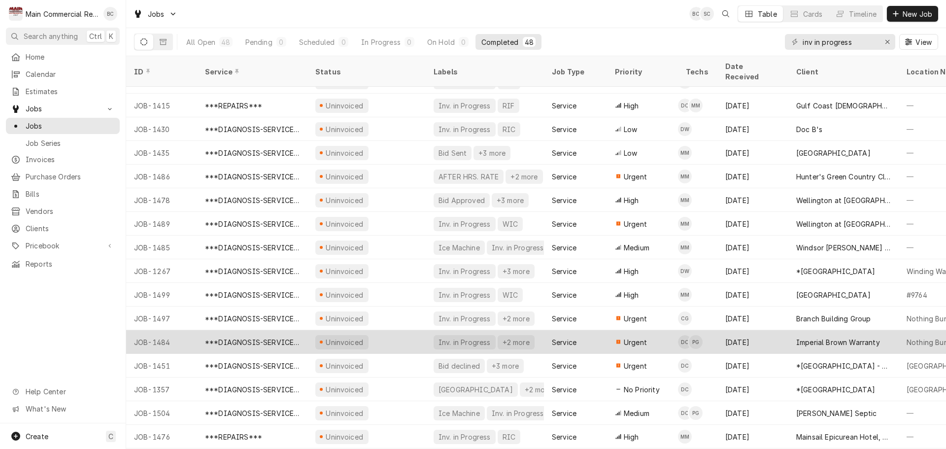
scroll to position [0, 0]
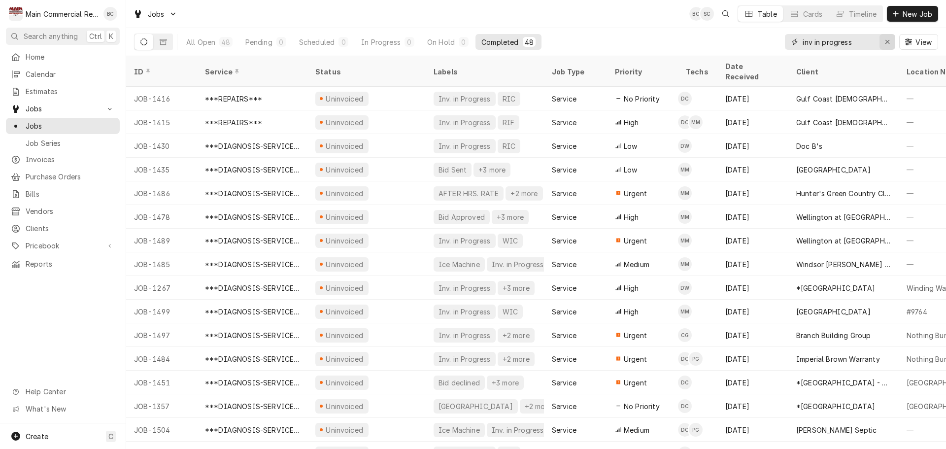
click at [884, 42] on div "Erase input" at bounding box center [887, 42] width 10 height 10
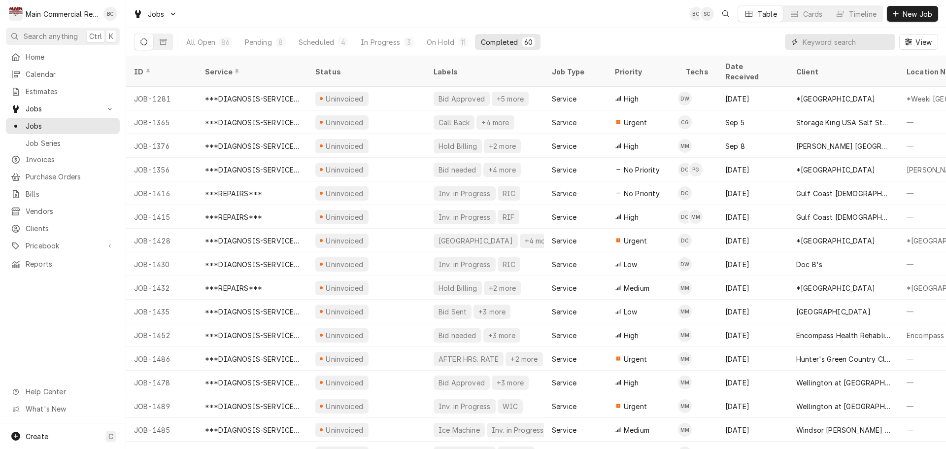
click at [832, 49] on input "Dynamic Content Wrapper" at bounding box center [846, 42] width 88 height 16
type input "don taco"
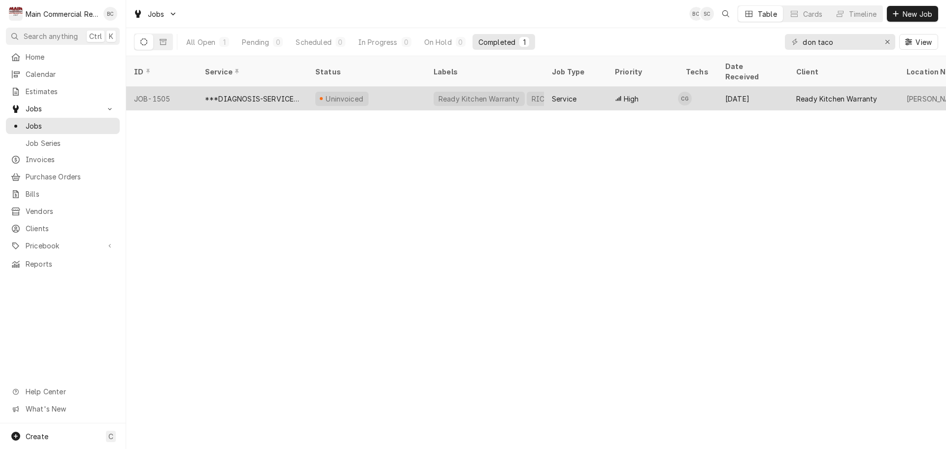
click at [483, 94] on div "Ready Kitchen Warranty" at bounding box center [478, 99] width 83 height 10
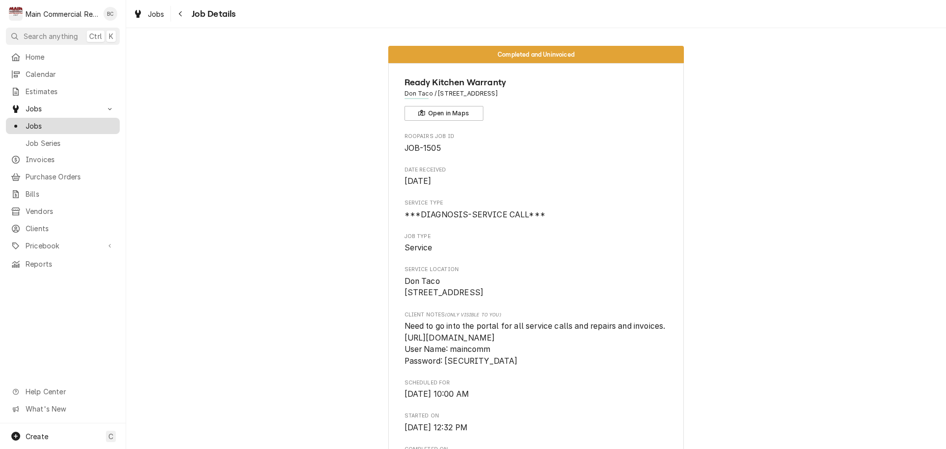
click at [68, 118] on link "Jobs" at bounding box center [63, 126] width 114 height 16
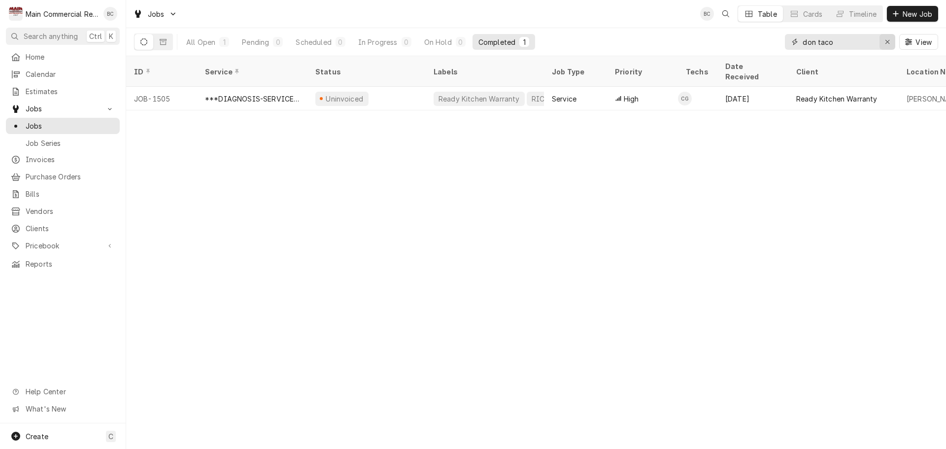
click at [885, 43] on icon "Erase input" at bounding box center [887, 41] width 5 height 7
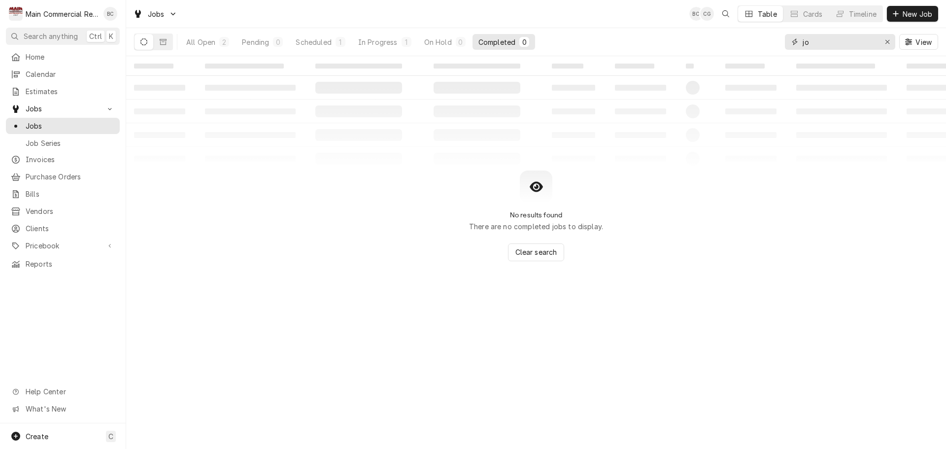
type input "j"
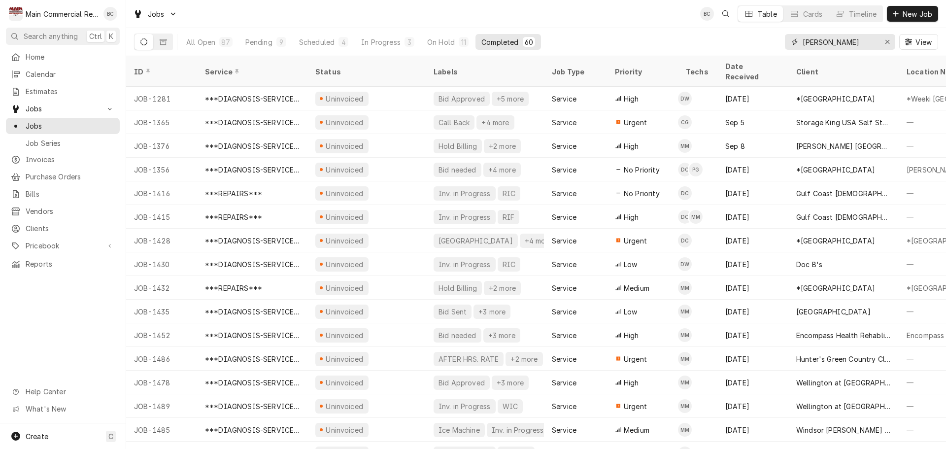
type input "[PERSON_NAME]"
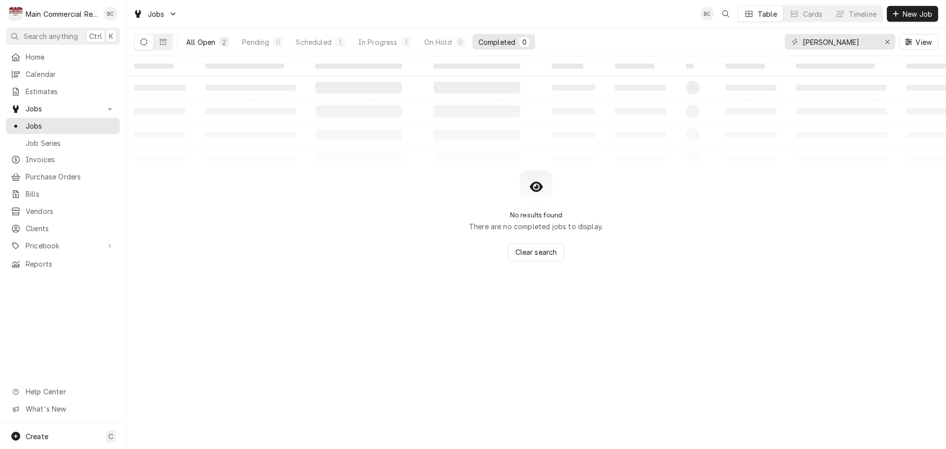
click at [207, 45] on div "All Open" at bounding box center [200, 42] width 29 height 10
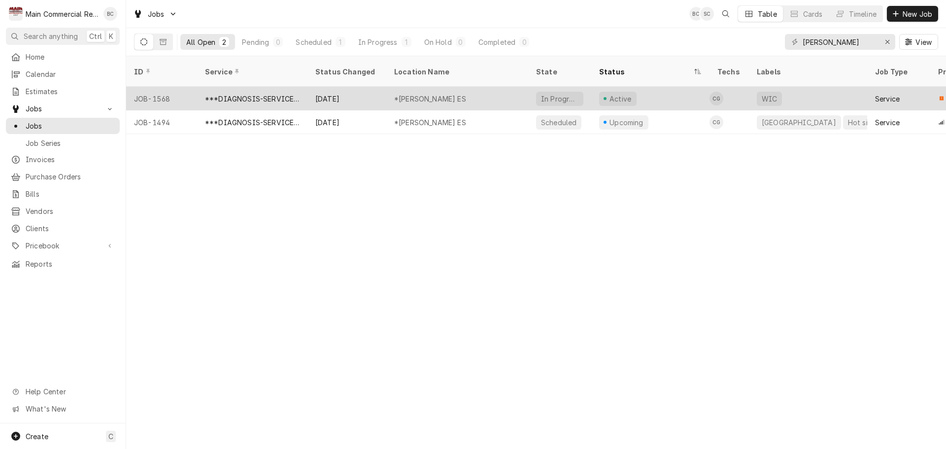
click at [551, 92] on div "In Progress" at bounding box center [559, 99] width 47 height 14
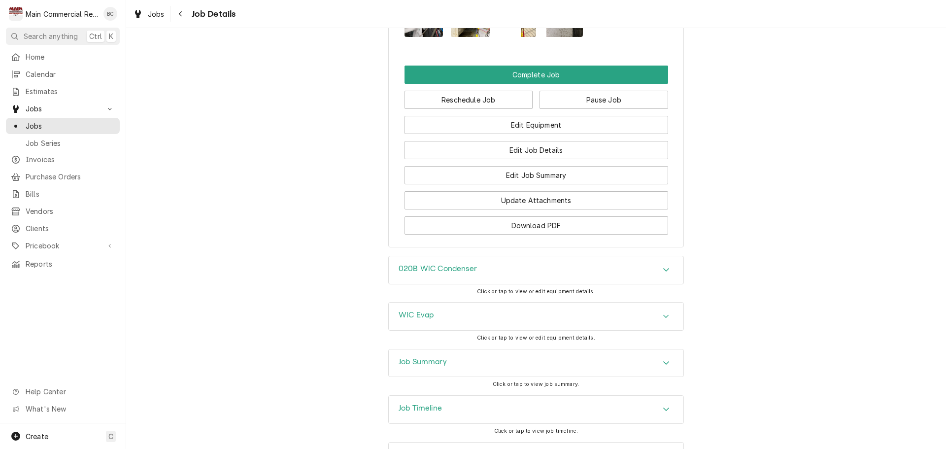
scroll to position [1478, 0]
click at [423, 357] on h3 "Job Summary" at bounding box center [423, 361] width 48 height 9
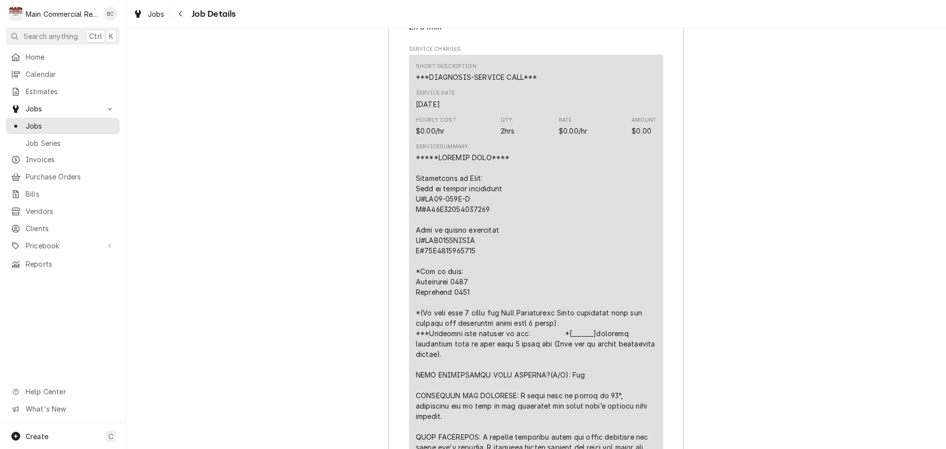
scroll to position [1823, 0]
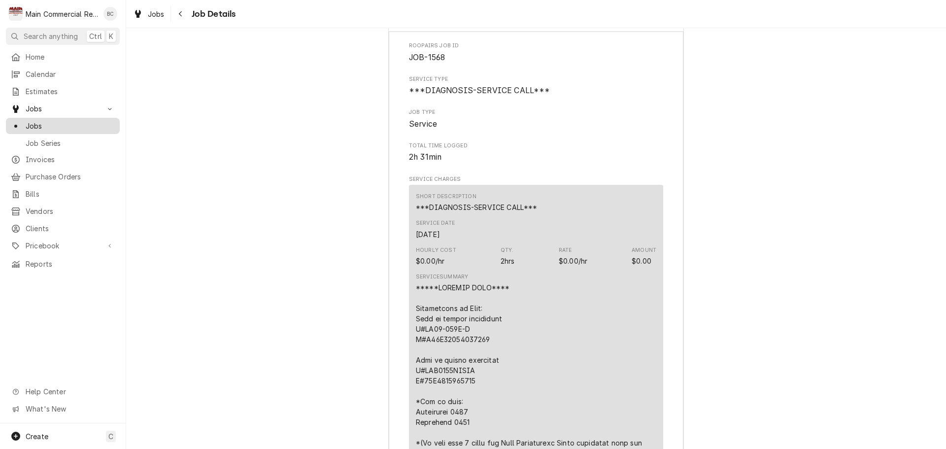
click at [66, 121] on span "Jobs" at bounding box center [70, 126] width 89 height 10
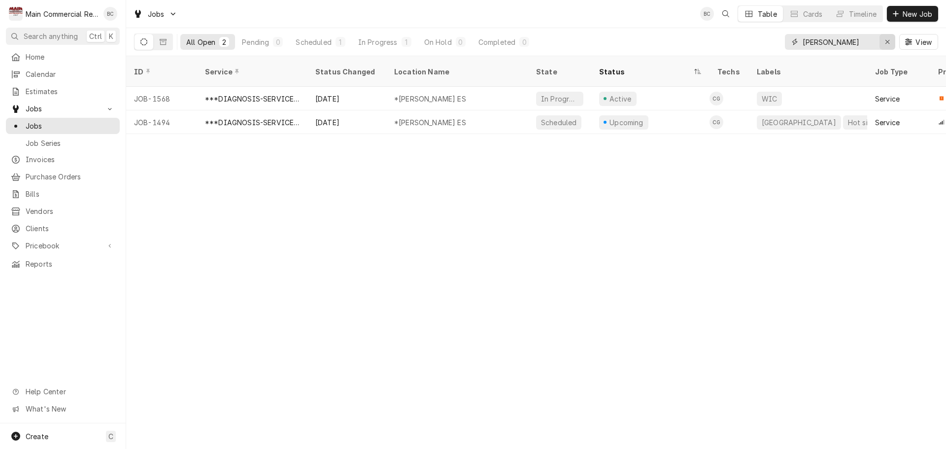
click at [887, 40] on icon "Erase input" at bounding box center [887, 41] width 5 height 7
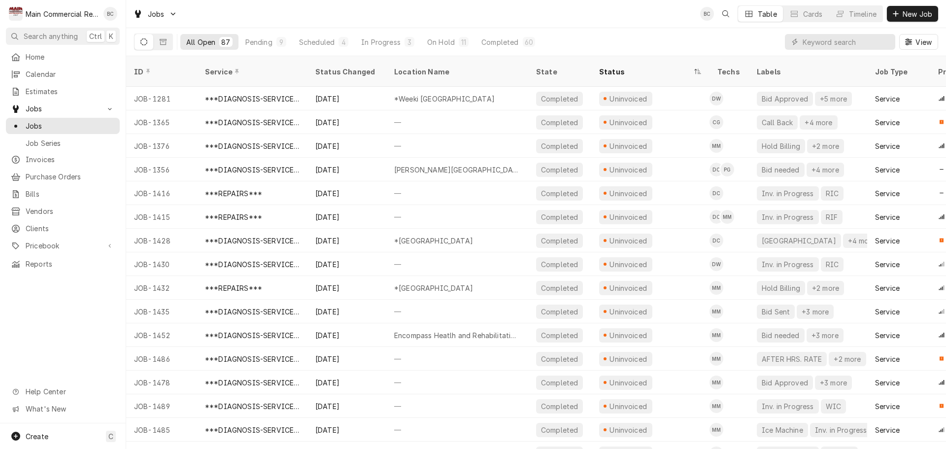
click at [143, 46] on button "Dynamic Content Wrapper" at bounding box center [143, 42] width 19 height 16
click at [510, 41] on div "Completed" at bounding box center [499, 42] width 37 height 10
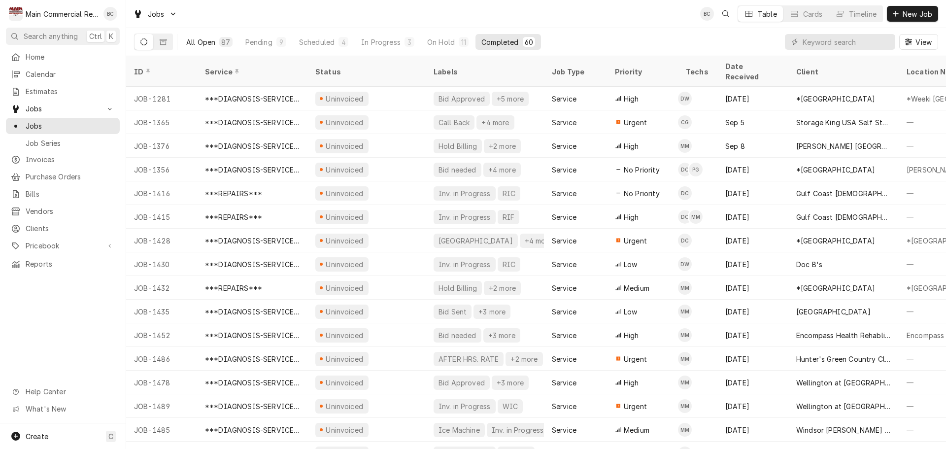
click at [206, 42] on div "All Open" at bounding box center [200, 42] width 29 height 10
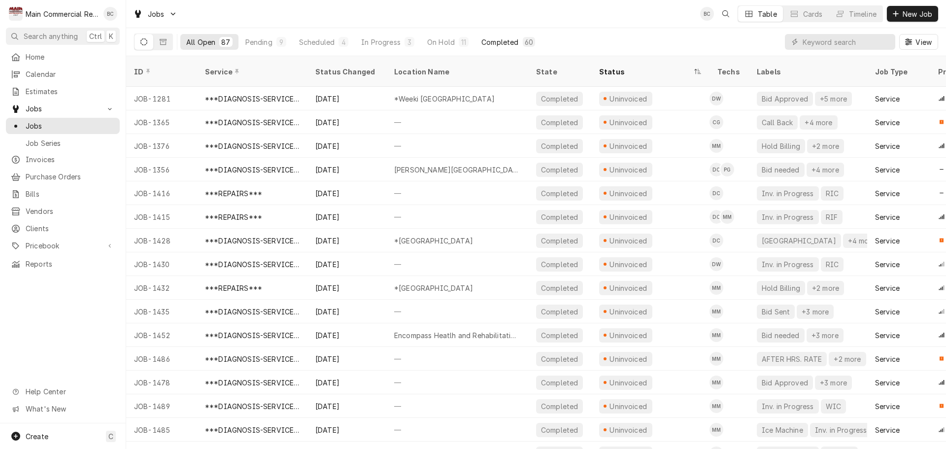
click at [504, 43] on div "Completed" at bounding box center [499, 42] width 37 height 10
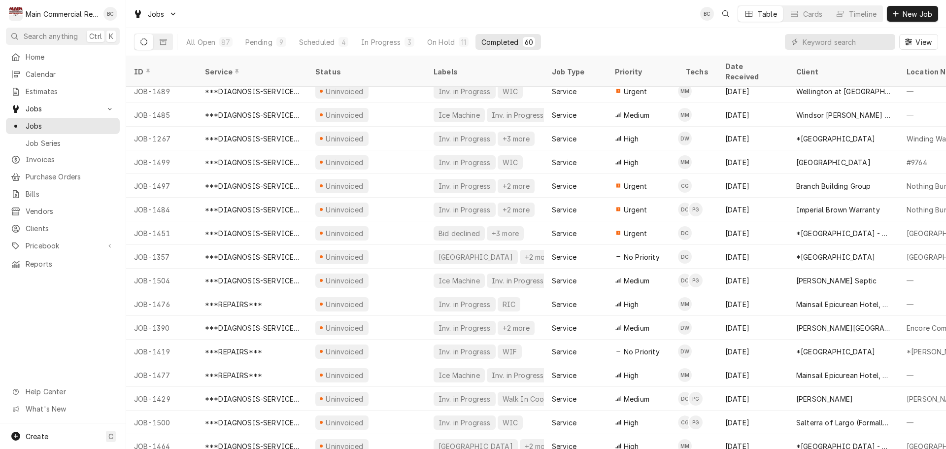
scroll to position [264, 0]
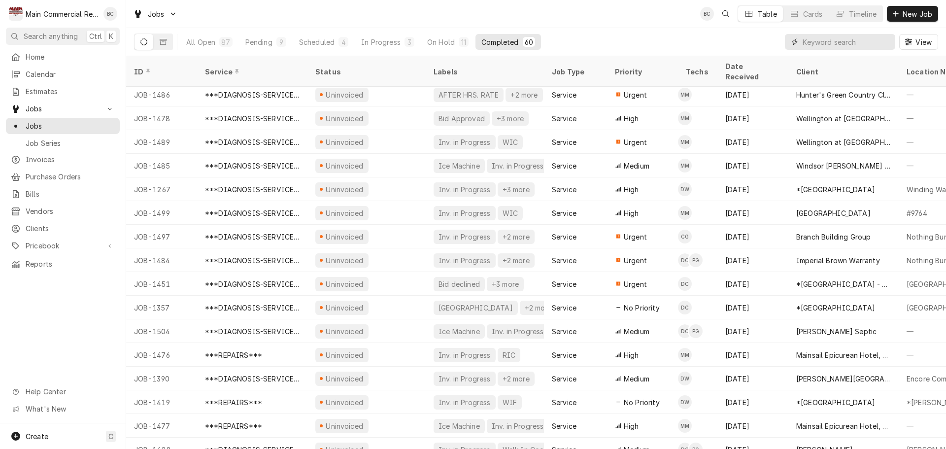
click at [835, 44] on input "Dynamic Content Wrapper" at bounding box center [846, 42] width 88 height 16
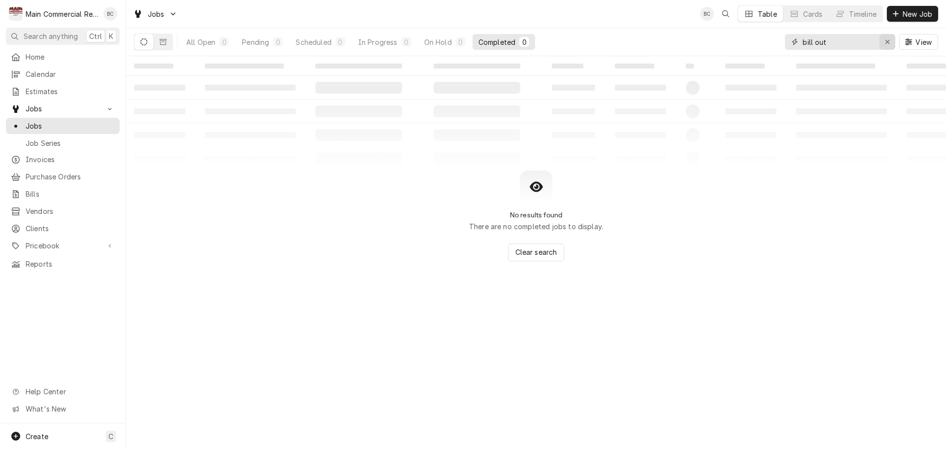
type input "bill out"
click at [888, 46] on div "Erase input" at bounding box center [887, 42] width 10 height 10
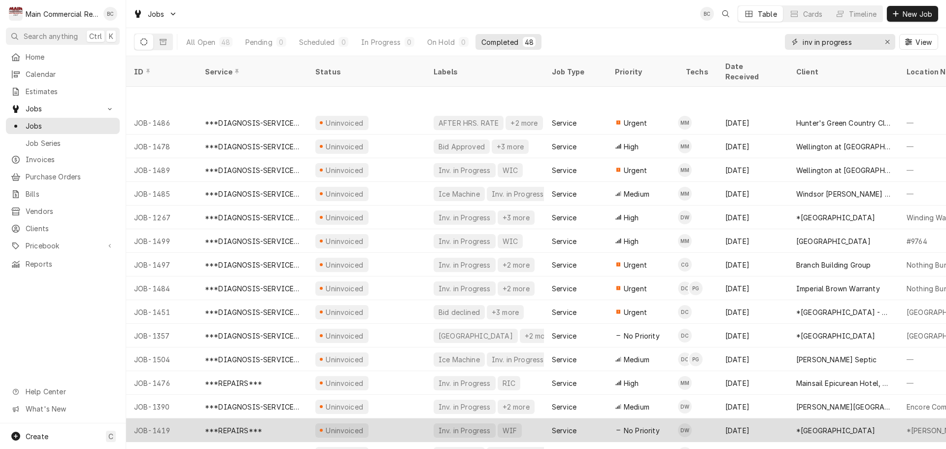
scroll to position [154, 0]
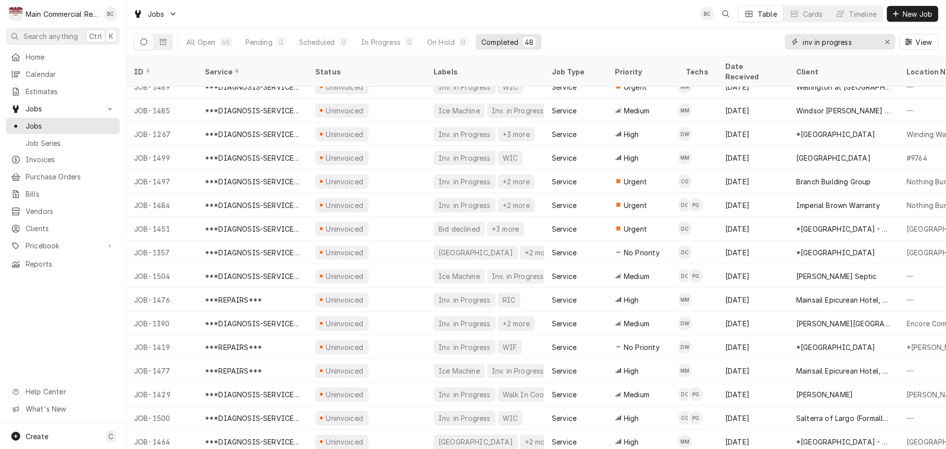
type input "inv in progress"
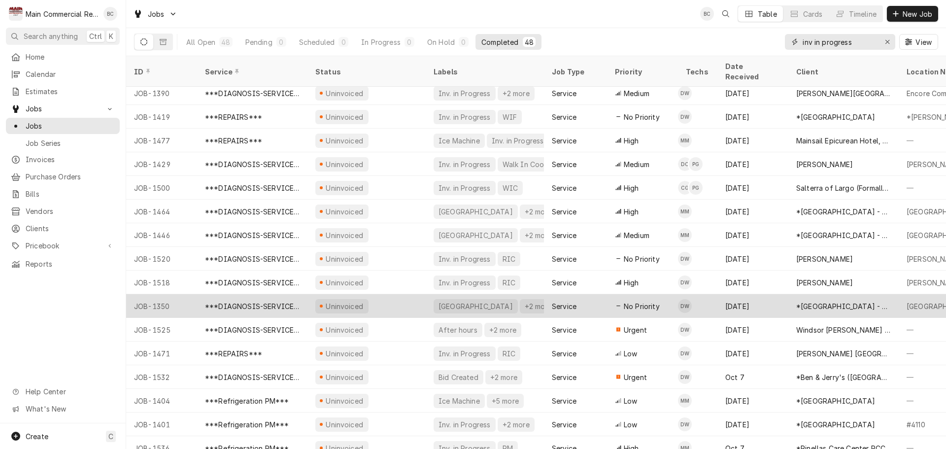
scroll to position [437, 0]
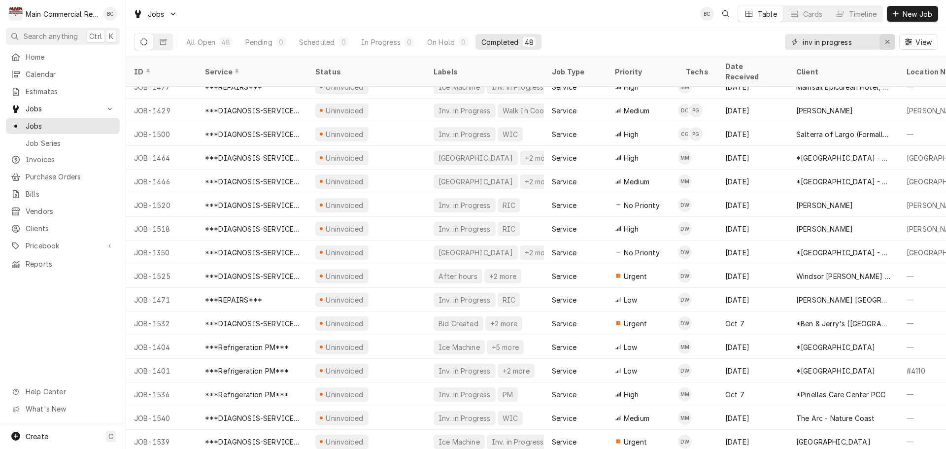
click at [888, 42] on icon "Erase input" at bounding box center [887, 41] width 5 height 7
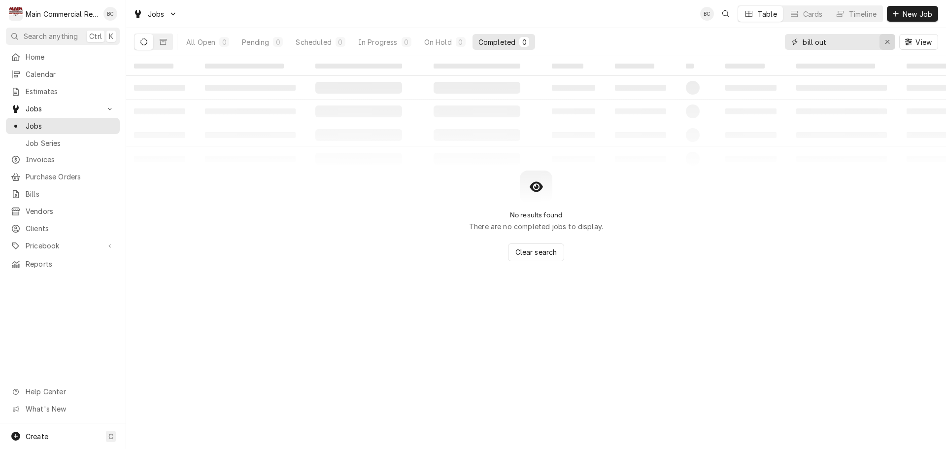
type input "bill out"
click at [886, 42] on icon "Erase input" at bounding box center [887, 41] width 5 height 7
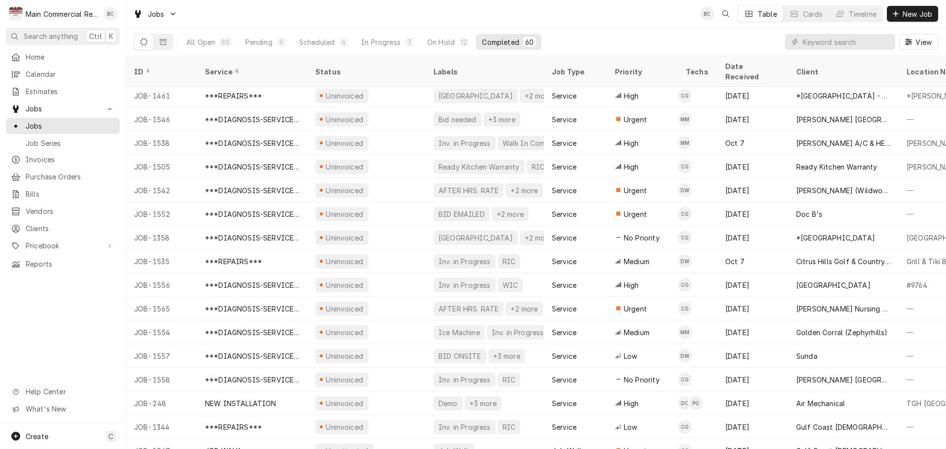
scroll to position [1052, 0]
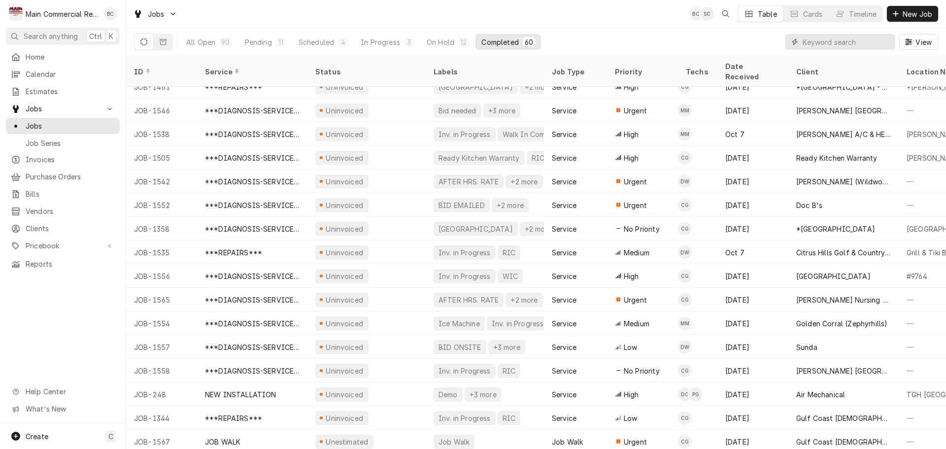
click at [819, 44] on input "Dynamic Content Wrapper" at bounding box center [846, 42] width 88 height 16
type input "1362"
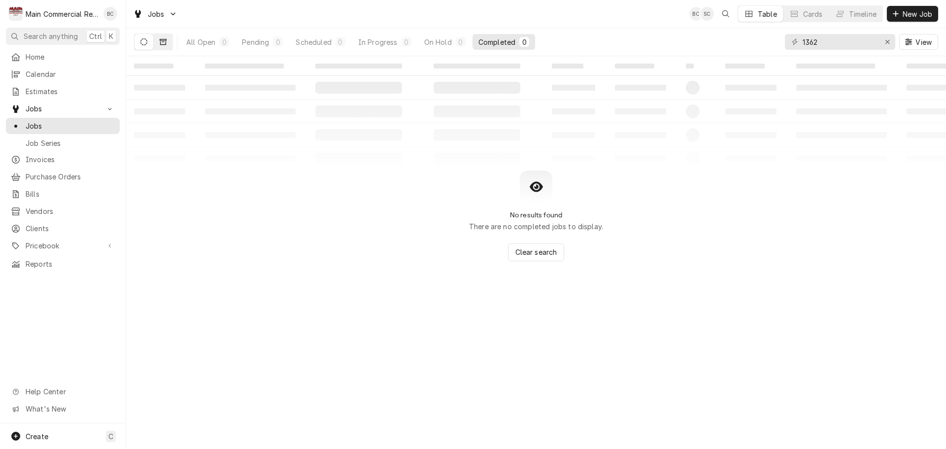
click at [166, 41] on icon "Dynamic Content Wrapper" at bounding box center [163, 41] width 7 height 7
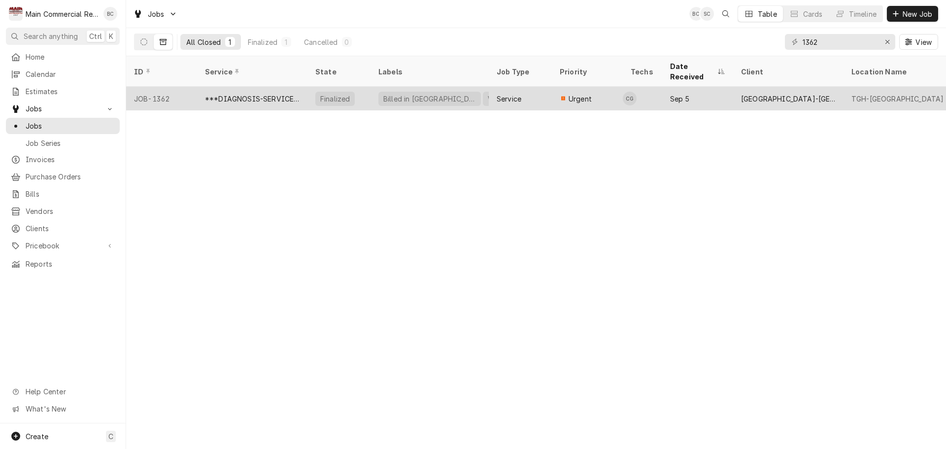
click at [407, 94] on div "Billed in [GEOGRAPHIC_DATA]" at bounding box center [429, 99] width 95 height 10
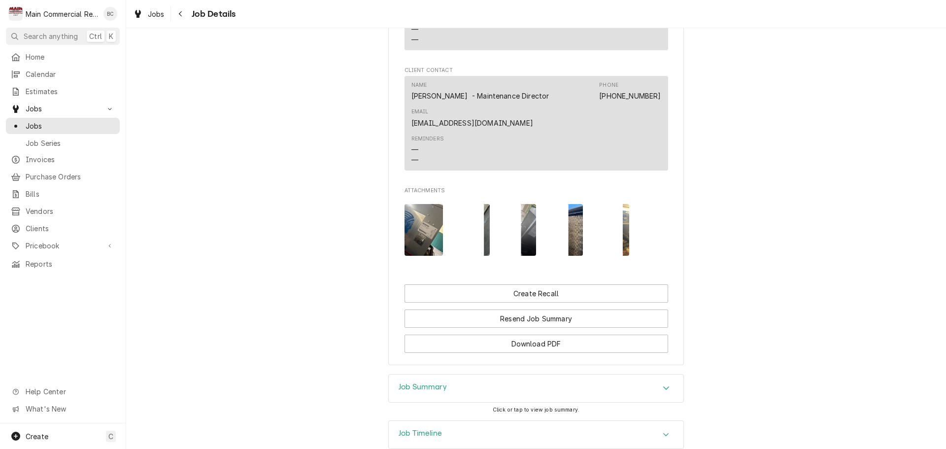
scroll to position [983, 0]
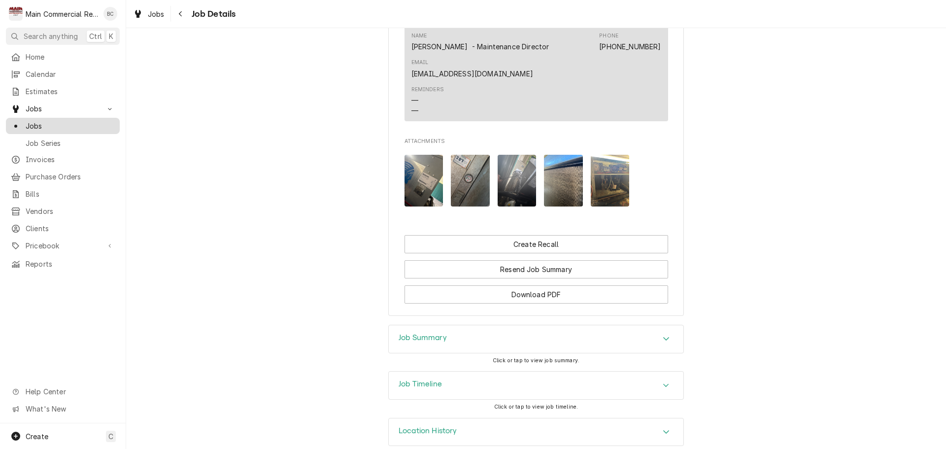
click at [39, 121] on span "Jobs" at bounding box center [70, 126] width 89 height 10
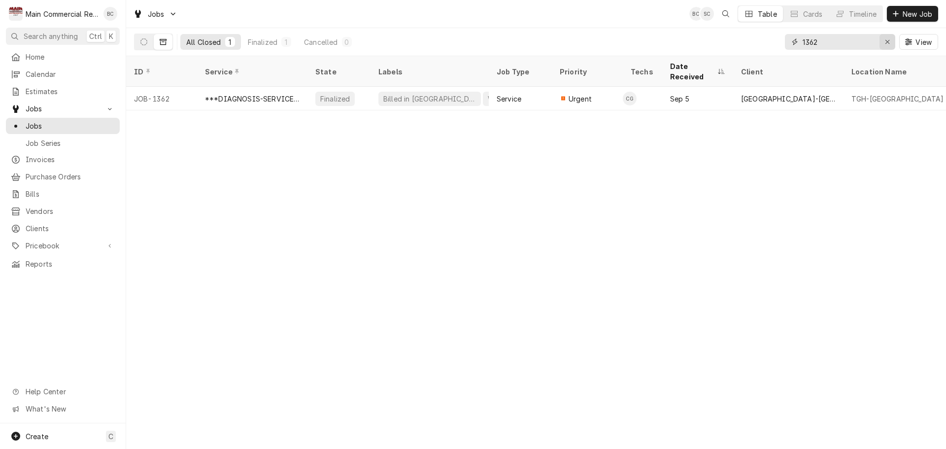
click at [885, 38] on icon "Erase input" at bounding box center [887, 41] width 5 height 7
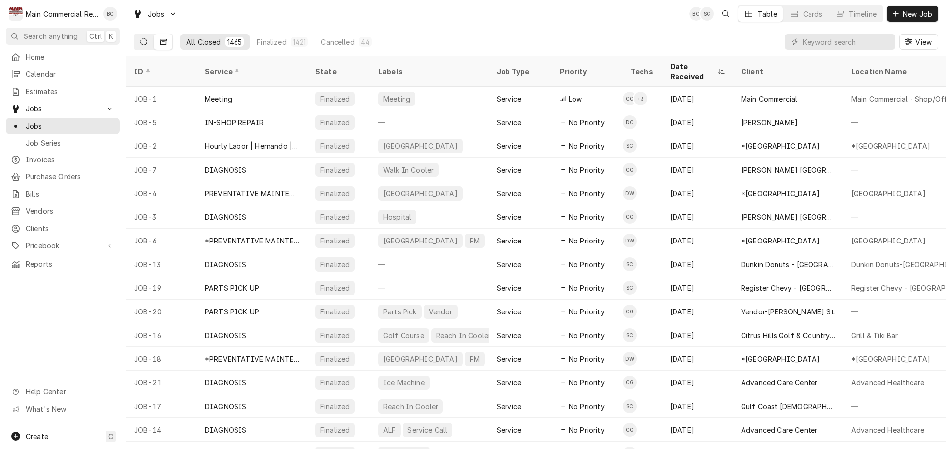
click at [142, 41] on icon "Dynamic Content Wrapper" at bounding box center [143, 41] width 7 height 7
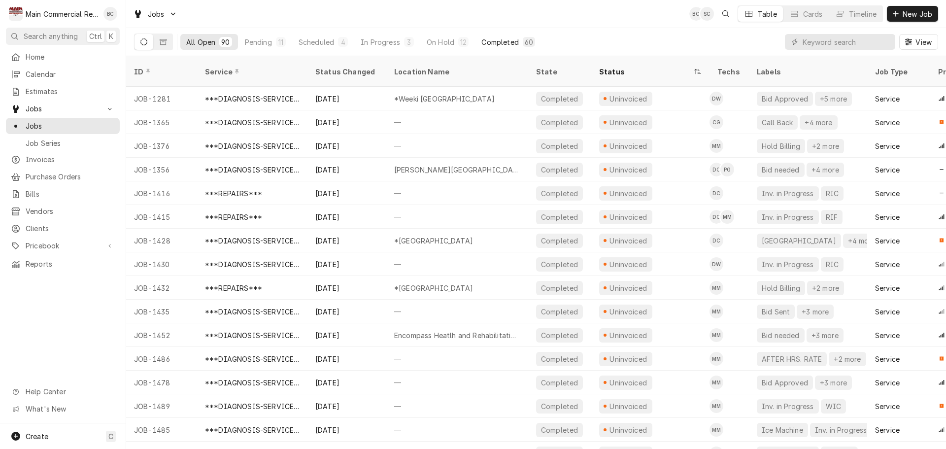
click at [495, 45] on div "Completed" at bounding box center [499, 42] width 37 height 10
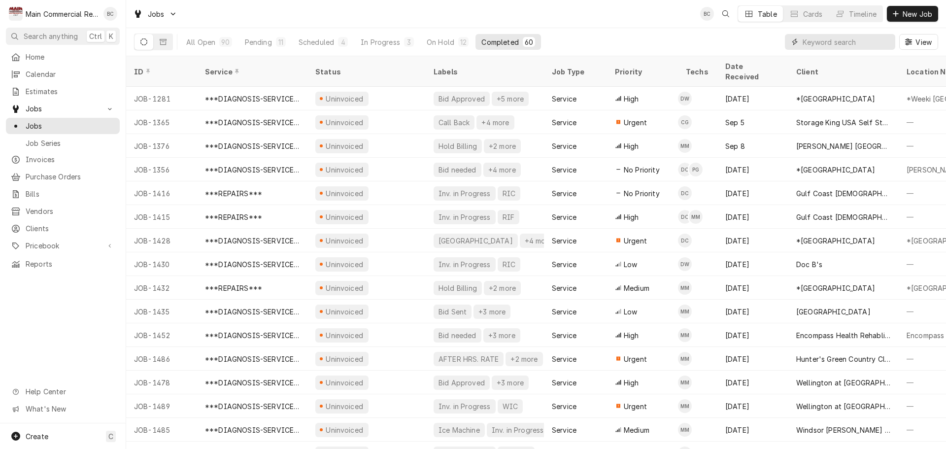
click at [837, 44] on input "Dynamic Content Wrapper" at bounding box center [846, 42] width 88 height 16
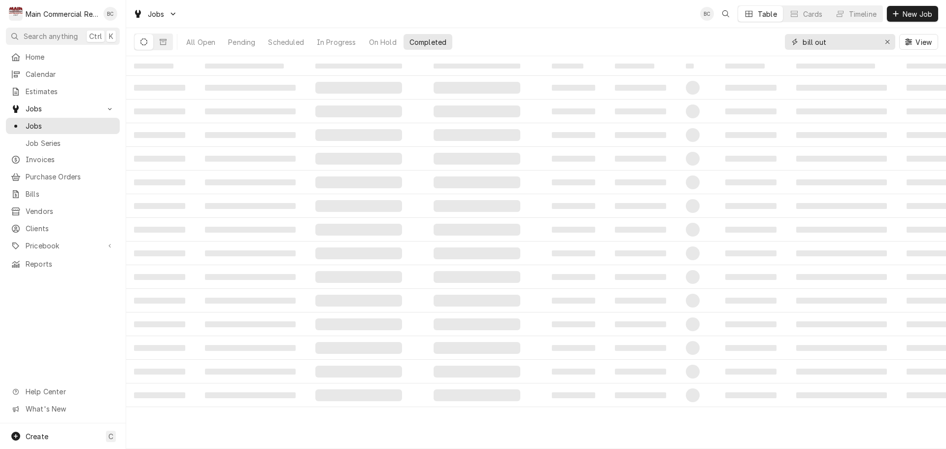
type input "bill out"
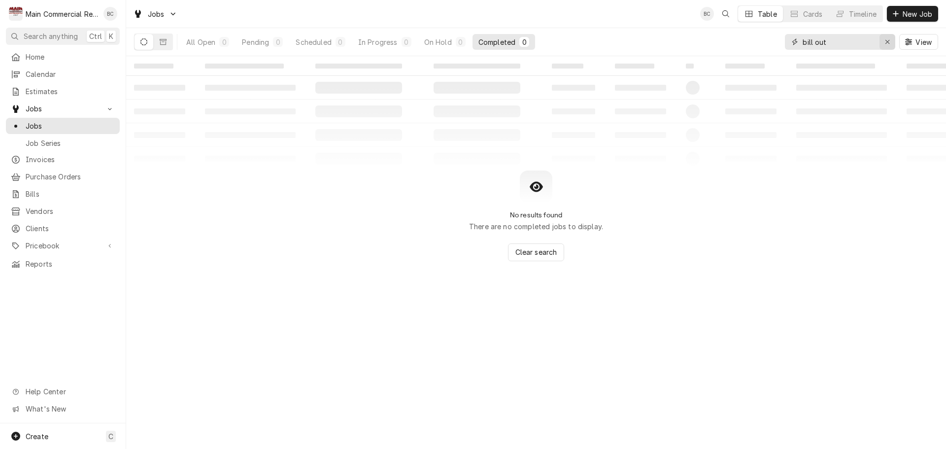
click at [885, 42] on icon "Erase input" at bounding box center [887, 41] width 5 height 7
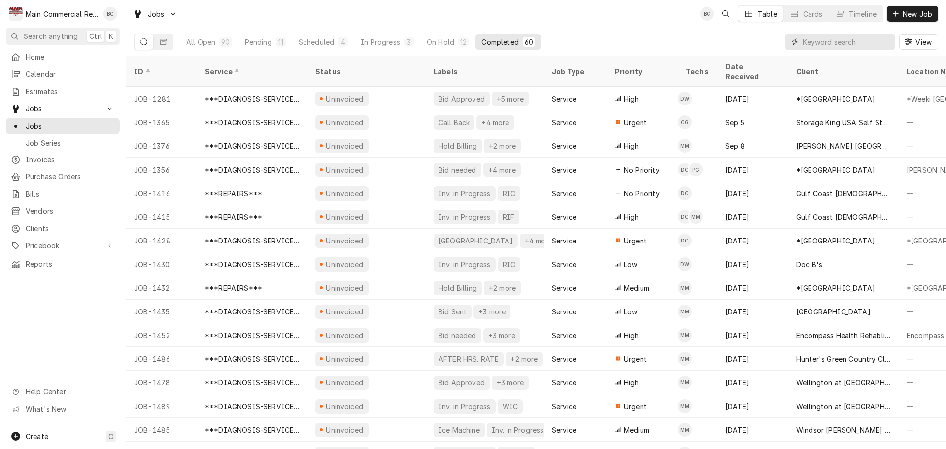
click at [809, 44] on input "Dynamic Content Wrapper" at bounding box center [846, 42] width 88 height 16
type input "bloomingdale"
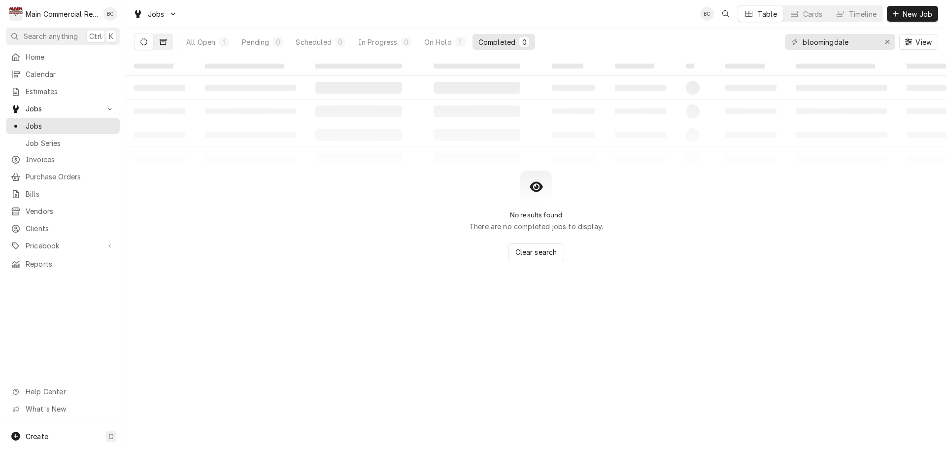
click at [160, 44] on icon "Dynamic Content Wrapper" at bounding box center [163, 41] width 7 height 7
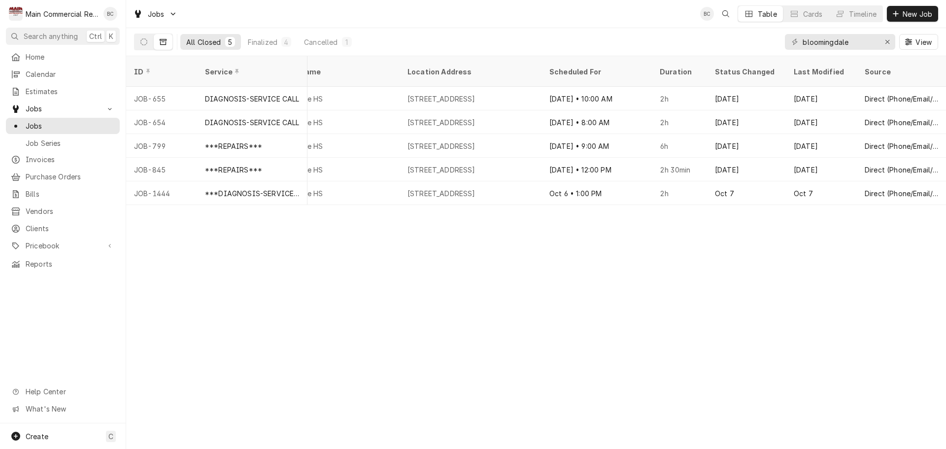
scroll to position [0, 590]
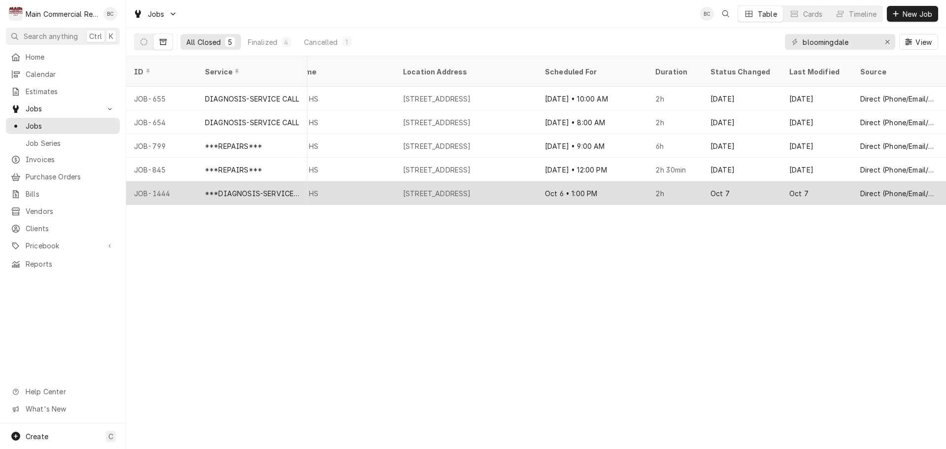
click at [720, 183] on div "Oct 7" at bounding box center [741, 193] width 79 height 24
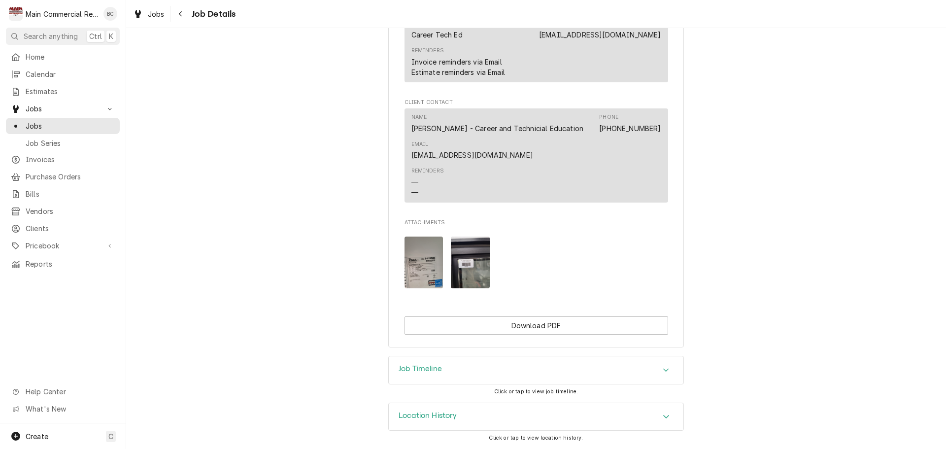
scroll to position [910, 0]
click at [40, 121] on span "Jobs" at bounding box center [70, 126] width 89 height 10
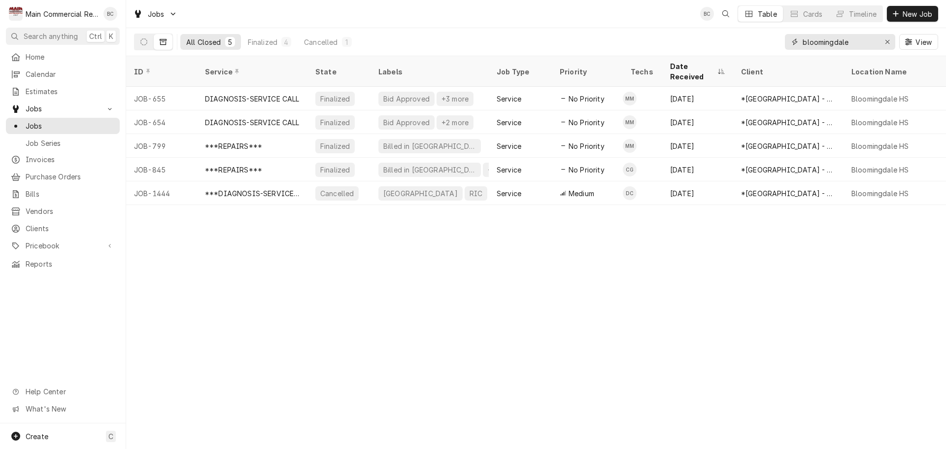
click at [890, 43] on div "Erase input" at bounding box center [887, 42] width 10 height 10
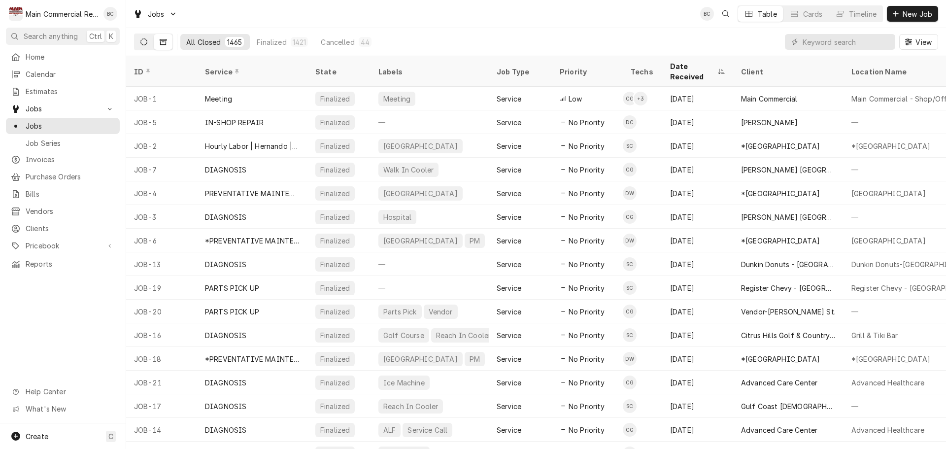
click at [148, 44] on button "Dynamic Content Wrapper" at bounding box center [143, 42] width 19 height 16
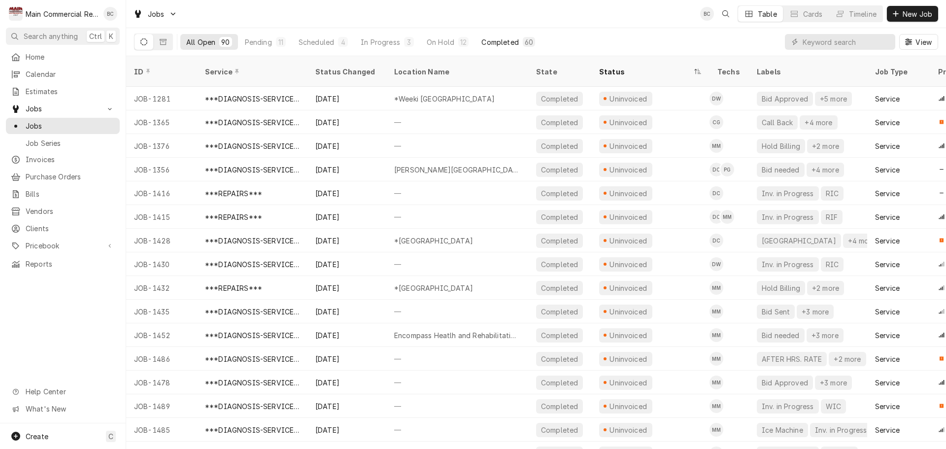
click at [492, 44] on div "Completed" at bounding box center [499, 42] width 37 height 10
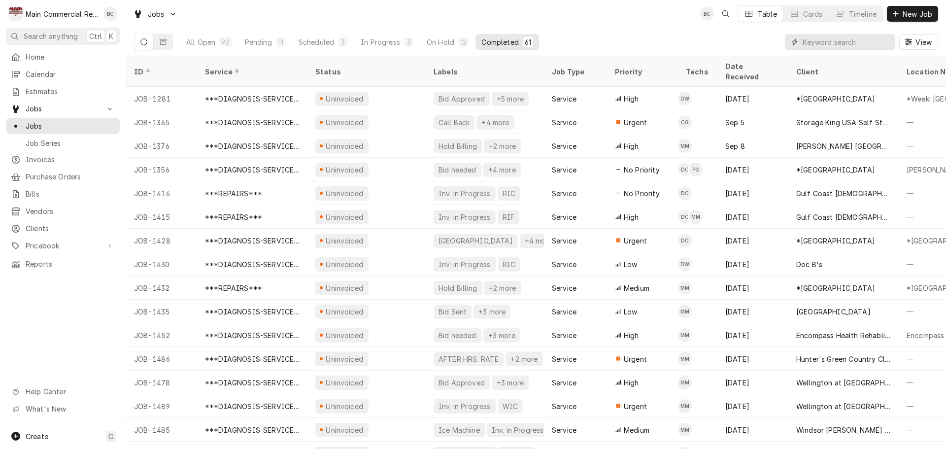
click at [833, 44] on input "Dynamic Content Wrapper" at bounding box center [846, 42] width 88 height 16
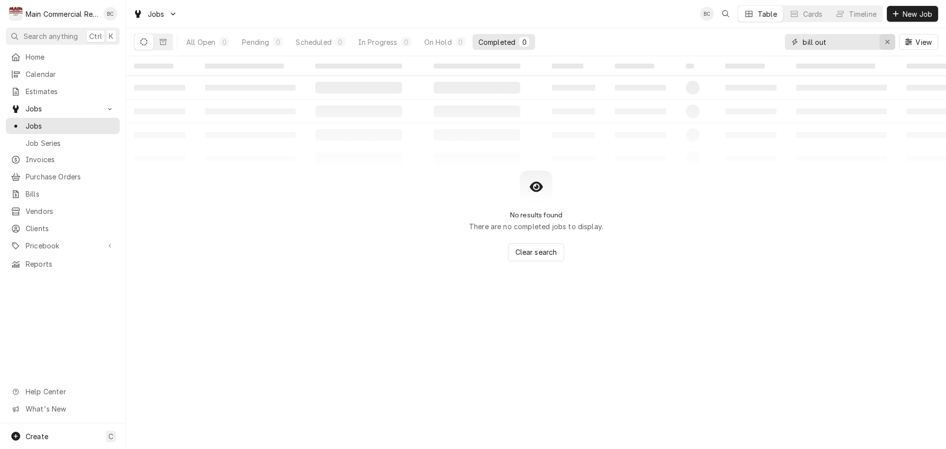
type input "bill out"
click at [890, 40] on div "Erase input" at bounding box center [887, 42] width 10 height 10
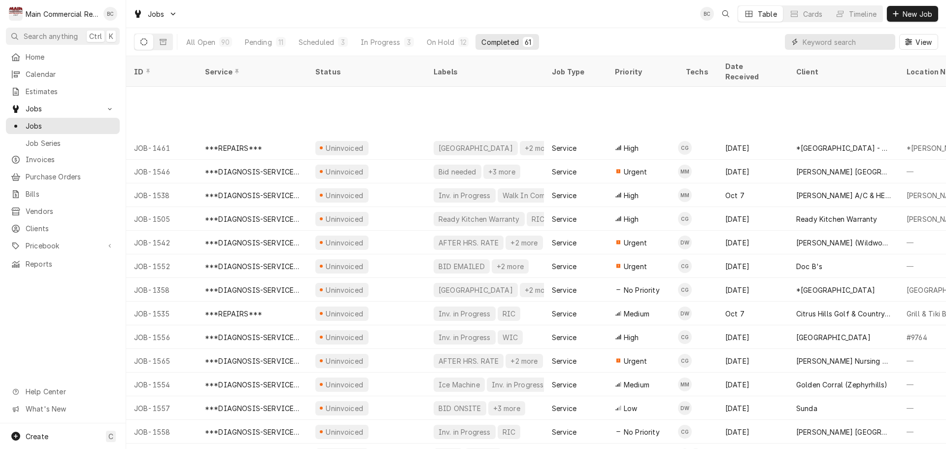
scroll to position [1076, 0]
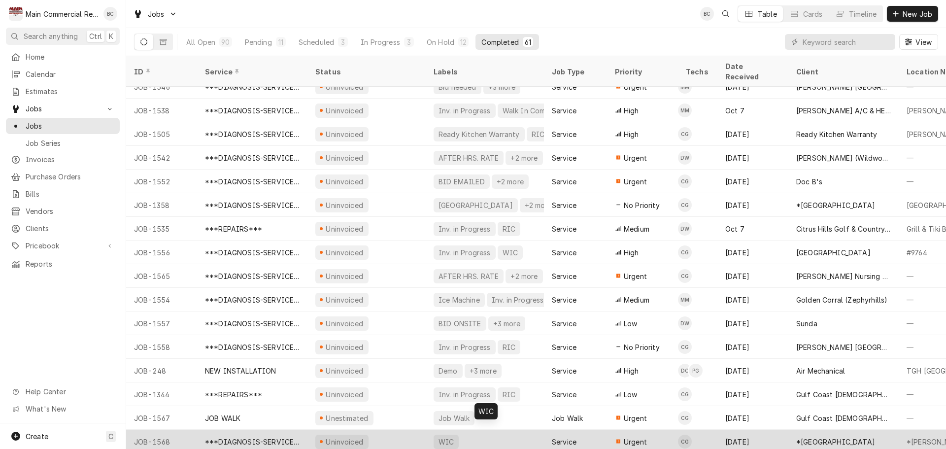
click at [450, 436] on div "WIC" at bounding box center [445, 441] width 17 height 10
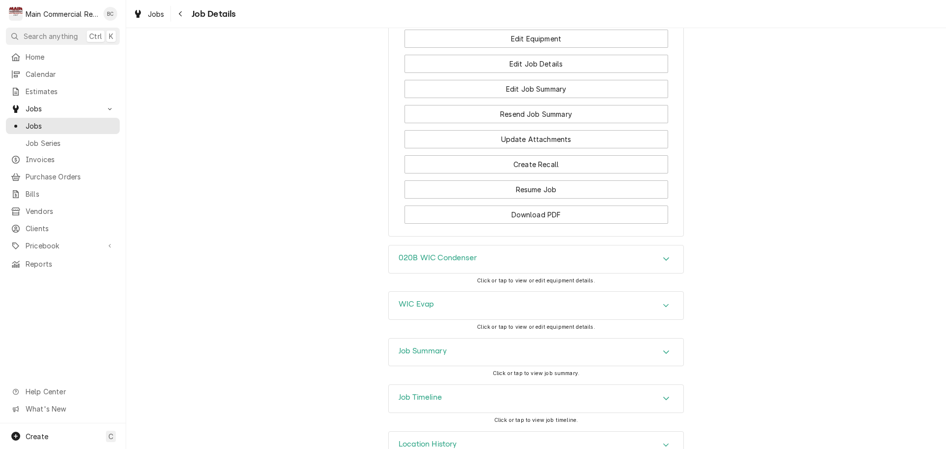
scroll to position [1468, 0]
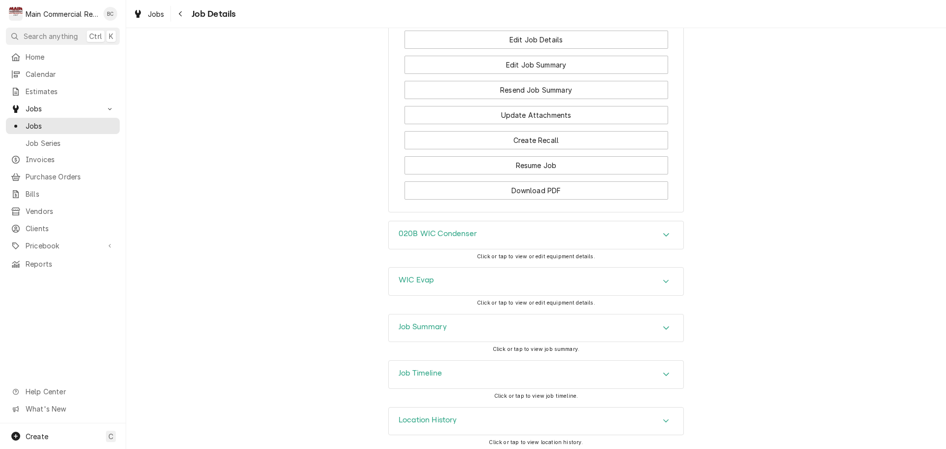
click at [433, 325] on h3 "Job Summary" at bounding box center [423, 326] width 48 height 9
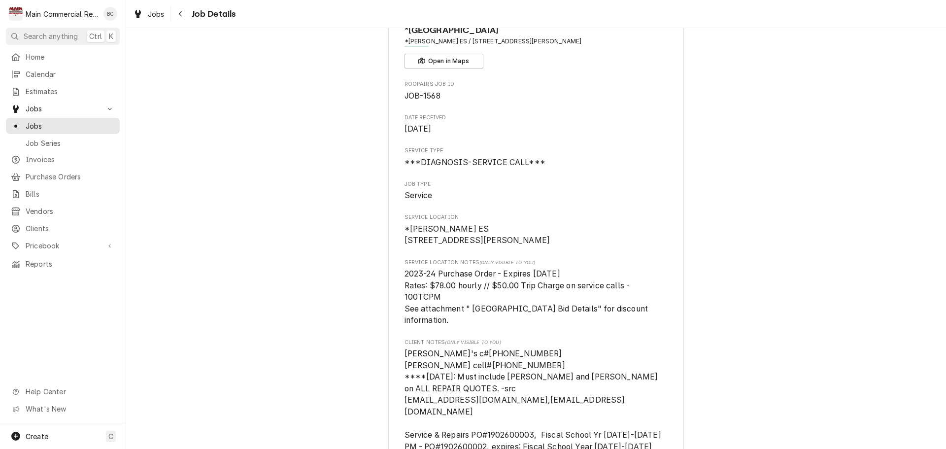
scroll to position [0, 0]
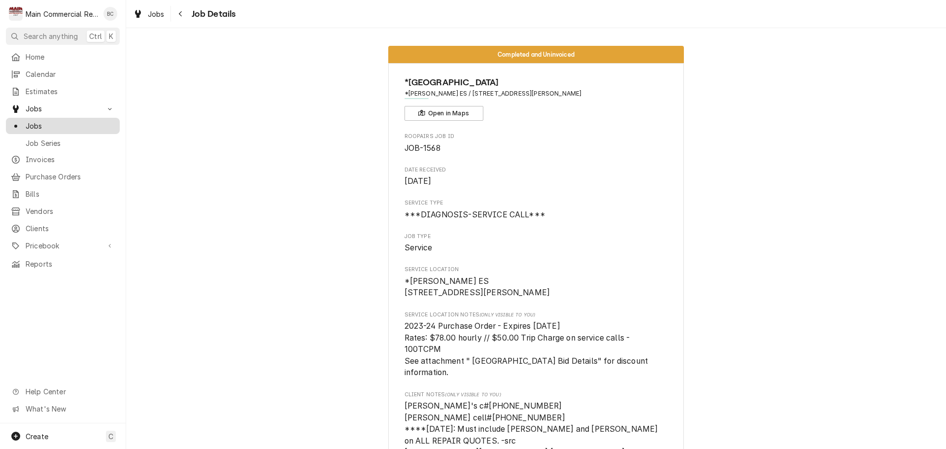
click at [56, 126] on span "Jobs" at bounding box center [70, 126] width 89 height 10
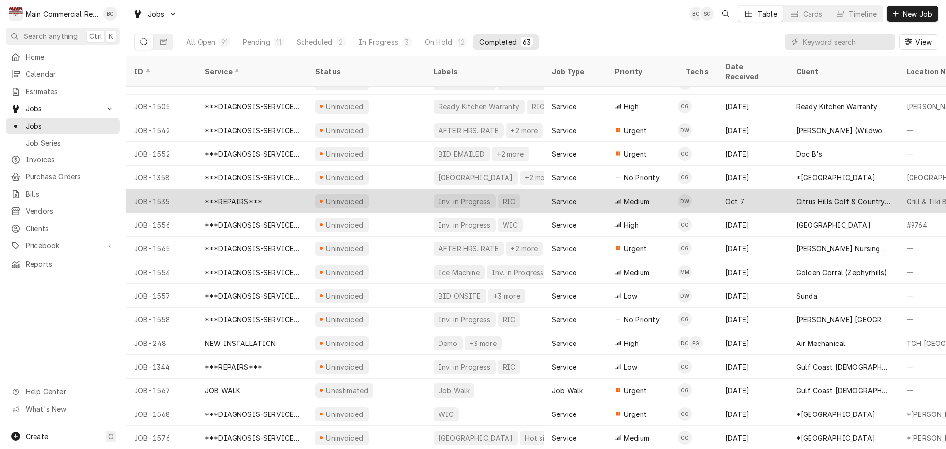
scroll to position [1123, 0]
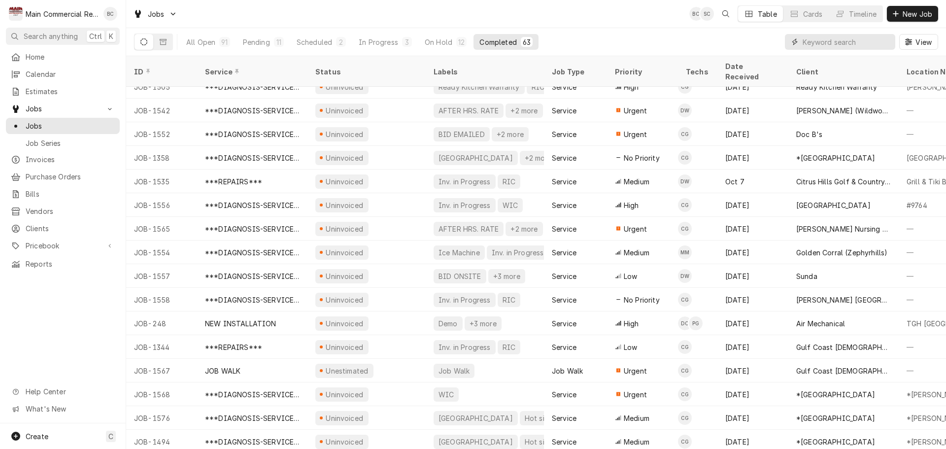
click at [821, 42] on input "Dynamic Content Wrapper" at bounding box center [846, 42] width 88 height 16
type input "inv in progress"
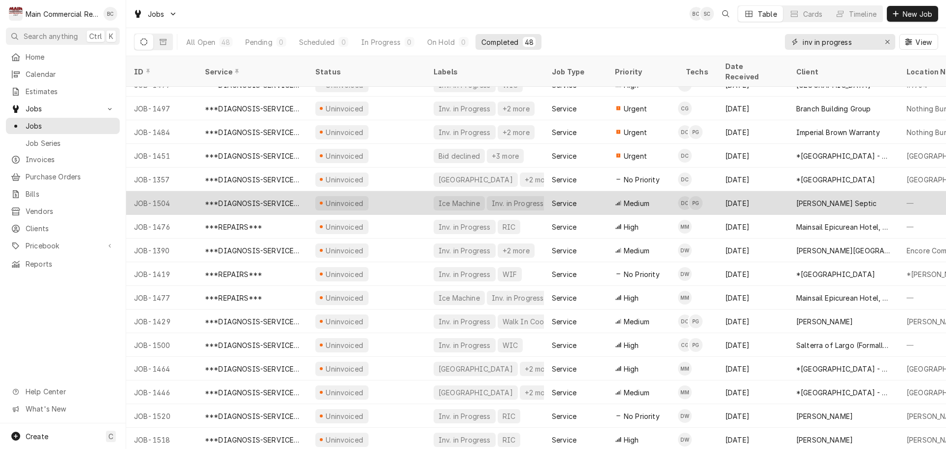
scroll to position [0, 0]
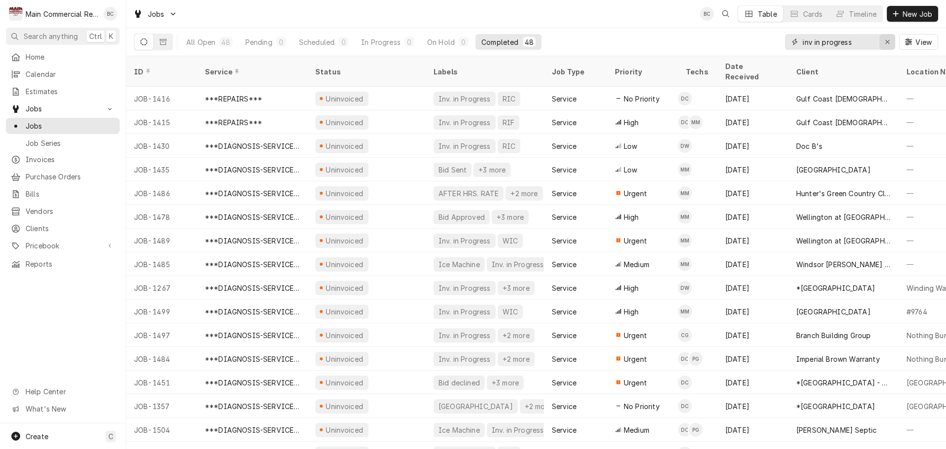
click at [889, 44] on icon "Erase input" at bounding box center [887, 42] width 4 height 4
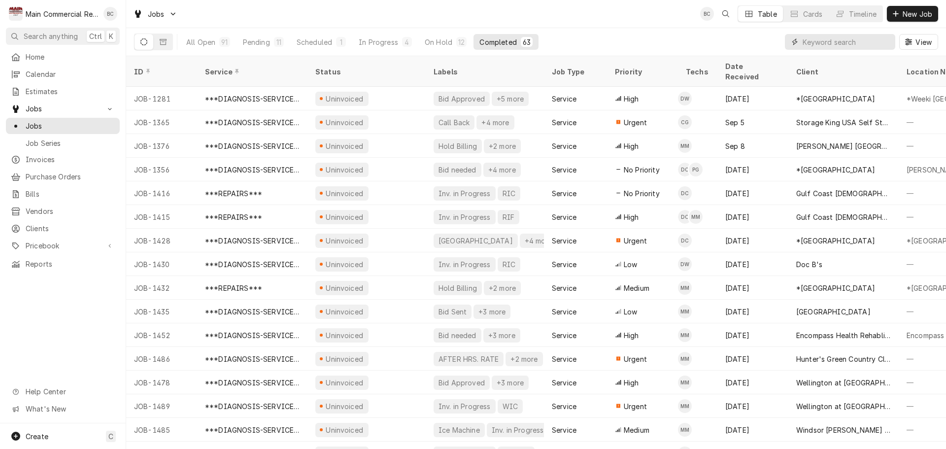
click at [824, 42] on input "Dynamic Content Wrapper" at bounding box center [846, 42] width 88 height 16
type input "springbrook"
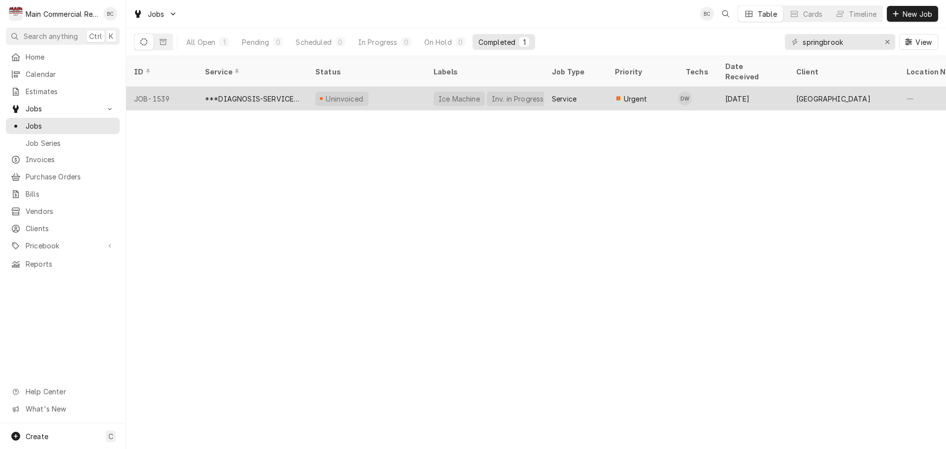
click at [515, 94] on div "Inv. in Progress" at bounding box center [518, 99] width 54 height 10
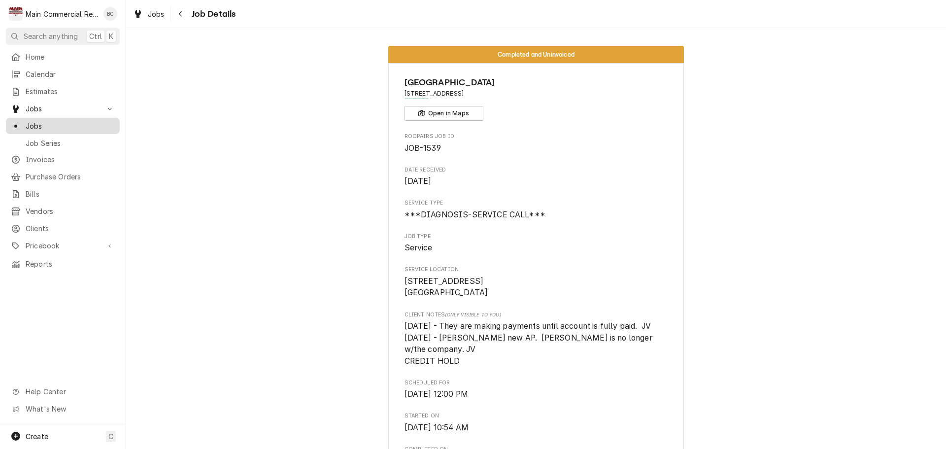
click at [44, 121] on span "Jobs" at bounding box center [70, 126] width 89 height 10
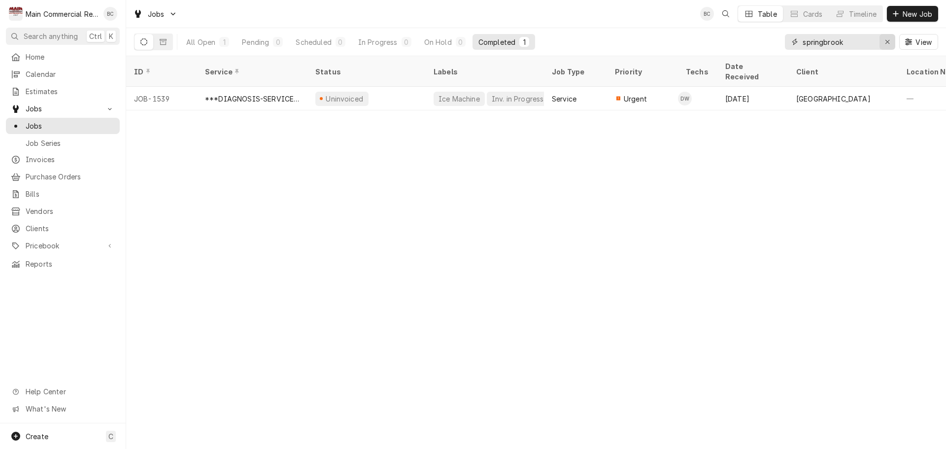
click at [889, 40] on icon "Erase input" at bounding box center [887, 42] width 4 height 4
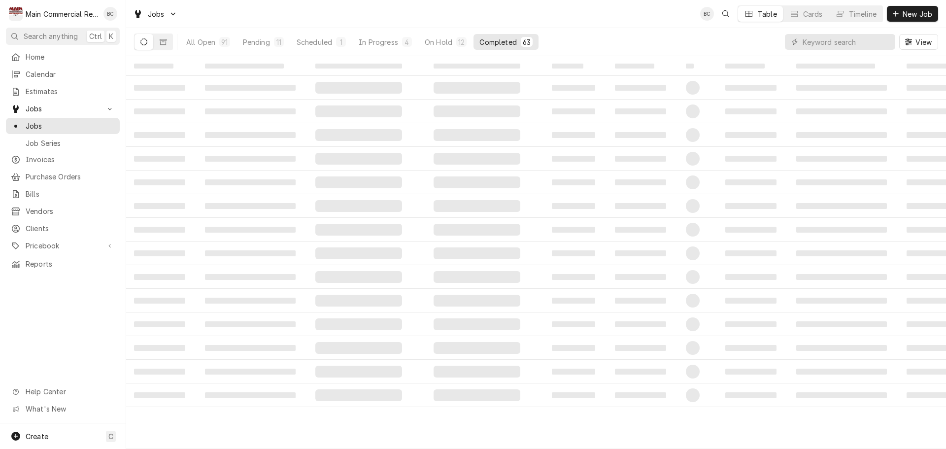
click at [140, 45] on button "Dynamic Content Wrapper" at bounding box center [143, 42] width 19 height 16
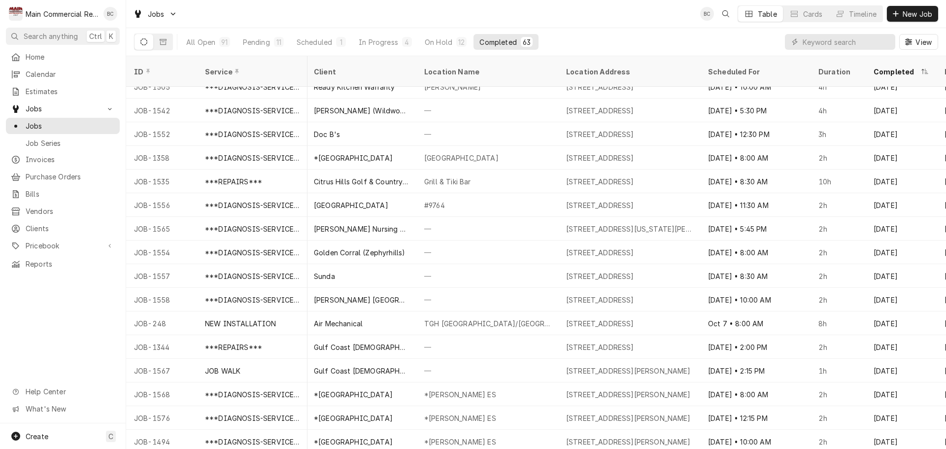
scroll to position [1123, 0]
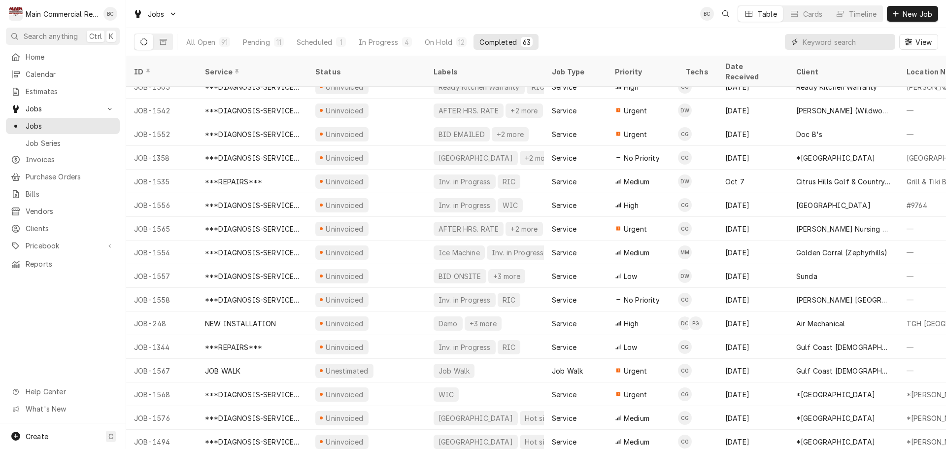
click at [807, 46] on input "Dynamic Content Wrapper" at bounding box center [846, 42] width 88 height 16
type input "bill out"
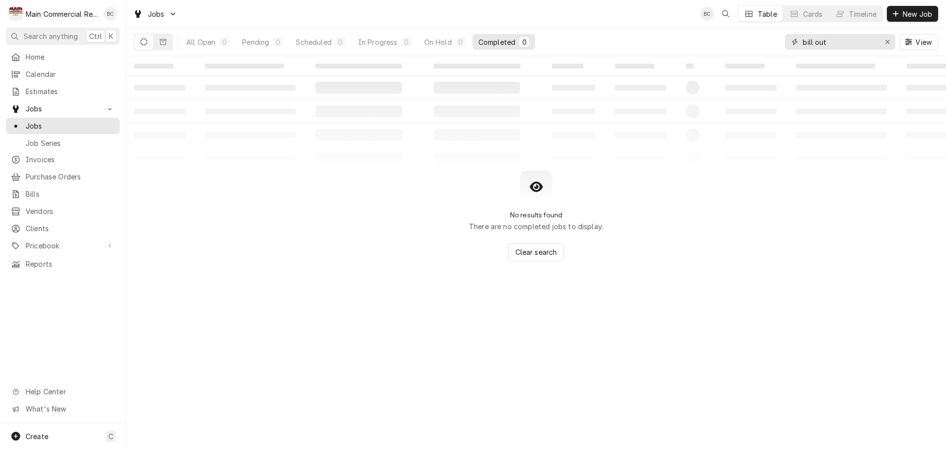
click at [888, 46] on div "Erase input" at bounding box center [887, 42] width 10 height 10
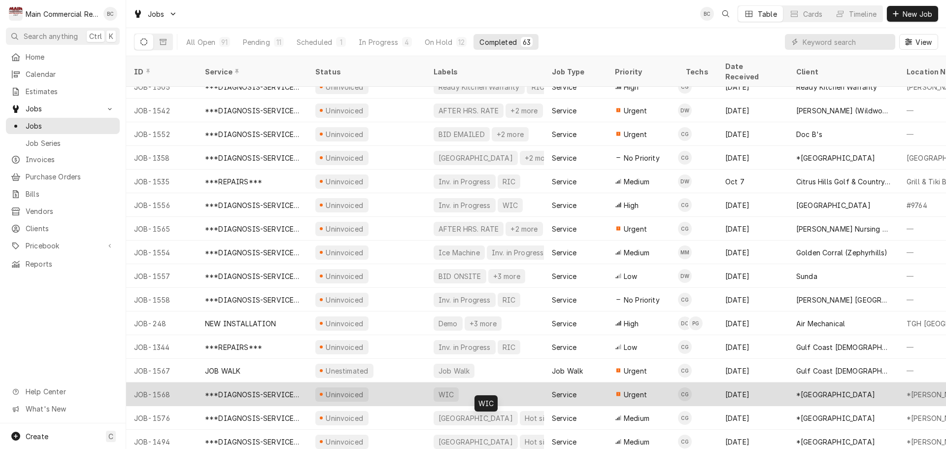
click at [445, 387] on div "WIC" at bounding box center [445, 394] width 25 height 14
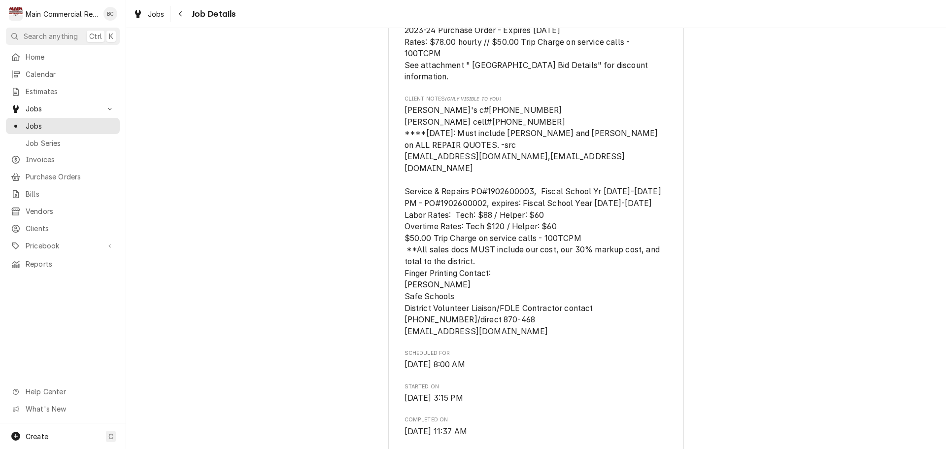
scroll to position [443, 0]
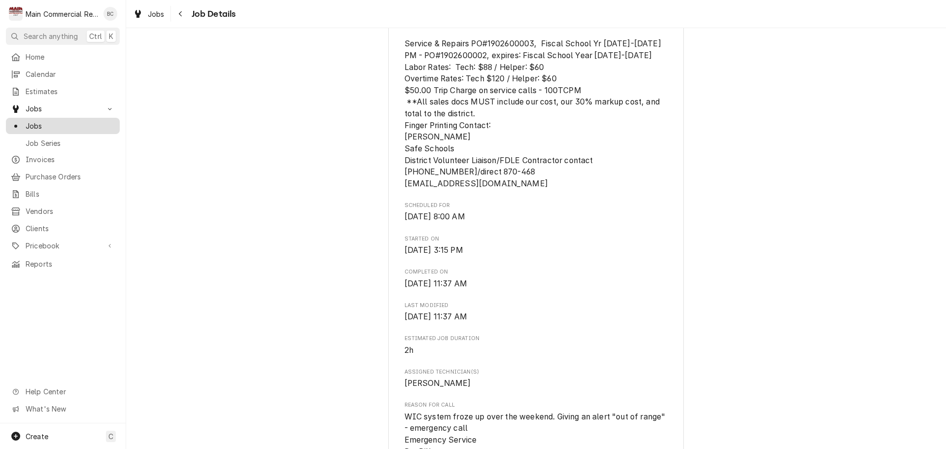
click at [47, 121] on span "Jobs" at bounding box center [70, 126] width 89 height 10
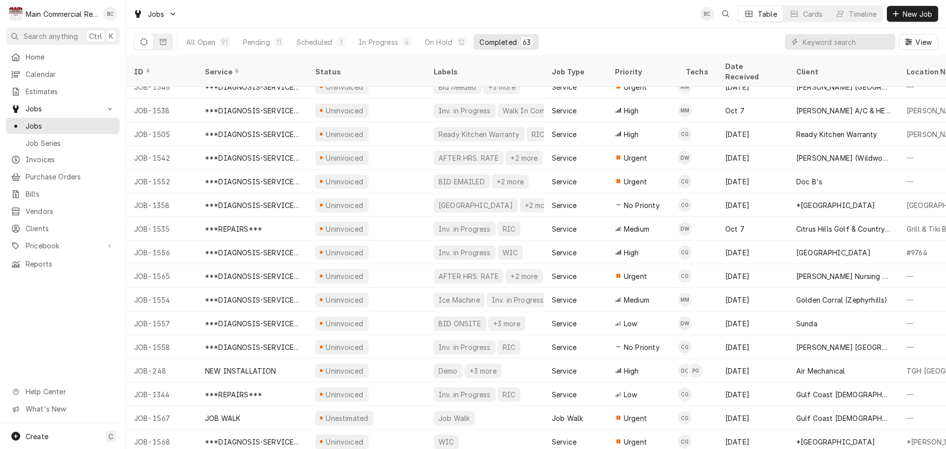
scroll to position [1123, 0]
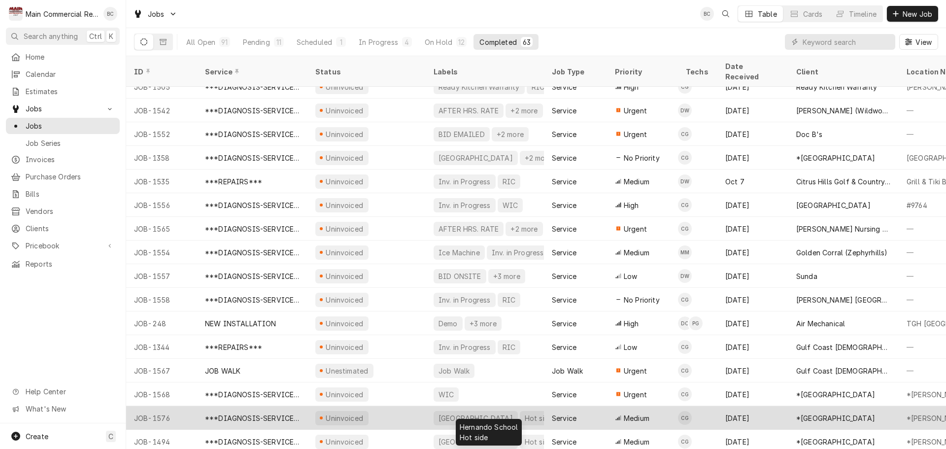
click at [471, 413] on div "[GEOGRAPHIC_DATA]" at bounding box center [475, 418] width 76 height 10
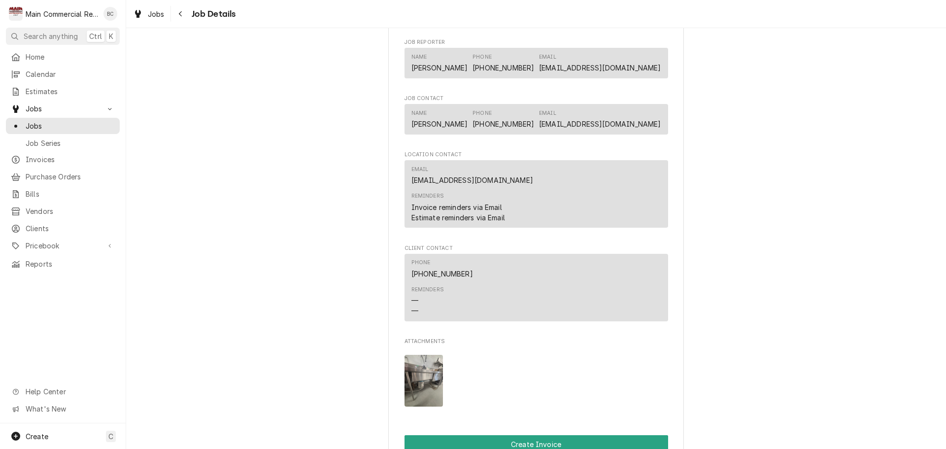
scroll to position [985, 0]
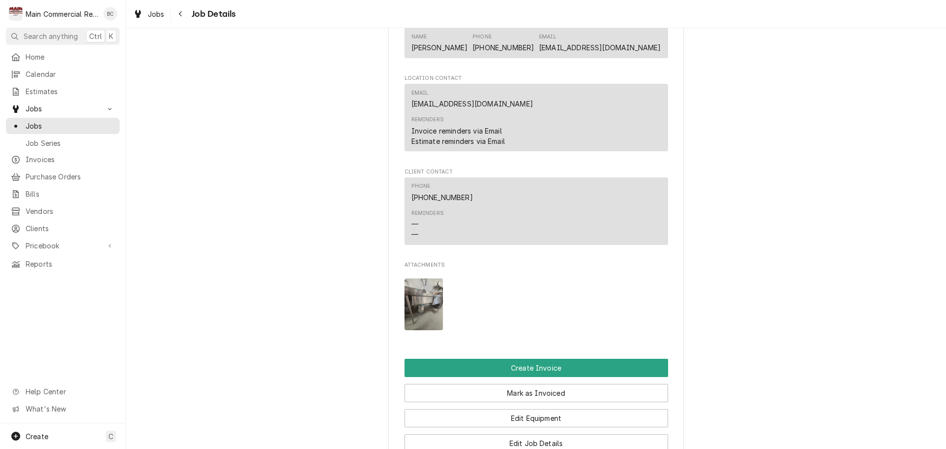
click at [421, 318] on img "Attachments" at bounding box center [423, 304] width 39 height 52
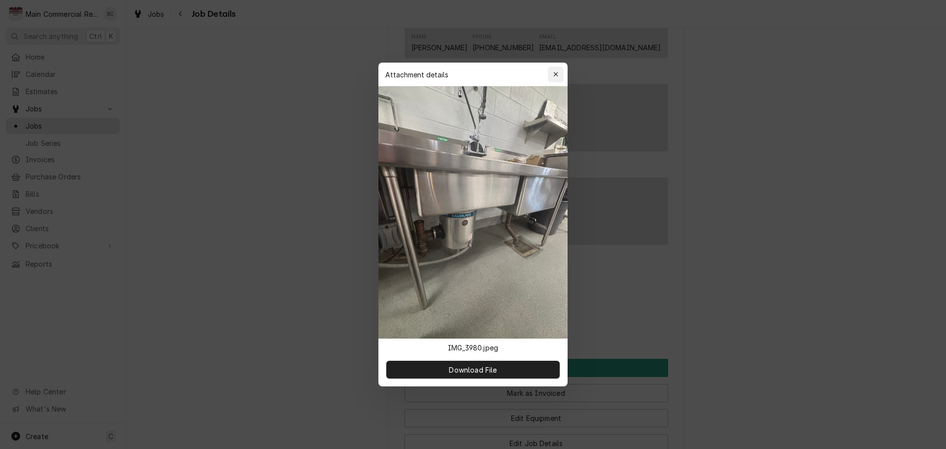
click at [560, 75] on div "button" at bounding box center [556, 74] width 10 height 10
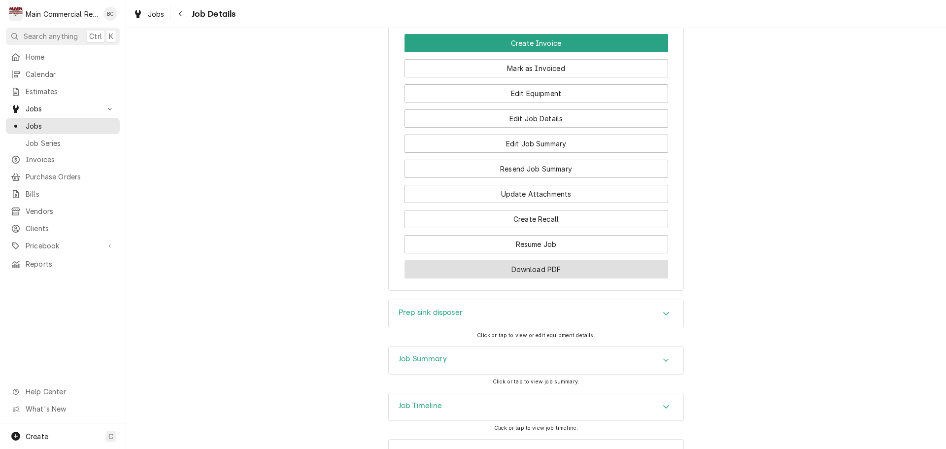
scroll to position [1346, 0]
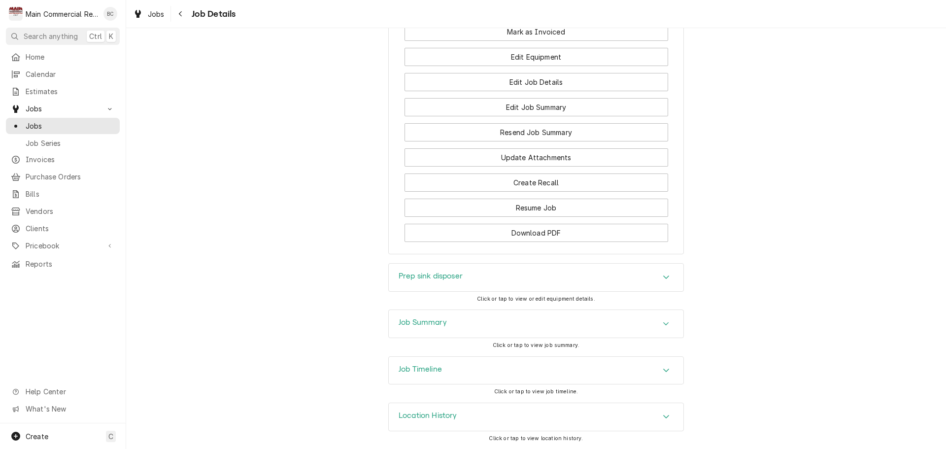
click at [419, 320] on h3 "Job Summary" at bounding box center [423, 322] width 48 height 9
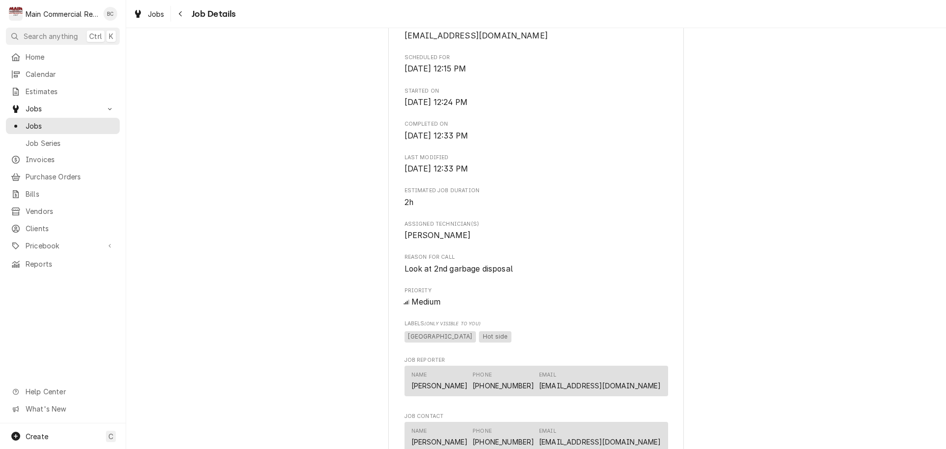
scroll to position [739, 0]
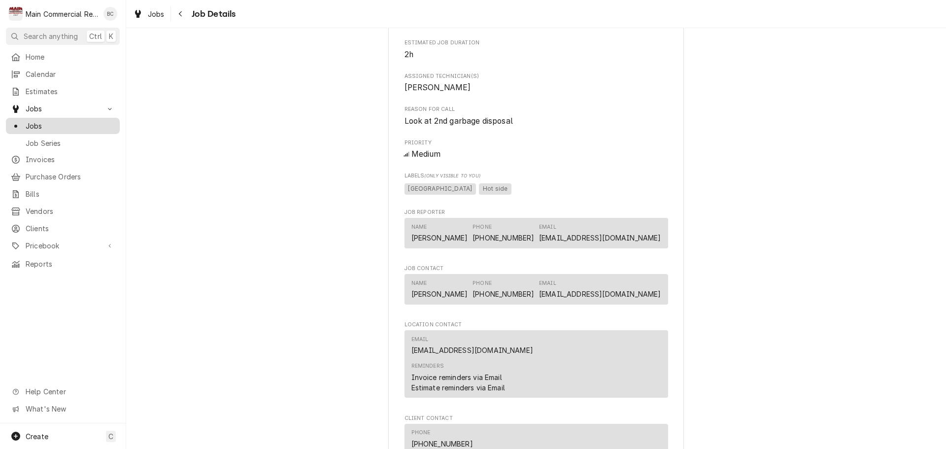
click at [76, 124] on span "Jobs" at bounding box center [70, 126] width 89 height 10
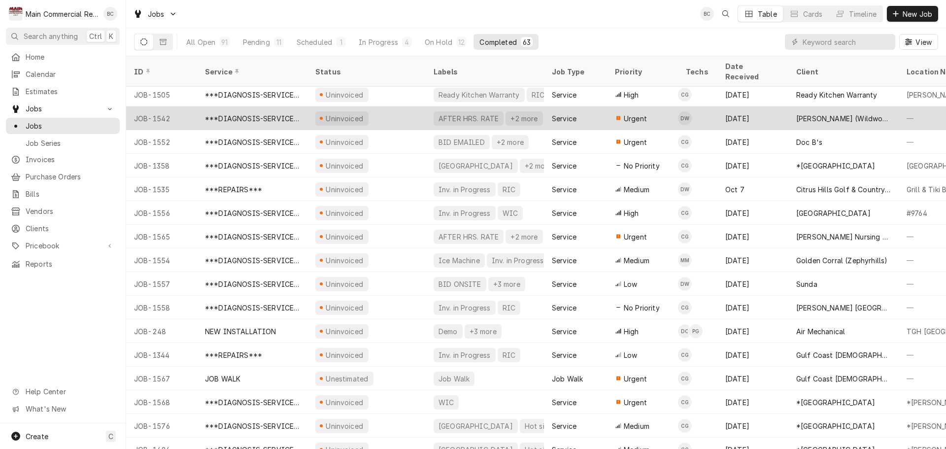
scroll to position [1123, 0]
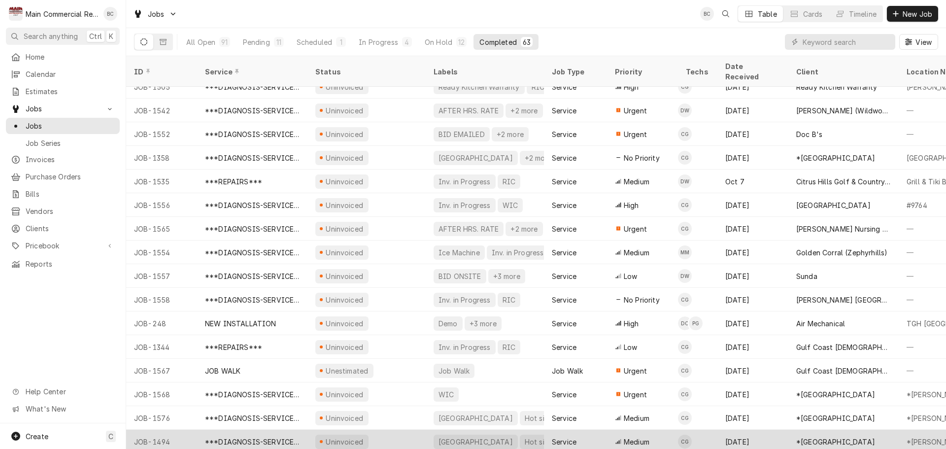
click at [448, 436] on div "[GEOGRAPHIC_DATA]" at bounding box center [475, 441] width 76 height 10
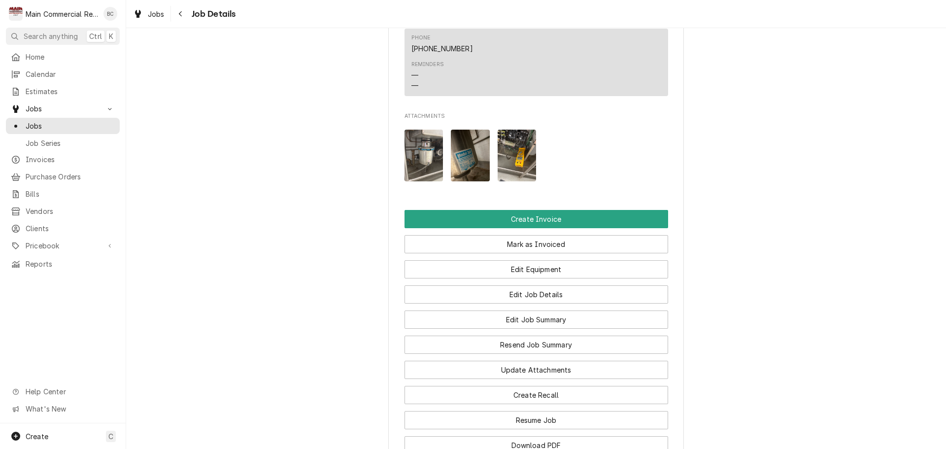
scroll to position [1281, 0]
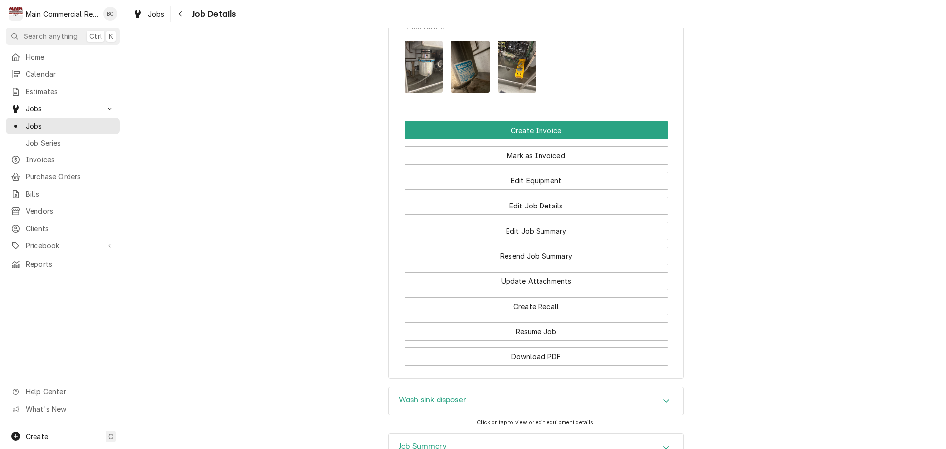
click at [430, 69] on img "Attachments" at bounding box center [423, 67] width 39 height 52
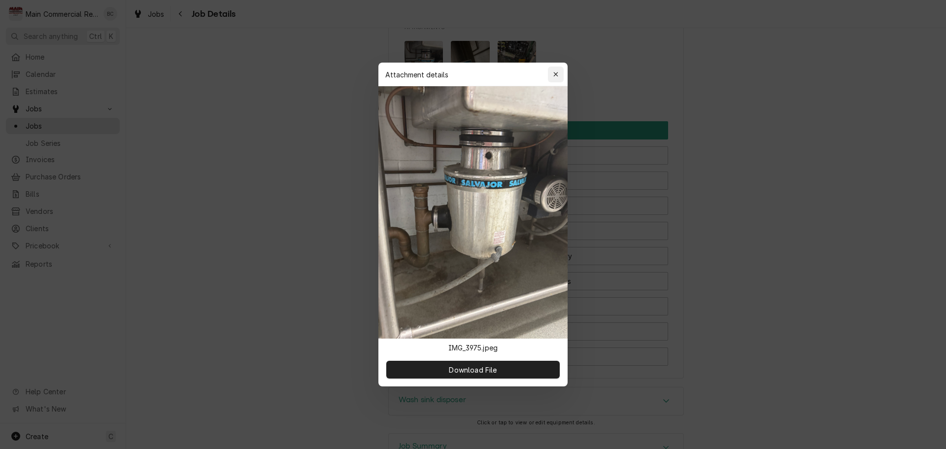
click at [553, 77] on icon "button" at bounding box center [555, 74] width 5 height 7
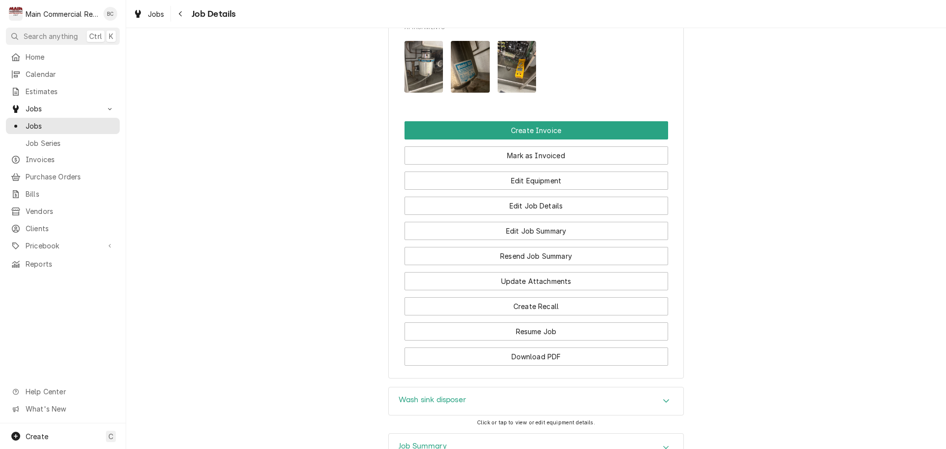
click at [465, 81] on img "Attachments" at bounding box center [470, 67] width 39 height 52
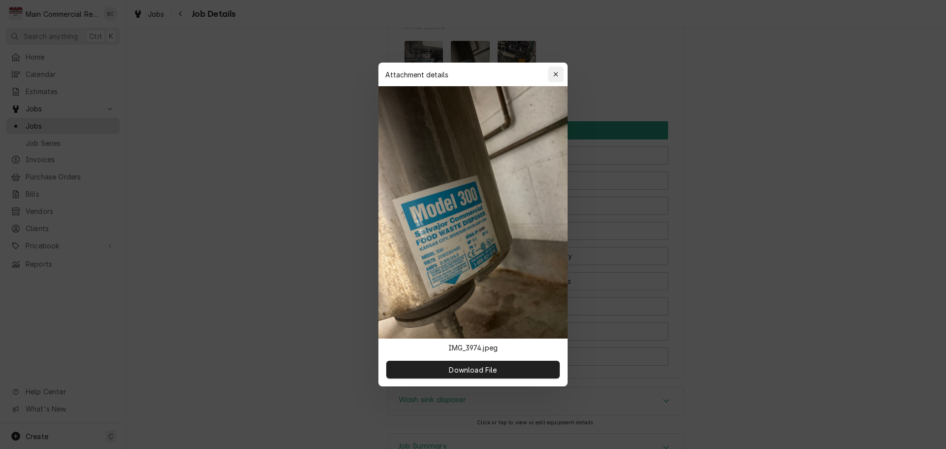
click at [558, 76] on icon "button" at bounding box center [555, 74] width 4 height 4
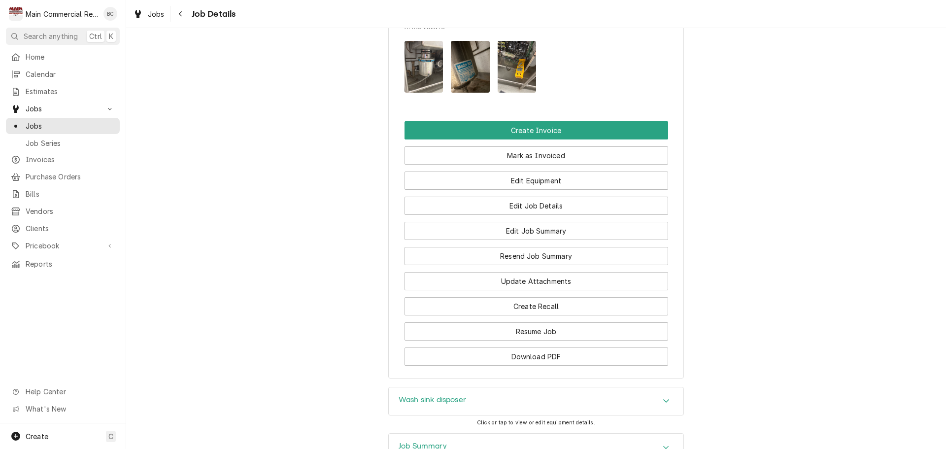
click at [519, 77] on img "Attachments" at bounding box center [517, 67] width 39 height 52
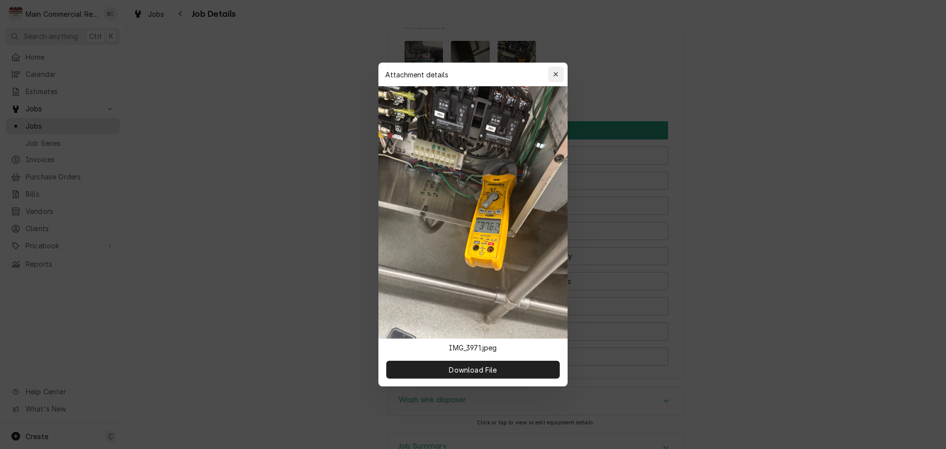
click at [555, 78] on div "button" at bounding box center [556, 74] width 10 height 10
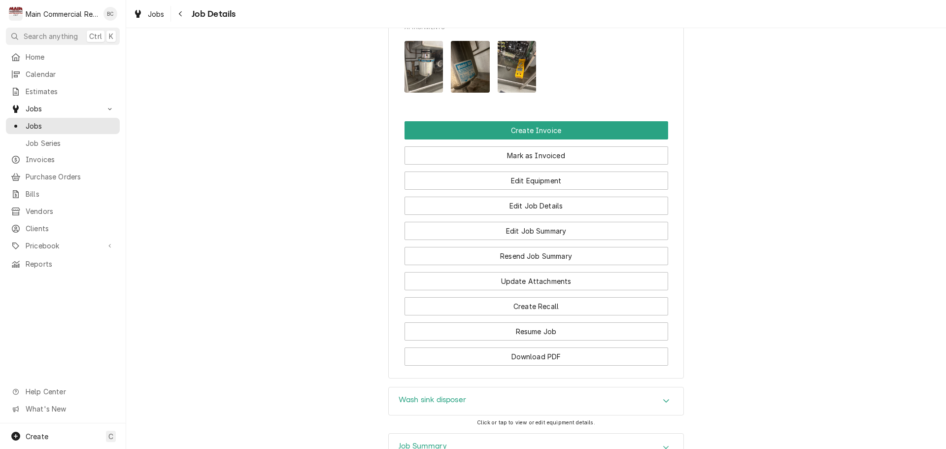
scroll to position [1405, 0]
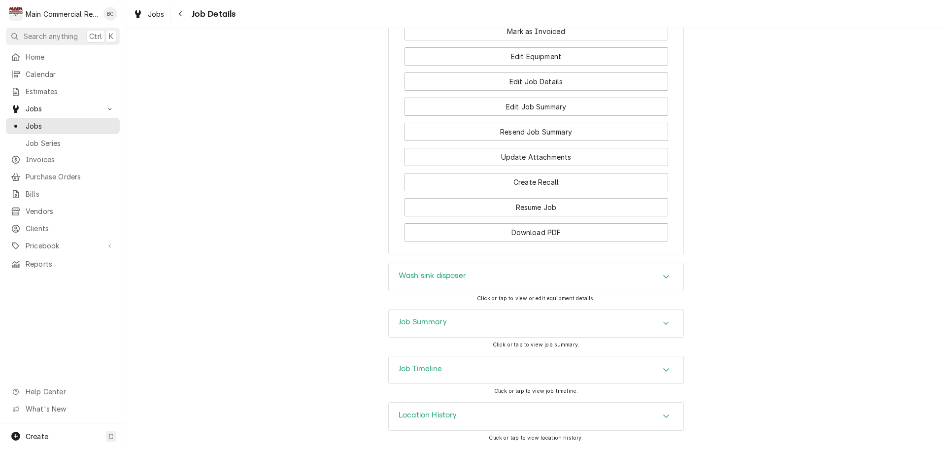
click at [420, 323] on h3 "Job Summary" at bounding box center [423, 321] width 48 height 9
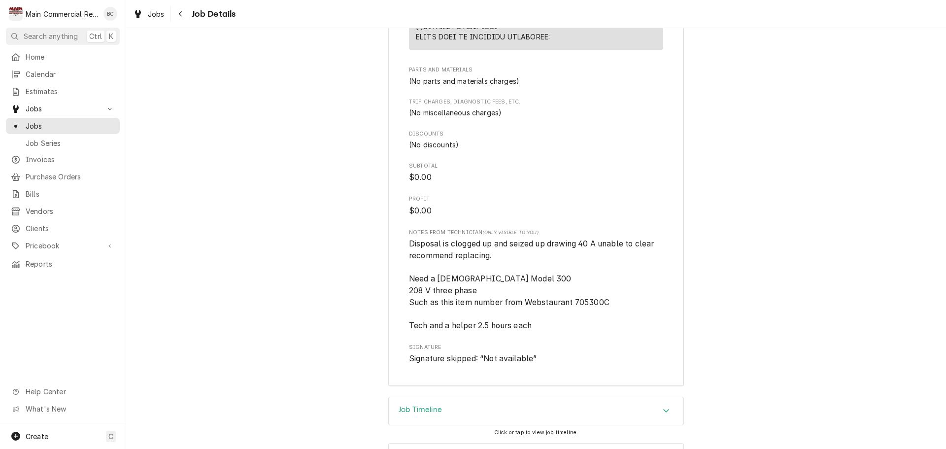
scroll to position [2439, 0]
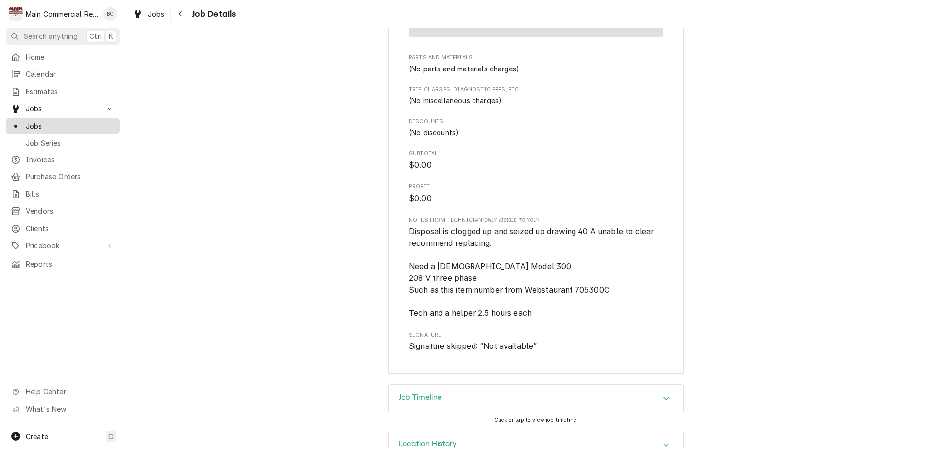
click at [63, 125] on span "Jobs" at bounding box center [70, 126] width 89 height 10
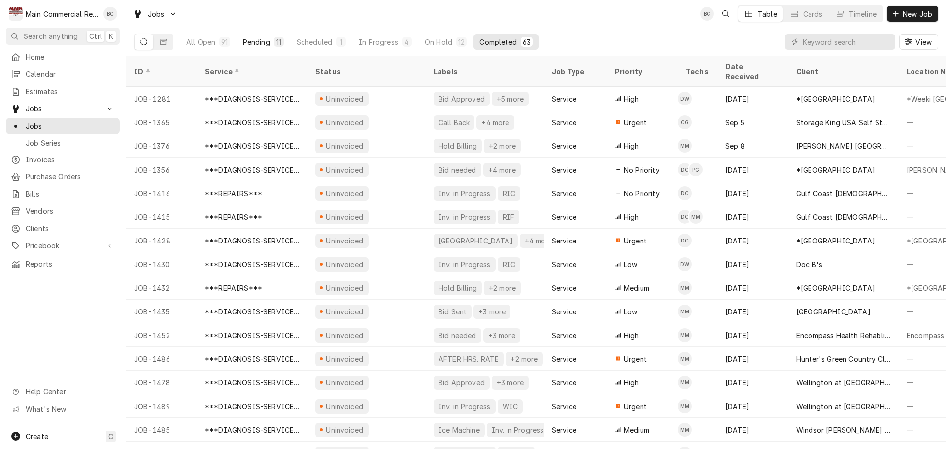
click at [276, 45] on div "11" at bounding box center [279, 42] width 6 height 10
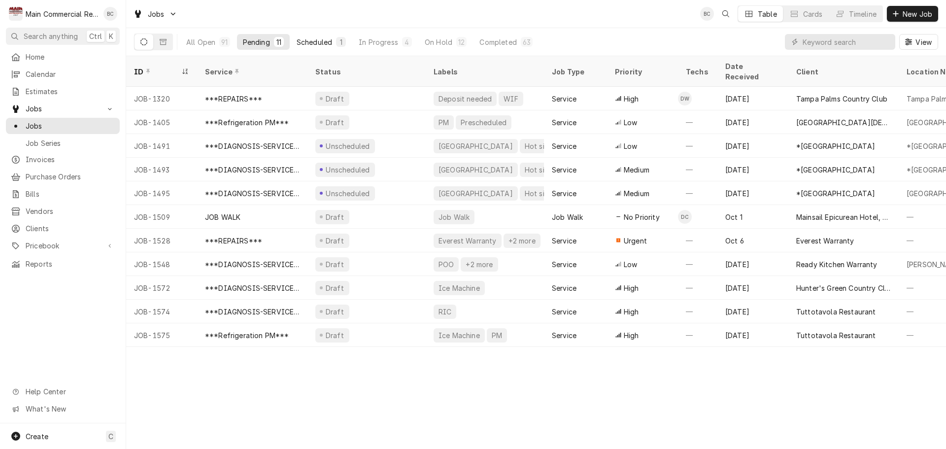
click at [325, 41] on div "Scheduled" at bounding box center [314, 42] width 35 height 10
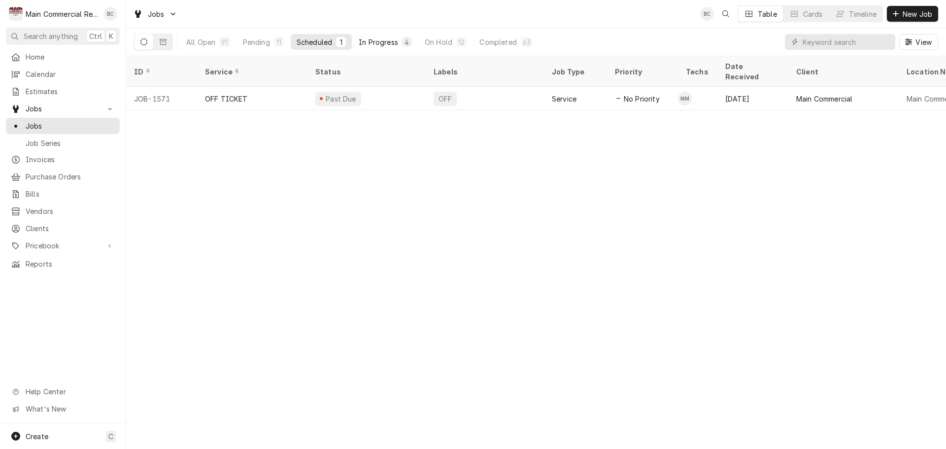
click at [373, 42] on div "In Progress" at bounding box center [378, 42] width 39 height 10
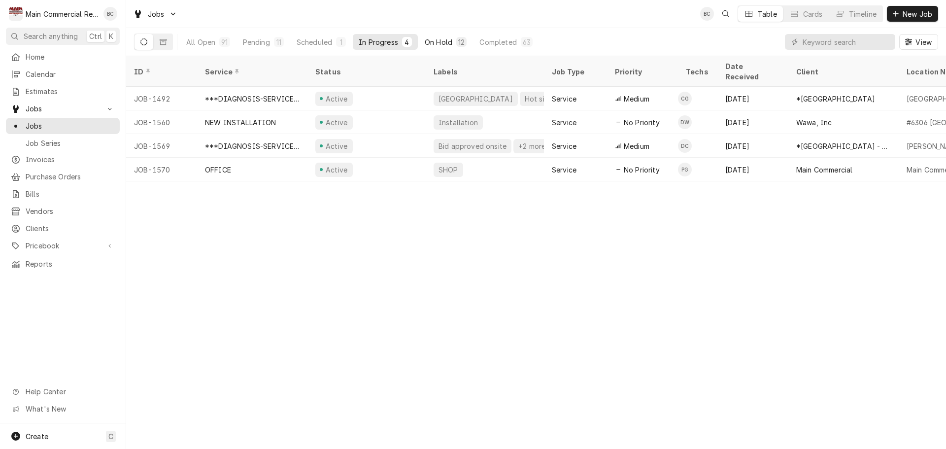
click at [445, 45] on div "On Hold" at bounding box center [439, 42] width 28 height 10
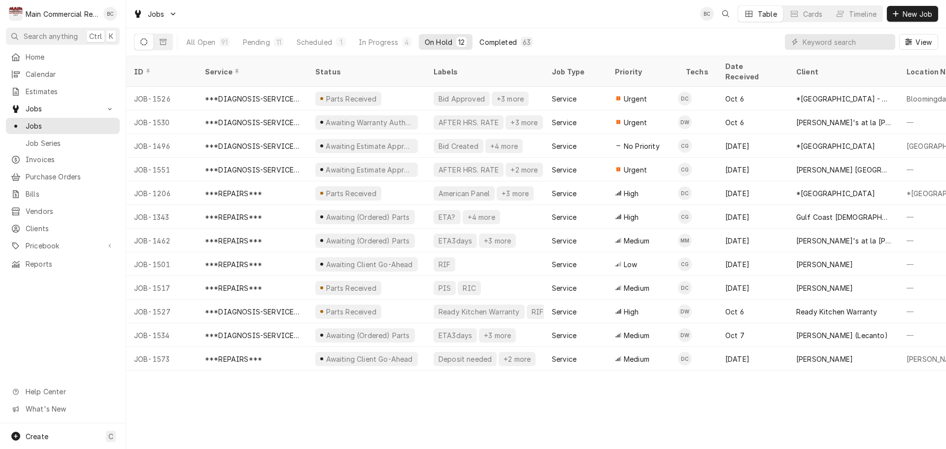
click at [493, 43] on div "Completed" at bounding box center [497, 42] width 37 height 10
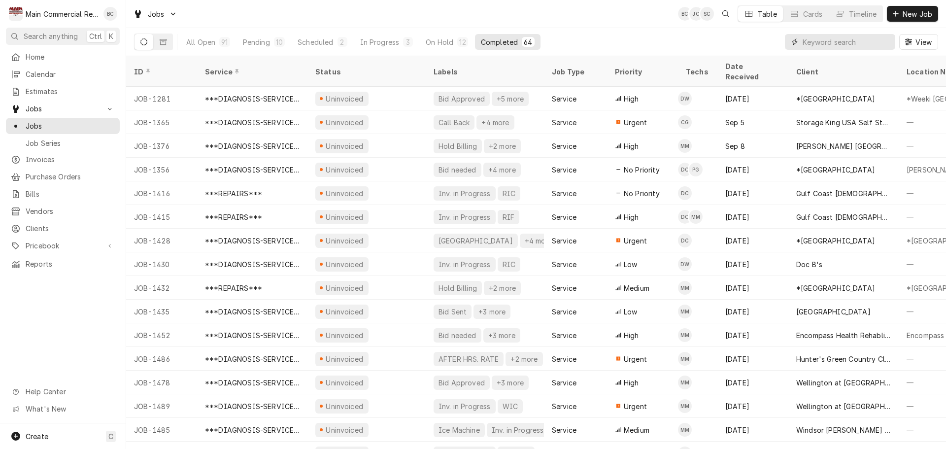
click at [827, 41] on input "Dynamic Content Wrapper" at bounding box center [846, 42] width 88 height 16
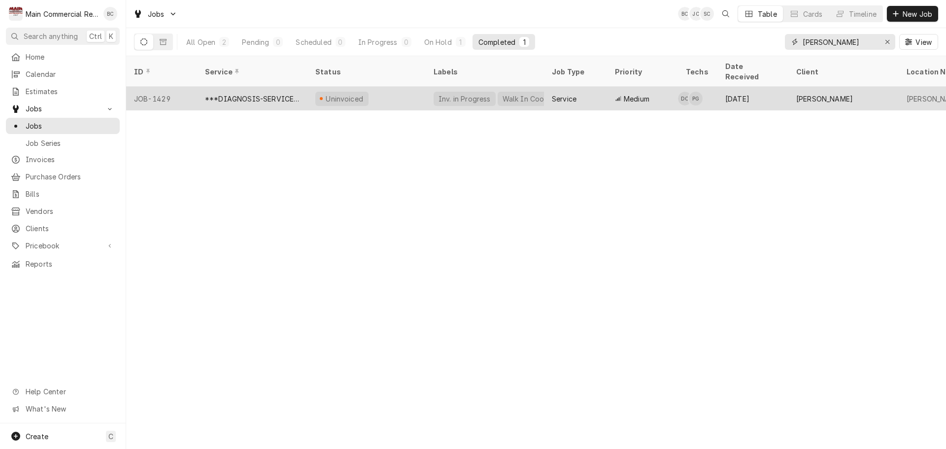
type input "[PERSON_NAME]"
click at [266, 94] on div "***DIAGNOSIS-SERVICE CALL***" at bounding box center [252, 99] width 95 height 10
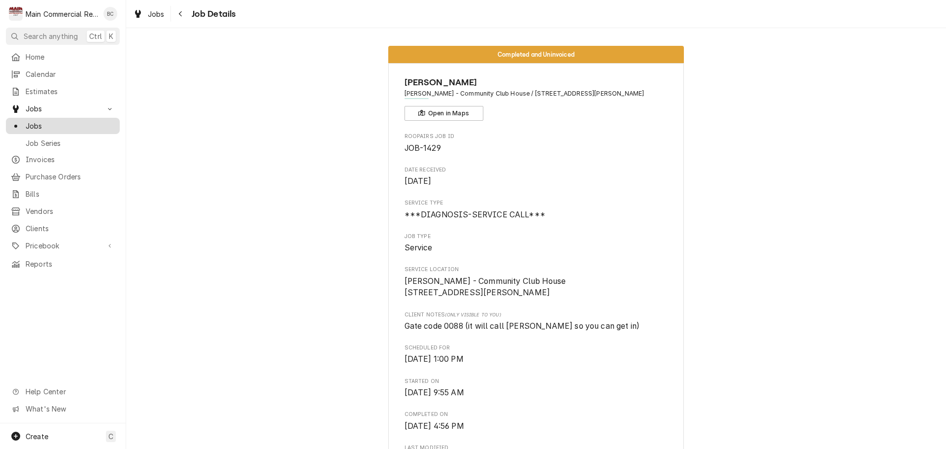
click at [49, 124] on span "Jobs" at bounding box center [70, 126] width 89 height 10
